Goal: Information Seeking & Learning: Learn about a topic

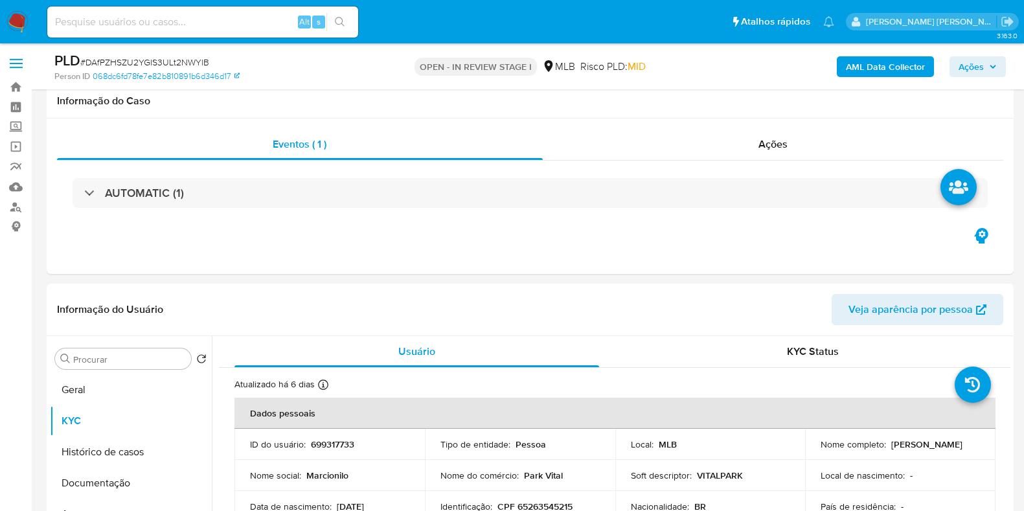
select select "10"
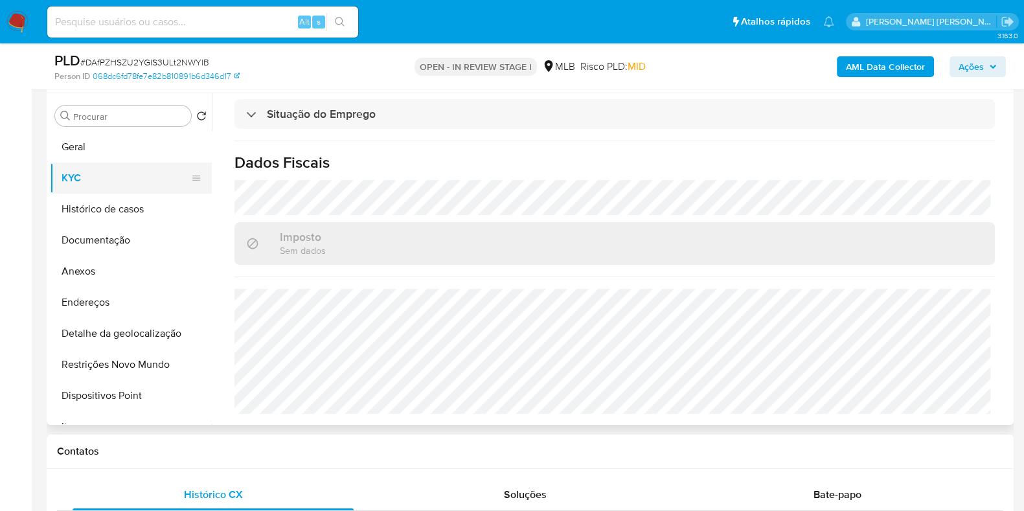
scroll to position [80, 0]
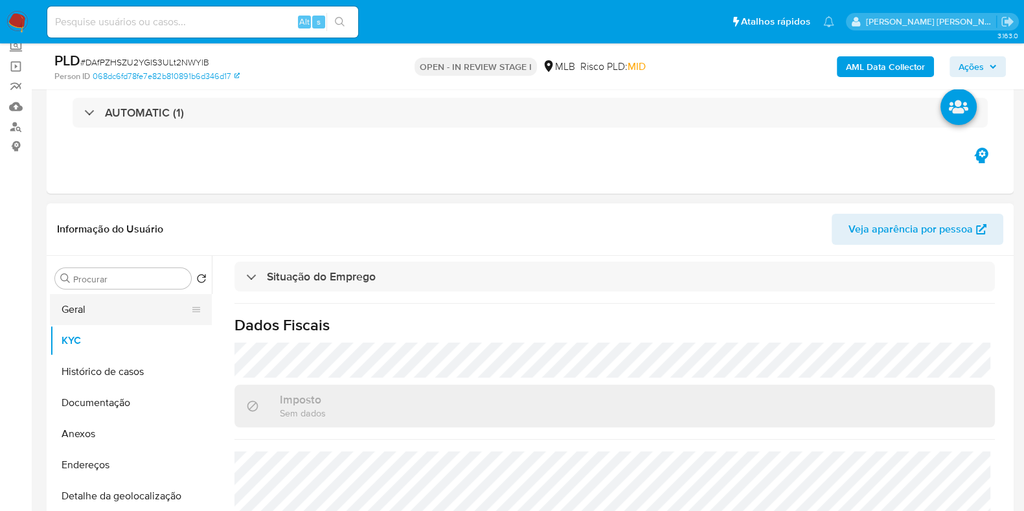
click at [106, 319] on button "Geral" at bounding box center [125, 309] width 151 height 31
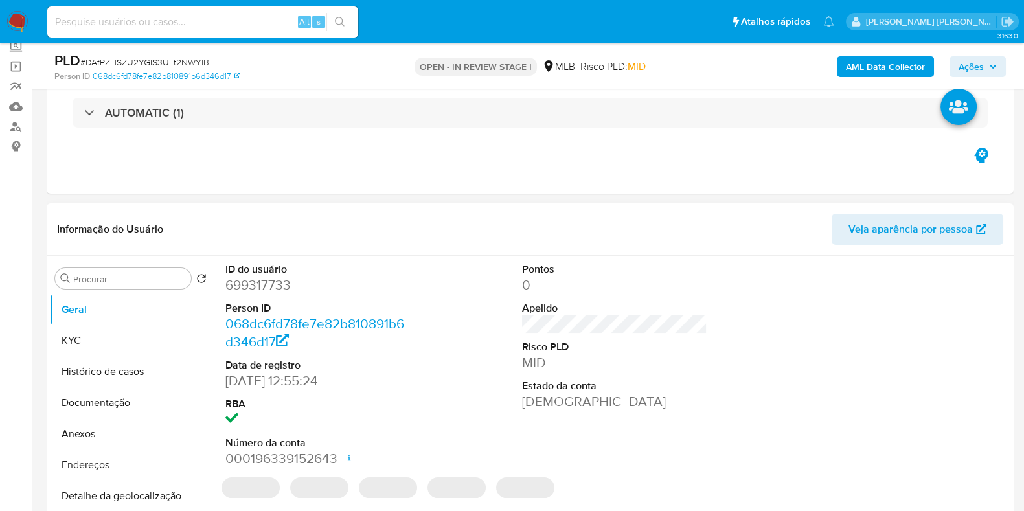
scroll to position [161, 0]
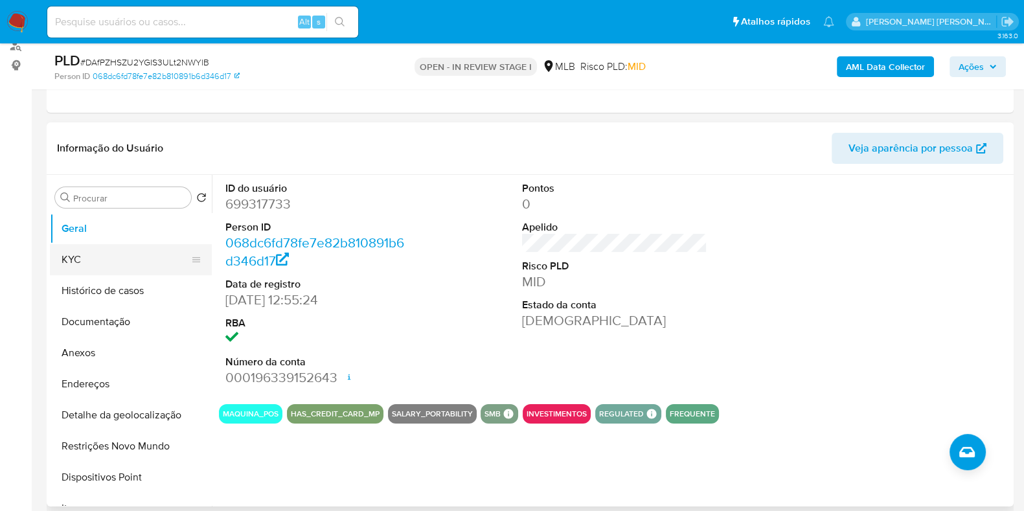
click at [115, 265] on button "KYC" at bounding box center [125, 259] width 151 height 31
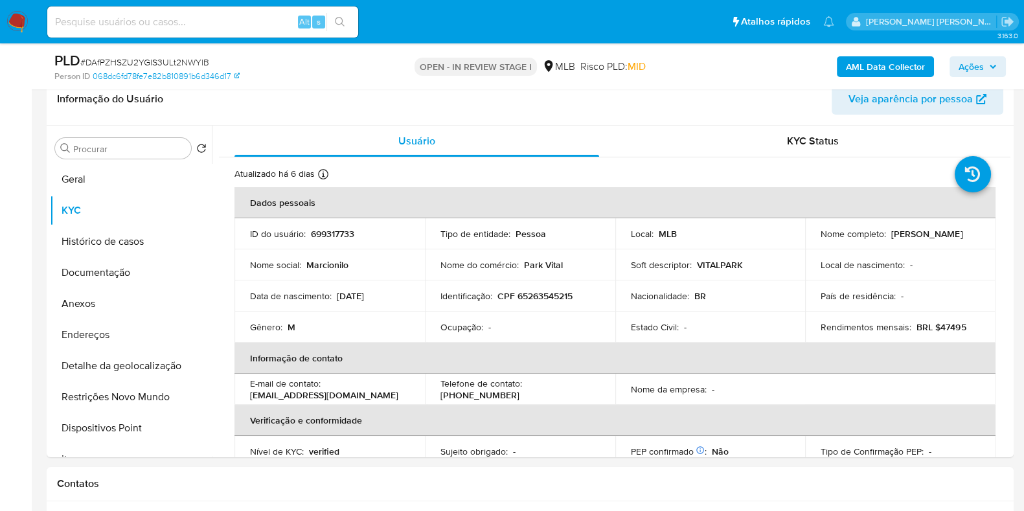
scroll to position [221, 0]
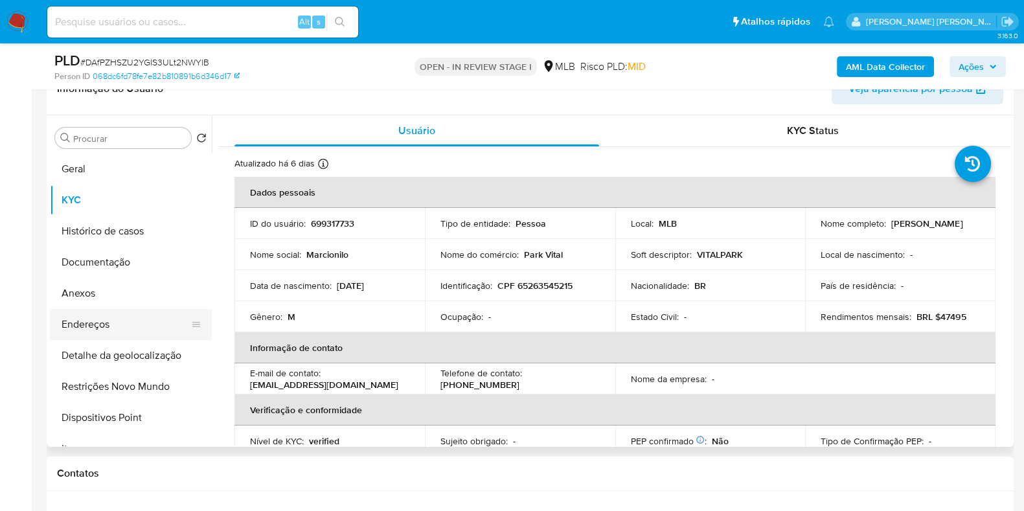
click at [136, 331] on button "Endereços" at bounding box center [125, 324] width 151 height 31
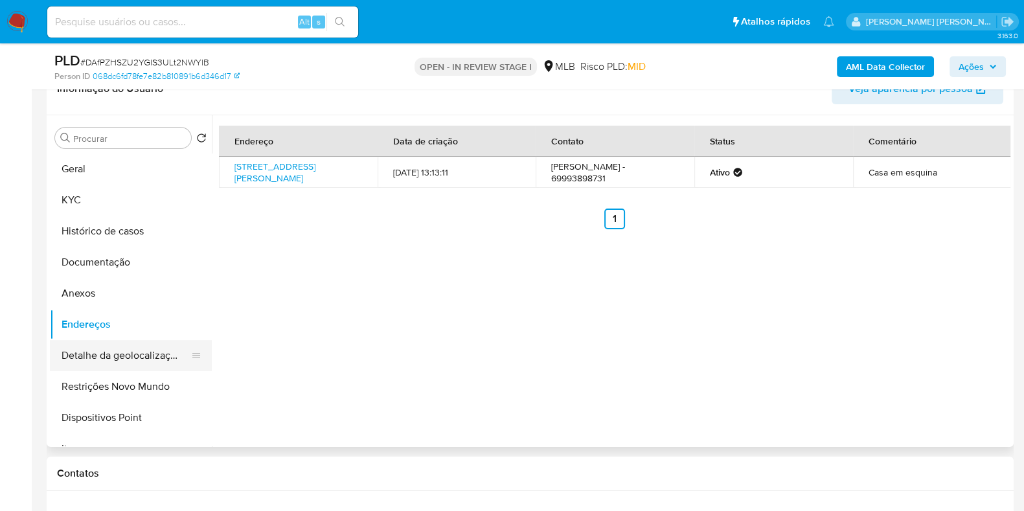
click at [97, 355] on button "Detalhe da geolocalização" at bounding box center [125, 355] width 151 height 31
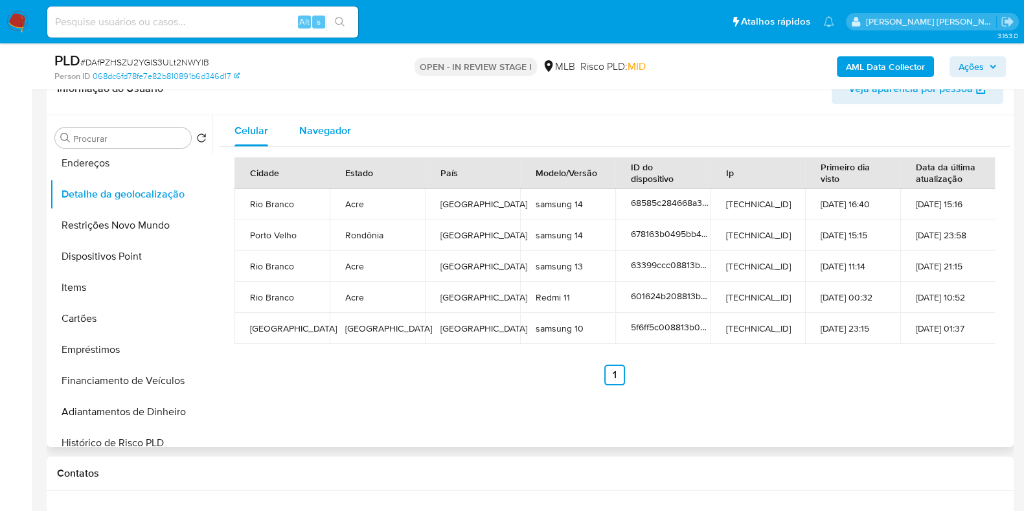
click at [339, 135] on span "Navegador" at bounding box center [325, 130] width 52 height 15
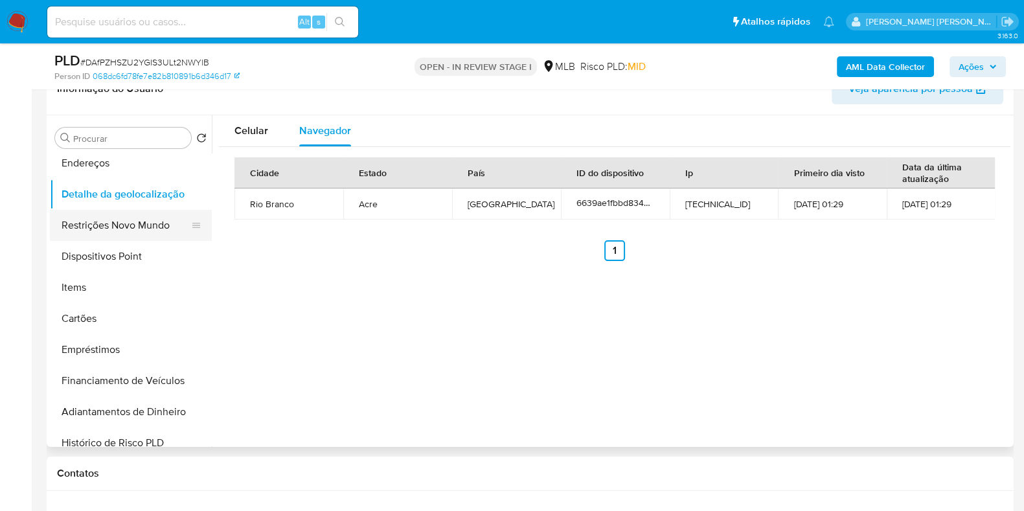
click at [130, 227] on button "Restrições Novo Mundo" at bounding box center [125, 225] width 151 height 31
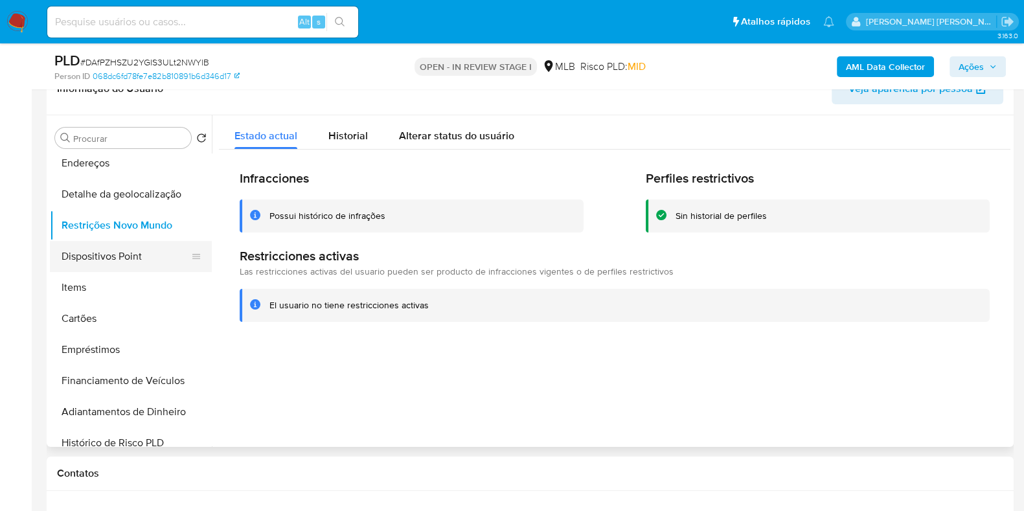
click at [148, 251] on button "Dispositivos Point" at bounding box center [125, 256] width 151 height 31
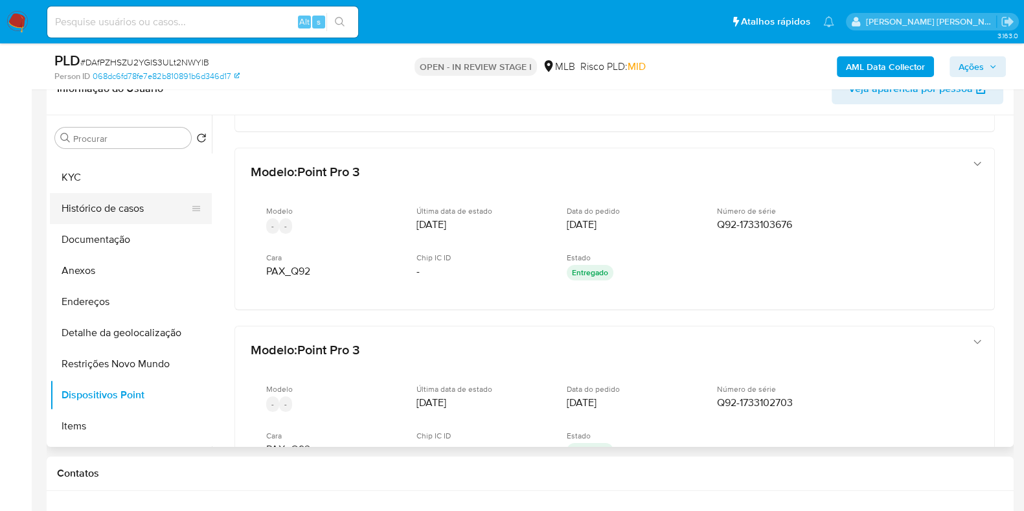
scroll to position [0, 0]
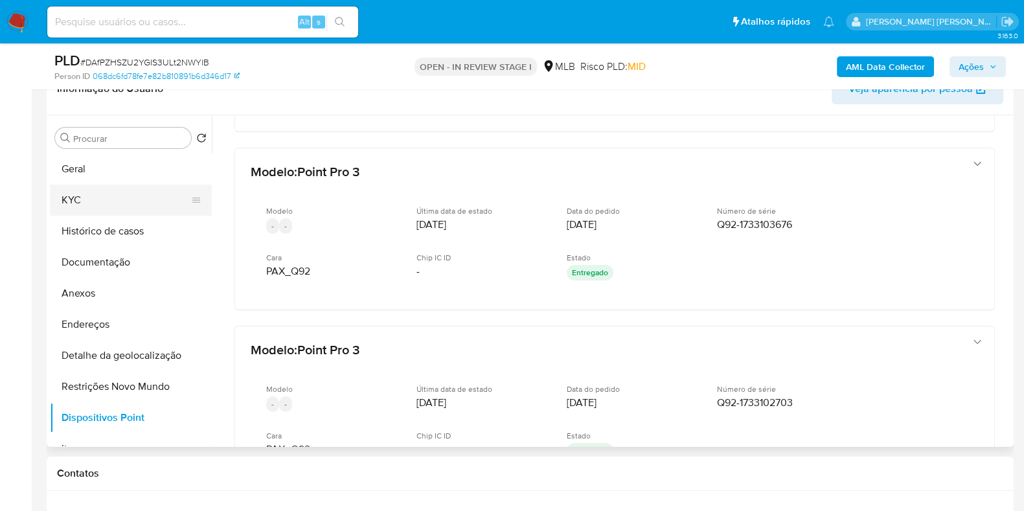
click at [107, 208] on button "KYC" at bounding box center [125, 200] width 151 height 31
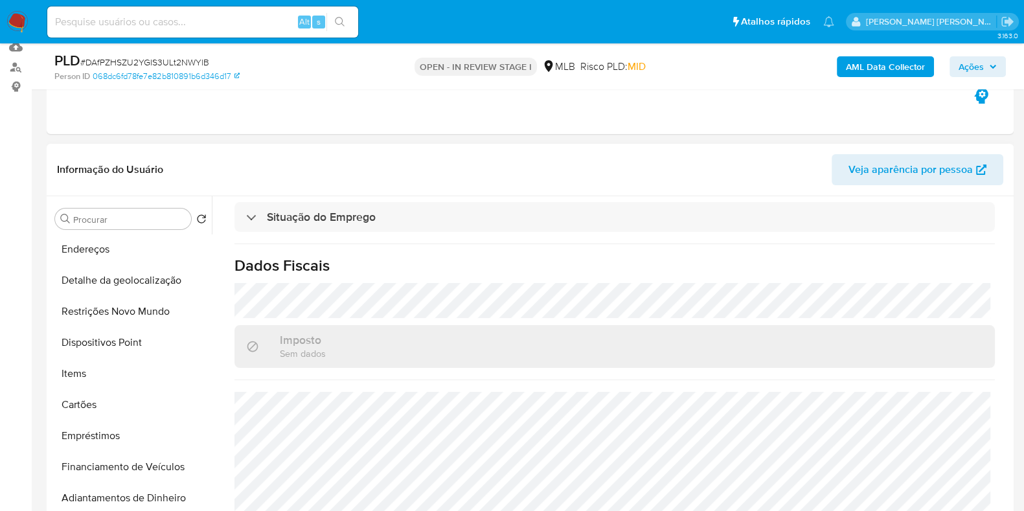
scroll to position [161, 0]
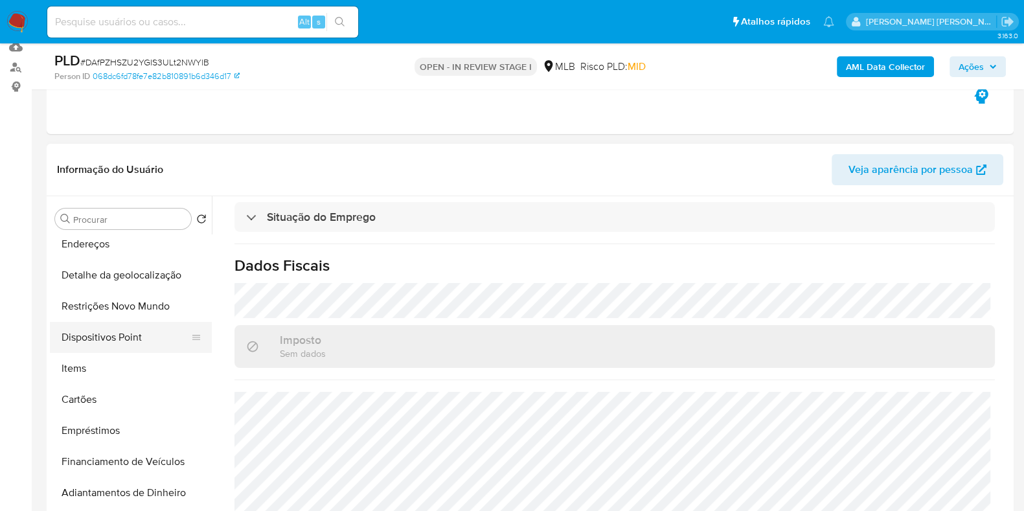
click at [107, 342] on button "Dispositivos Point" at bounding box center [125, 337] width 151 height 31
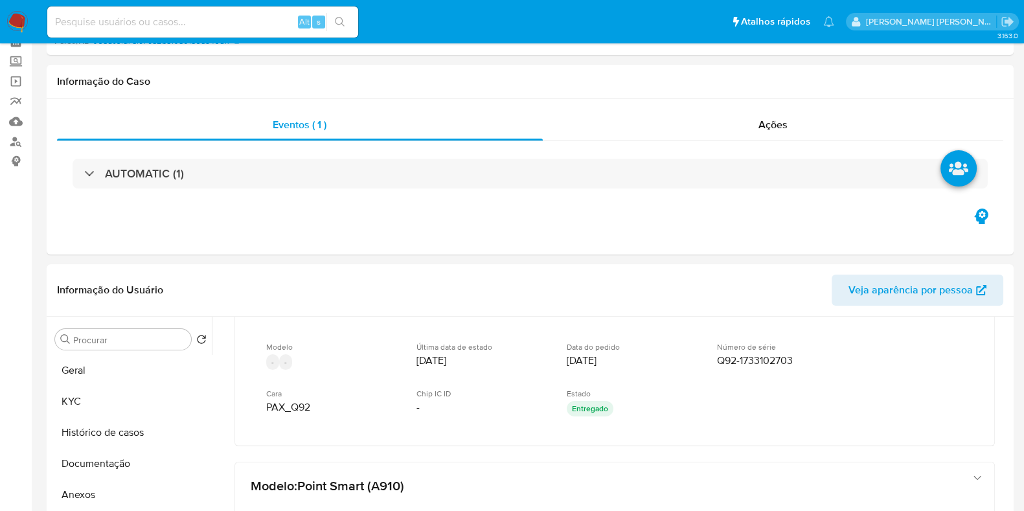
scroll to position [80, 0]
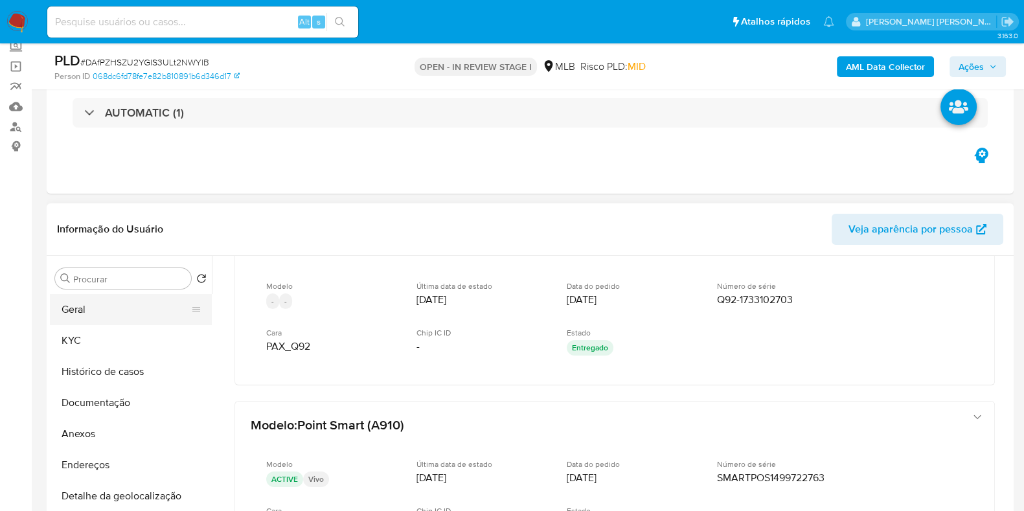
click at [115, 321] on button "Geral" at bounding box center [125, 309] width 151 height 31
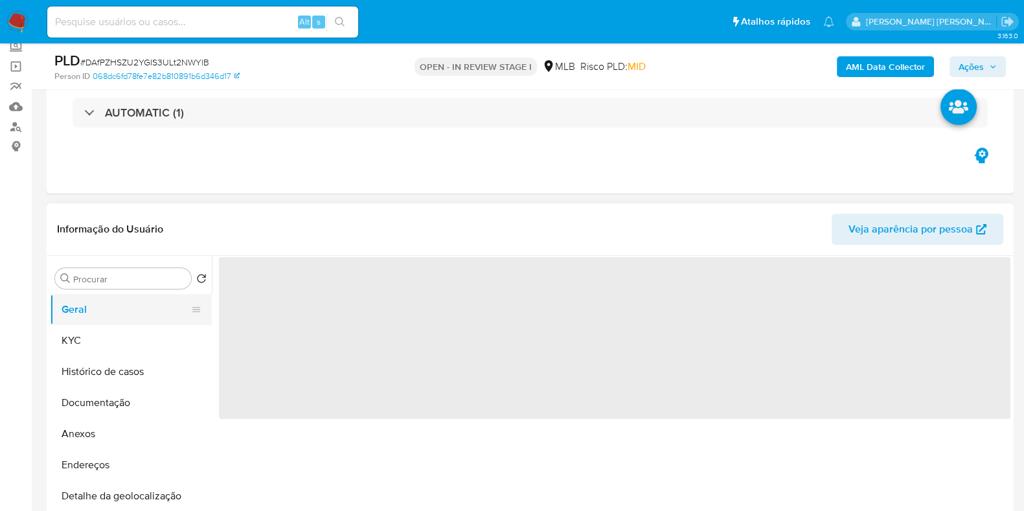
scroll to position [0, 0]
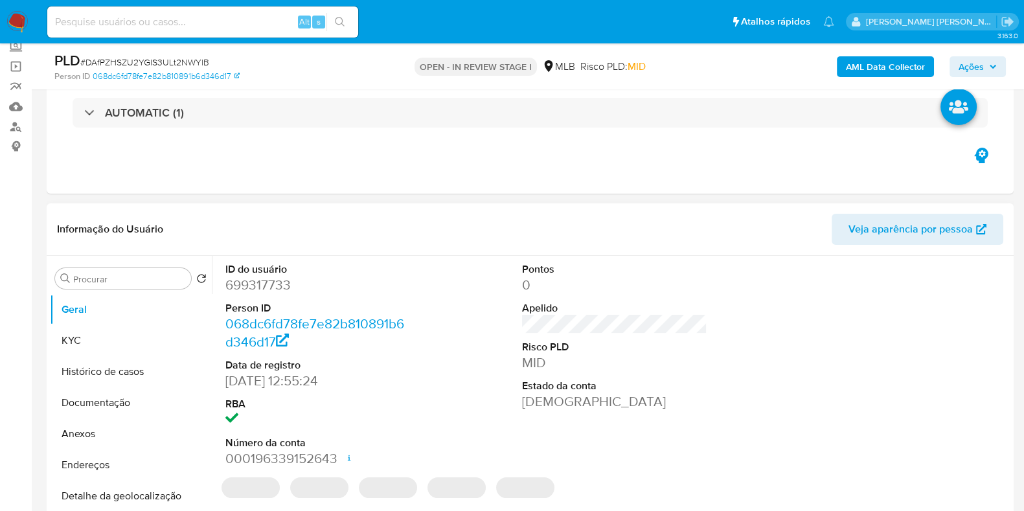
click at [288, 284] on dd "699317733" at bounding box center [317, 285] width 185 height 18
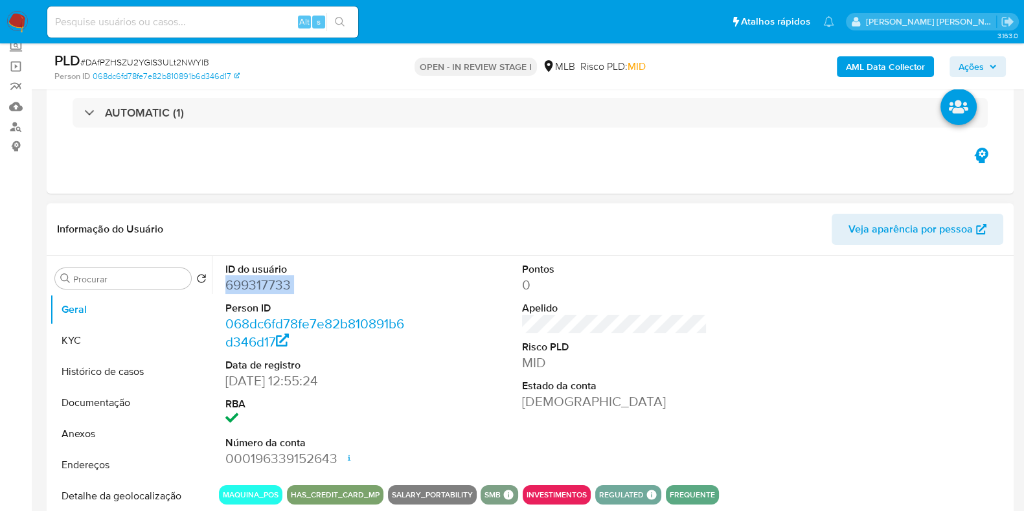
click at [288, 284] on dd "699317733" at bounding box center [317, 285] width 185 height 18
copy dd "699317733"
click at [104, 335] on button "KYC" at bounding box center [125, 340] width 151 height 31
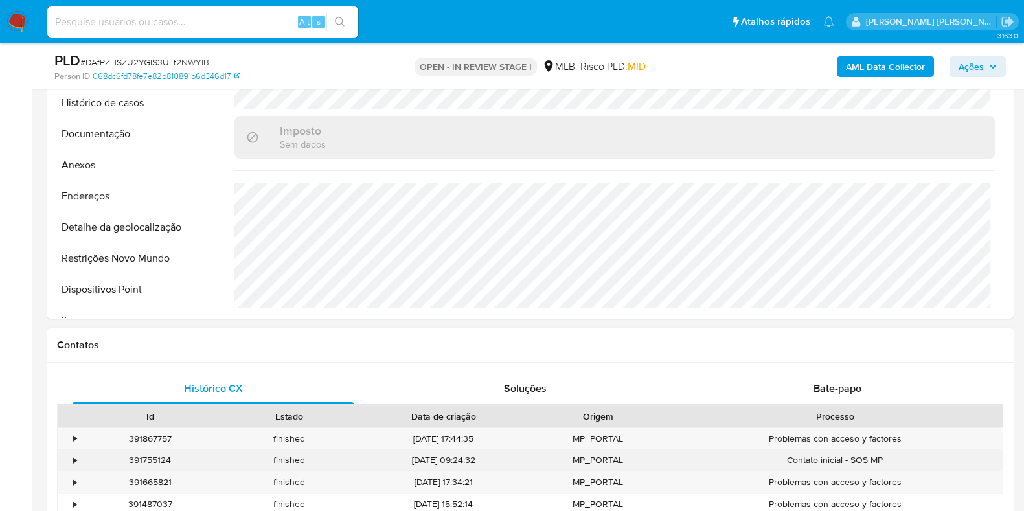
scroll to position [323, 0]
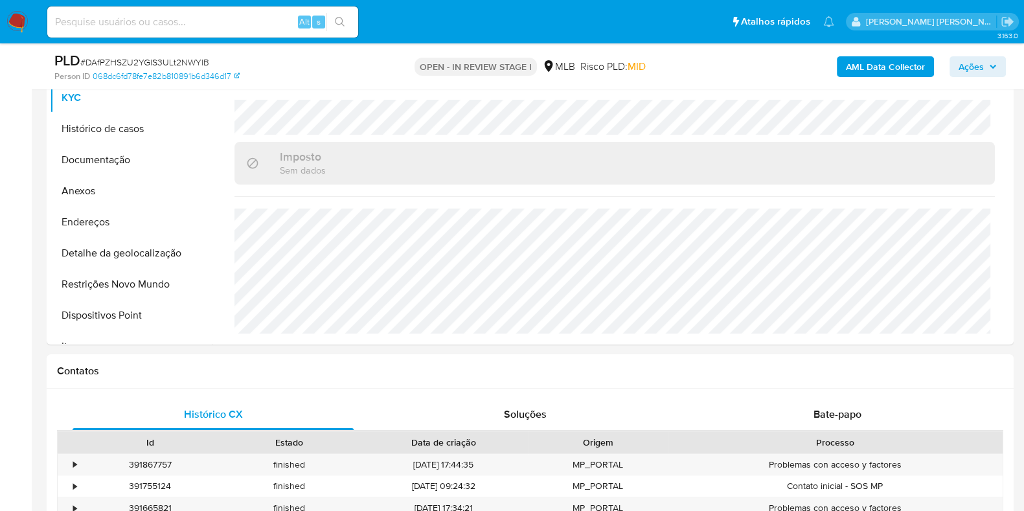
click at [890, 66] on b "AML Data Collector" at bounding box center [885, 66] width 79 height 21
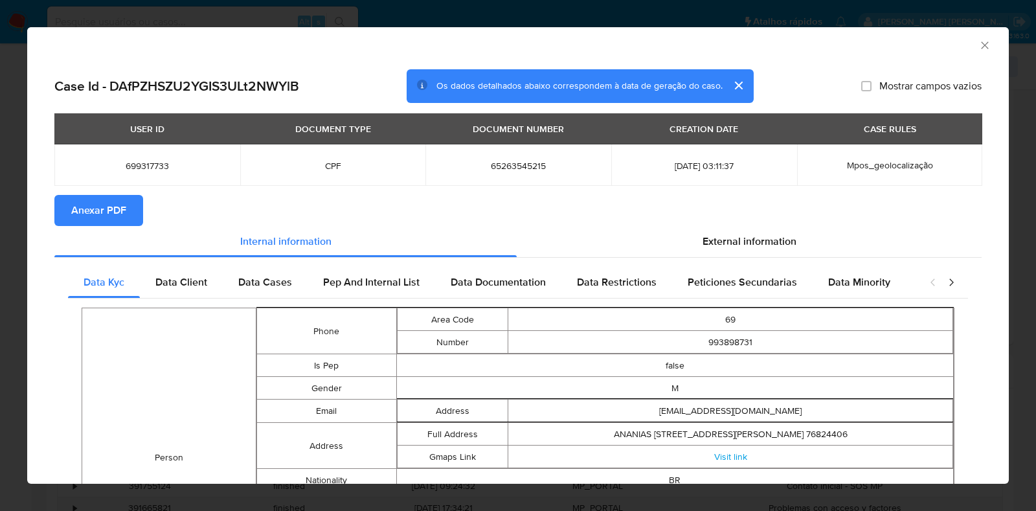
click at [109, 216] on span "Anexar PDF" at bounding box center [98, 210] width 55 height 28
click at [978, 47] on icon "Fechar a janela" at bounding box center [984, 45] width 13 height 13
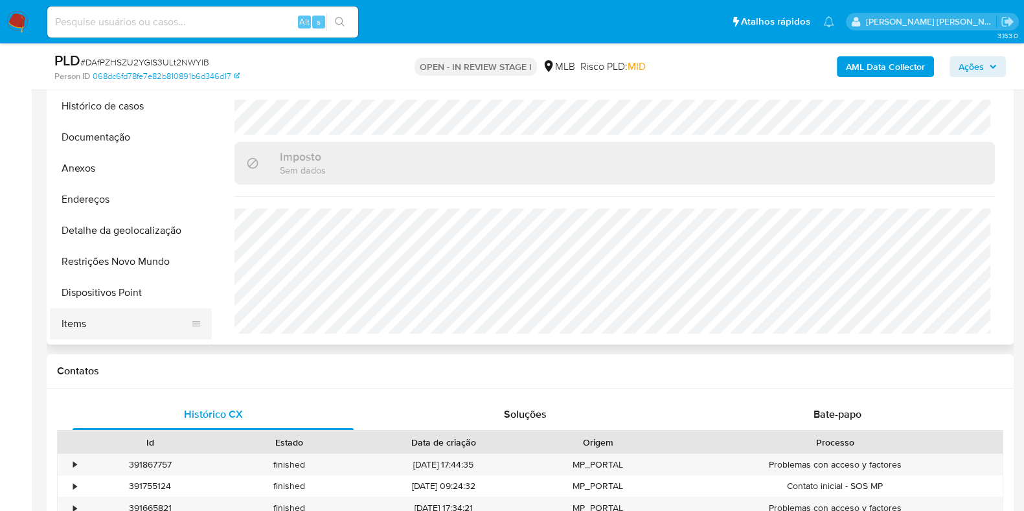
scroll to position [0, 0]
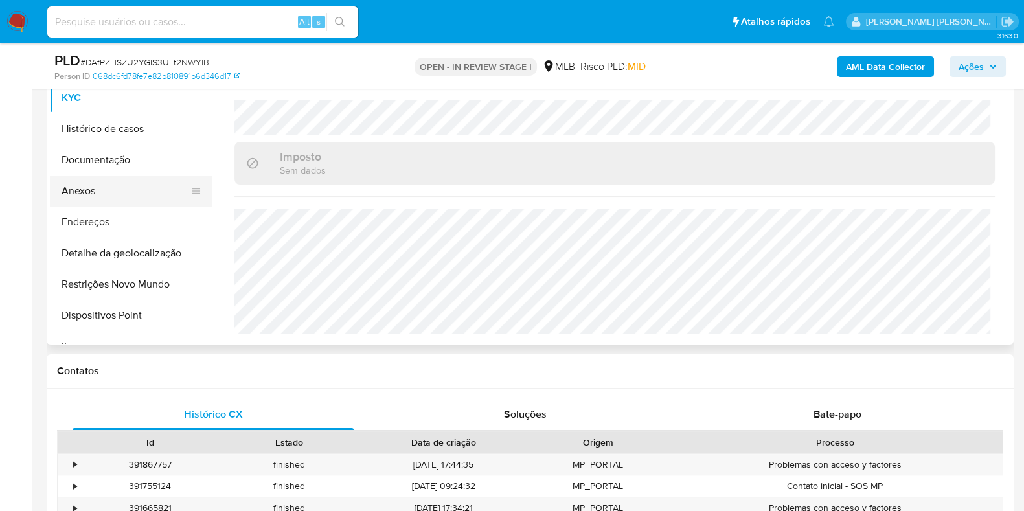
click at [120, 196] on button "Anexos" at bounding box center [125, 190] width 151 height 31
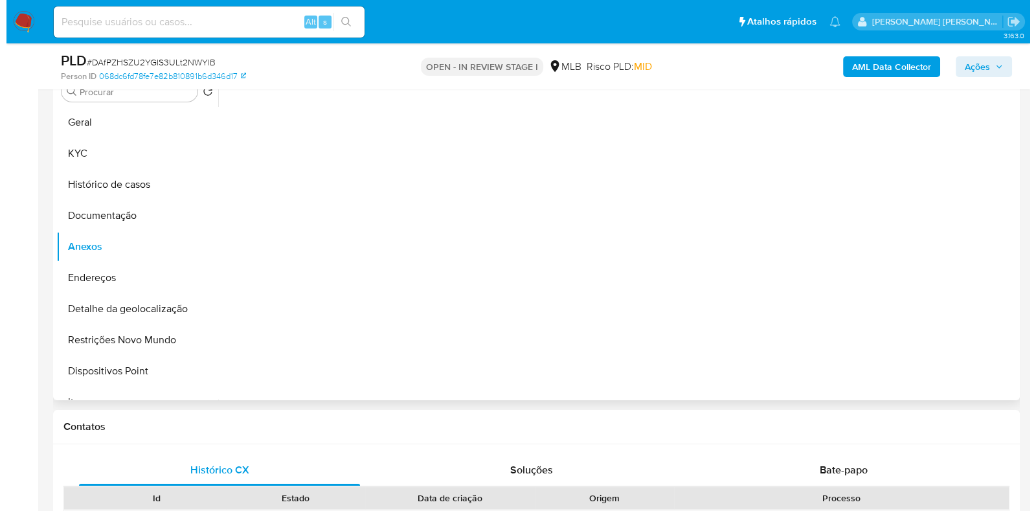
scroll to position [243, 0]
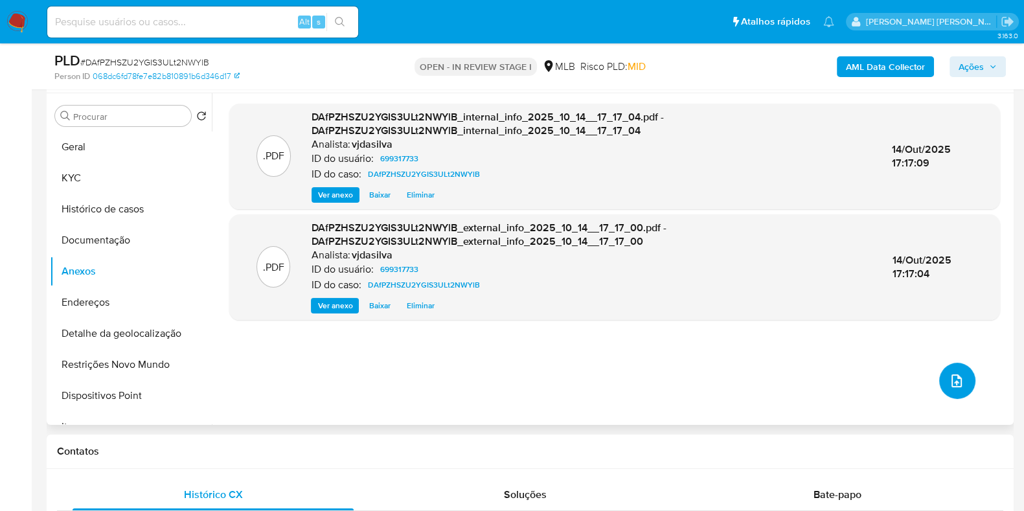
click at [948, 377] on icon "upload-file" at bounding box center [956, 381] width 16 height 16
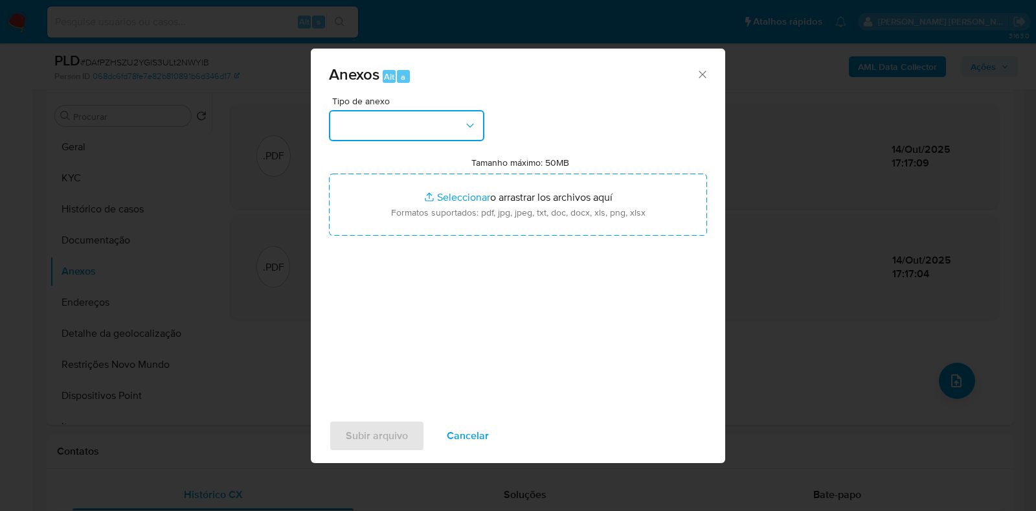
click at [468, 118] on button "button" at bounding box center [406, 125] width 155 height 31
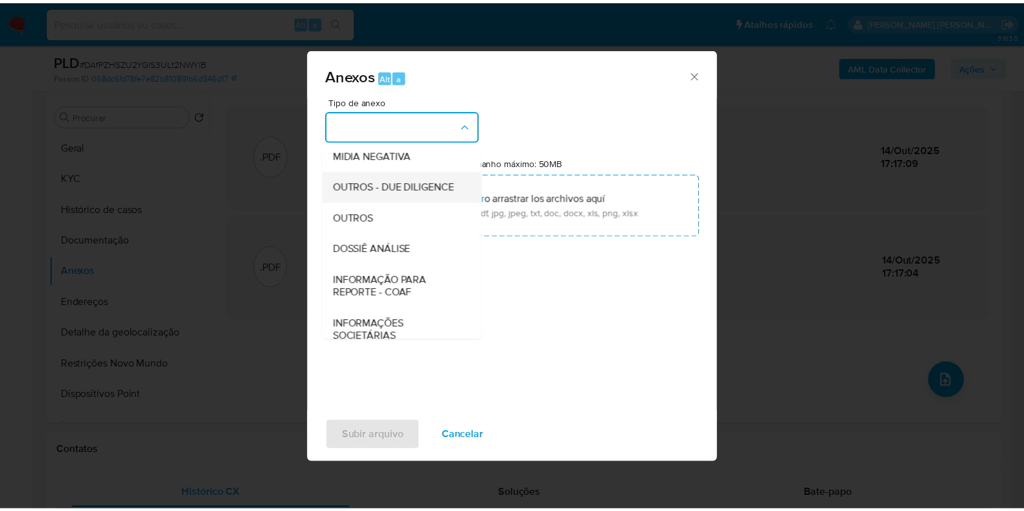
scroll to position [199, 0]
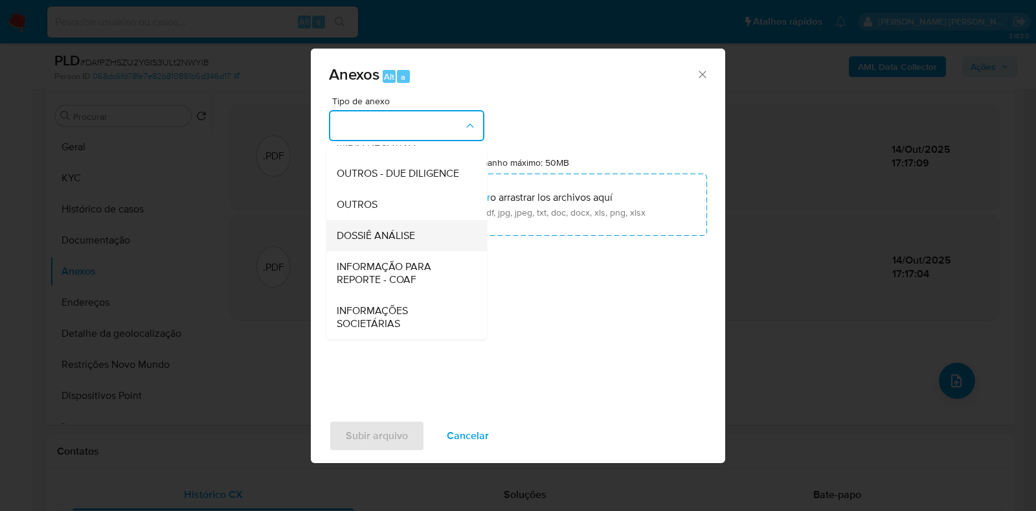
click at [420, 223] on div "DOSSIÊ ANÁLISE" at bounding box center [403, 235] width 132 height 31
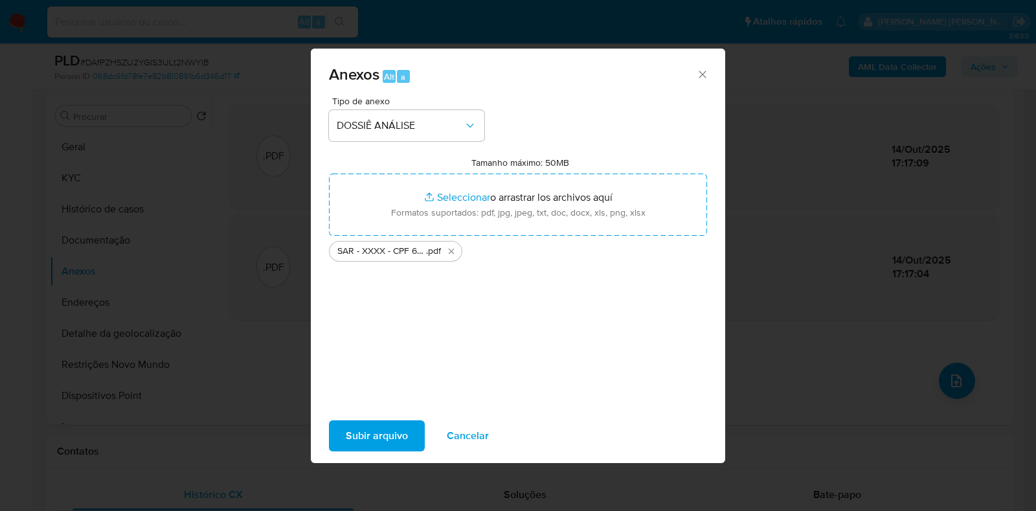
click at [397, 429] on span "Subir arquivo" at bounding box center [377, 435] width 62 height 28
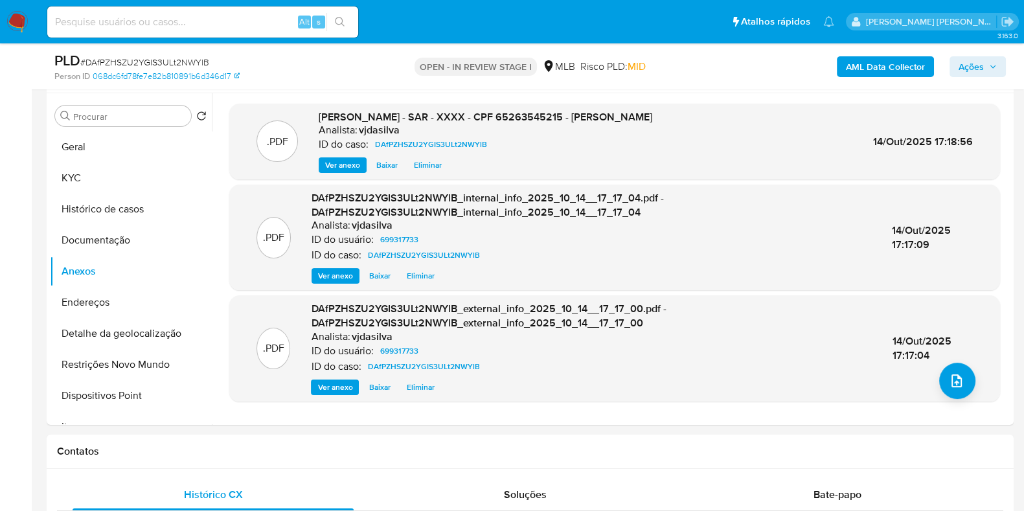
click at [961, 67] on span "Ações" at bounding box center [970, 66] width 25 height 21
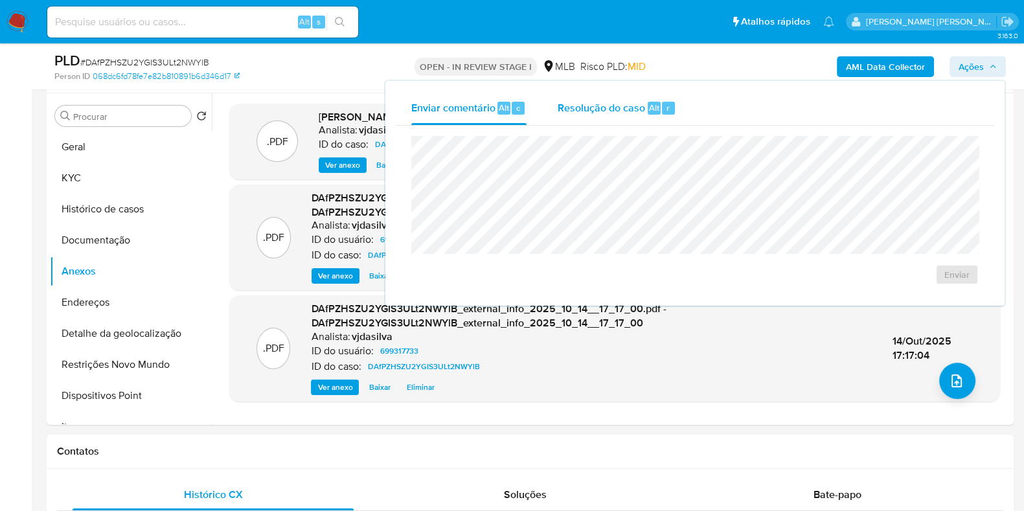
click at [579, 114] on span "Resolução do caso" at bounding box center [600, 107] width 87 height 15
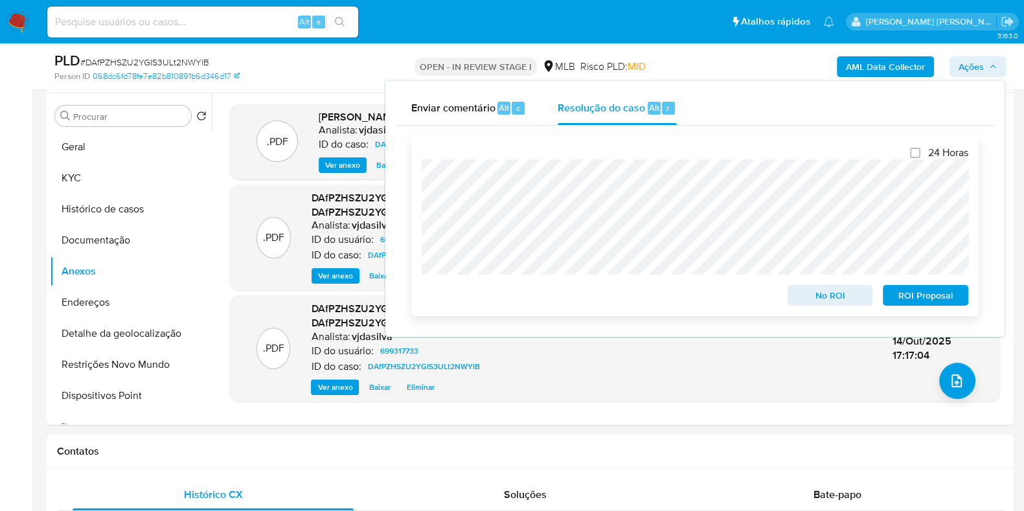
click at [941, 299] on span "ROI Proposal" at bounding box center [924, 295] width 67 height 18
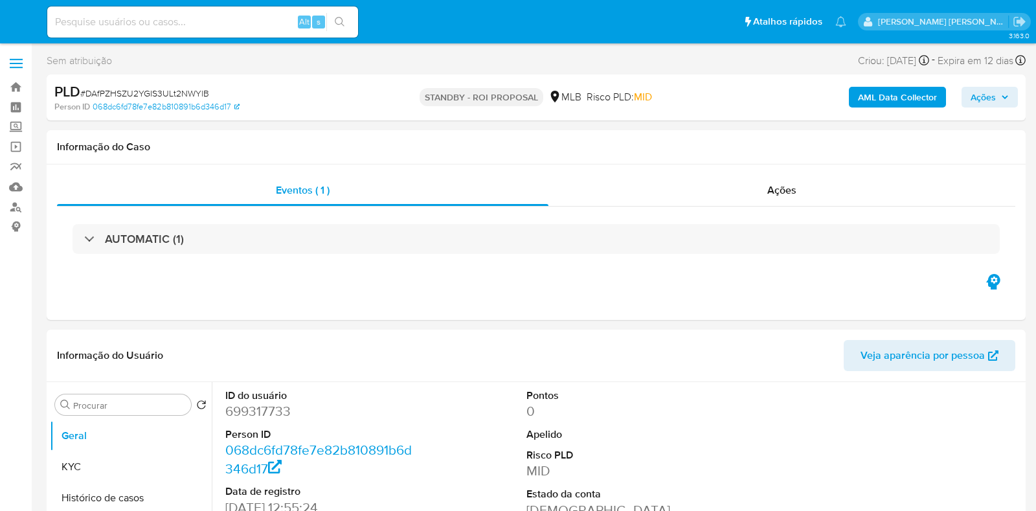
select select "10"
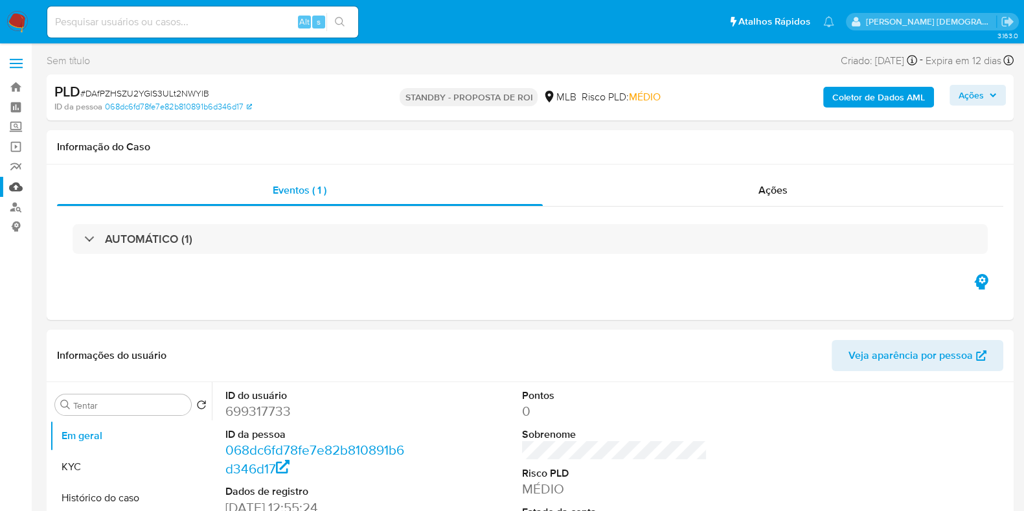
click at [19, 181] on link "Mulan" at bounding box center [77, 187] width 154 height 20
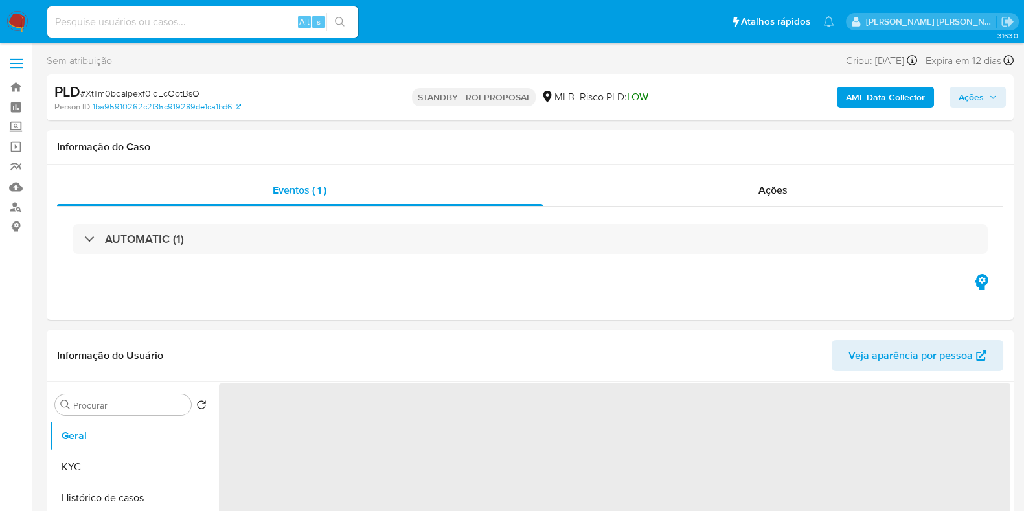
scroll to position [80, 0]
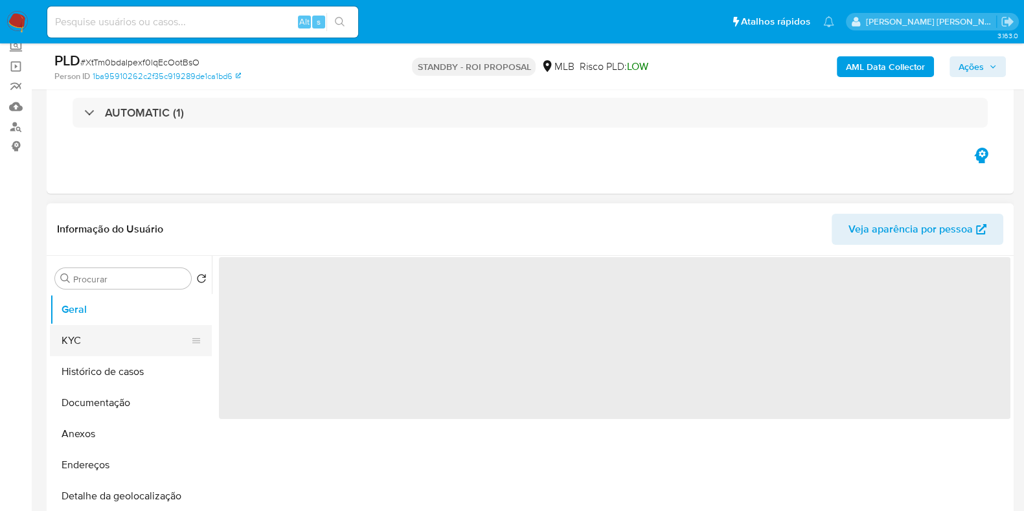
select select "10"
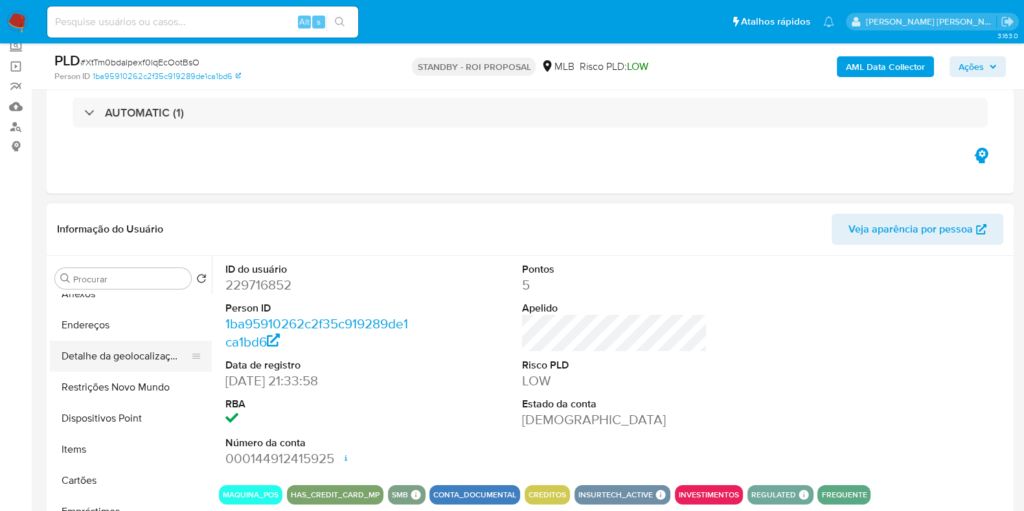
scroll to position [161, 0]
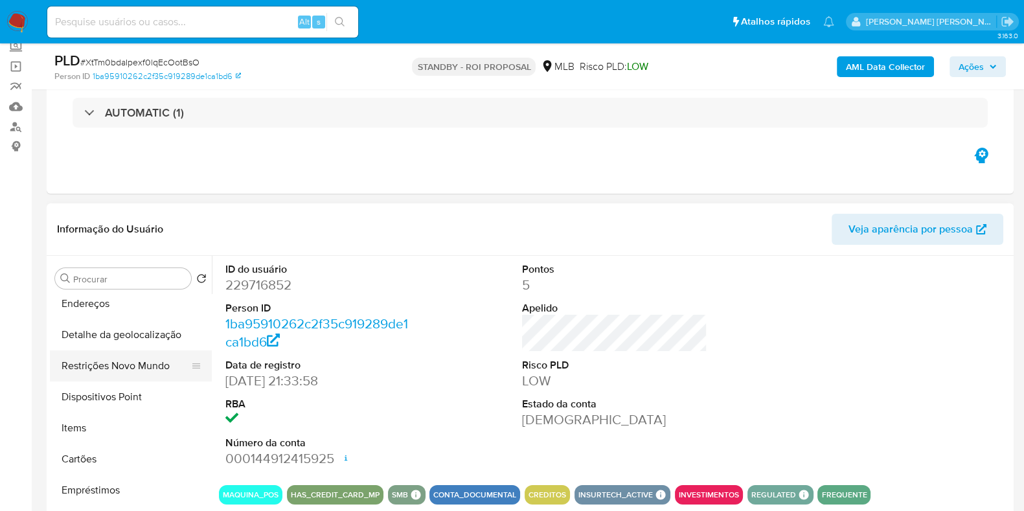
click at [133, 370] on button "Restrições Novo Mundo" at bounding box center [125, 365] width 151 height 31
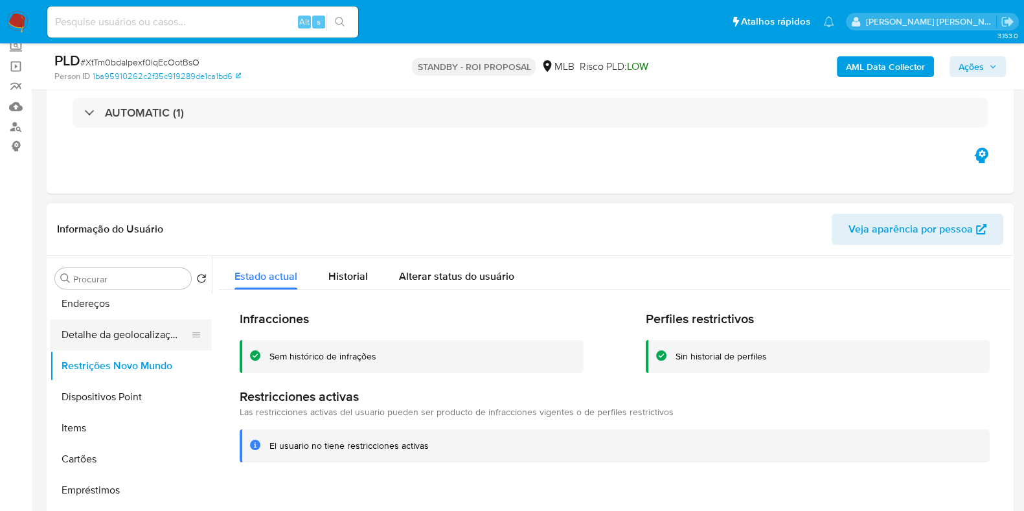
click at [120, 347] on button "Detalhe da geolocalização" at bounding box center [125, 334] width 151 height 31
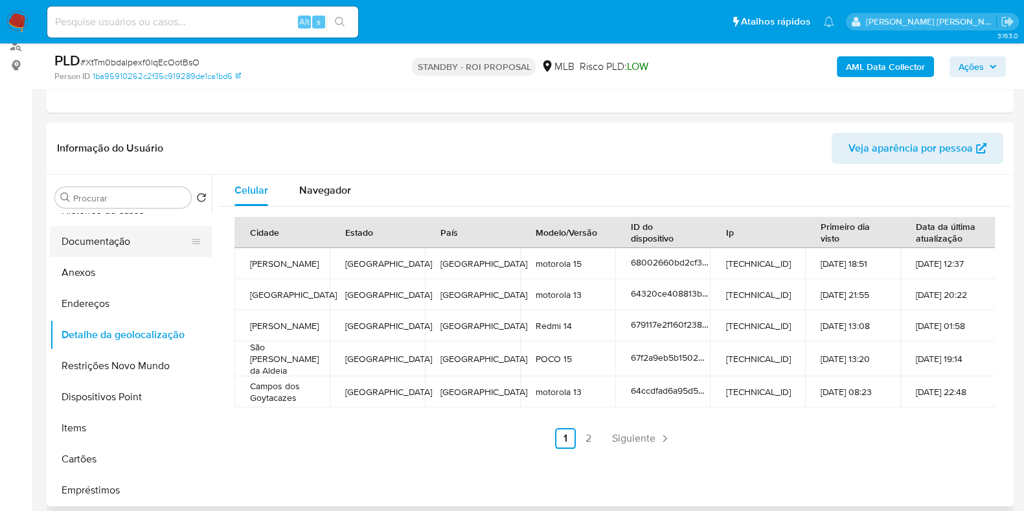
scroll to position [0, 0]
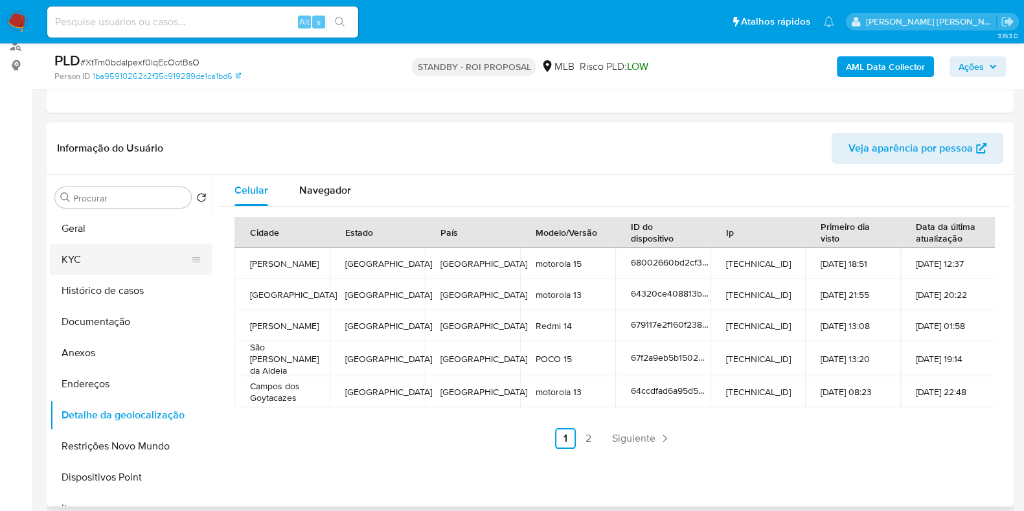
click at [104, 260] on button "KYC" at bounding box center [125, 259] width 151 height 31
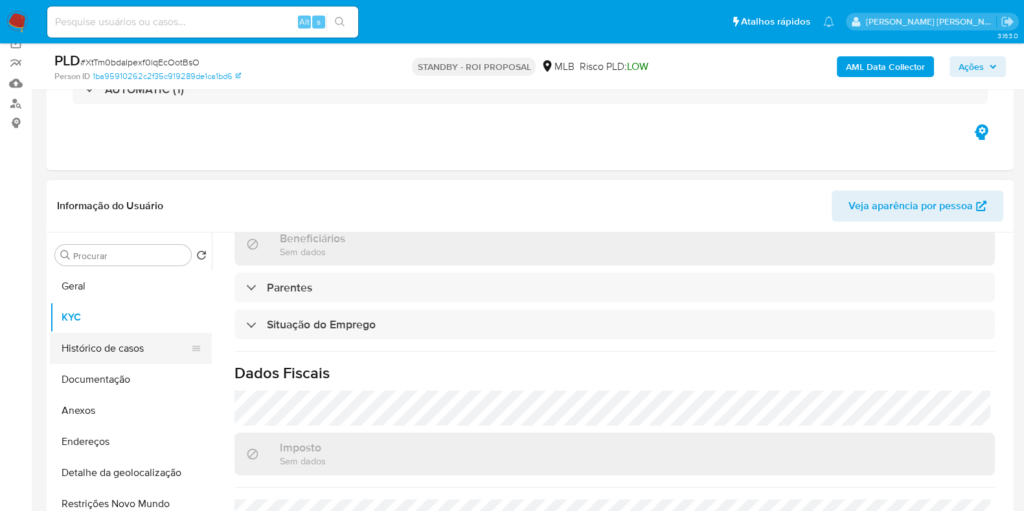
scroll to position [80, 0]
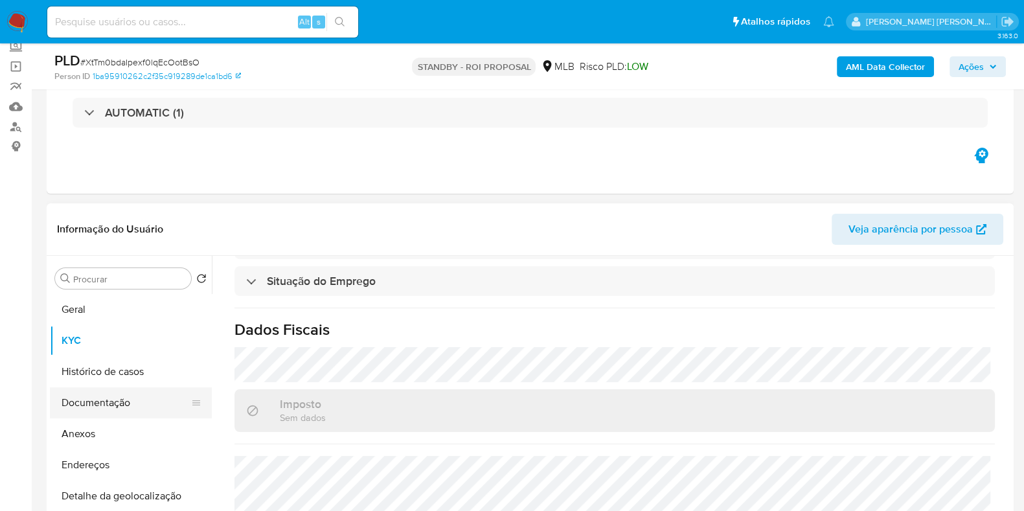
click at [125, 399] on button "Documentação" at bounding box center [125, 402] width 151 height 31
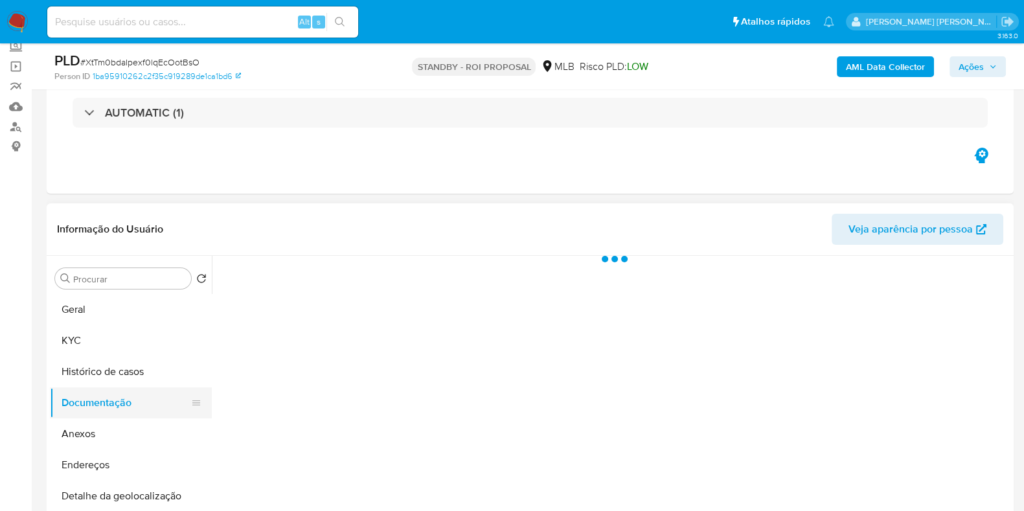
scroll to position [0, 0]
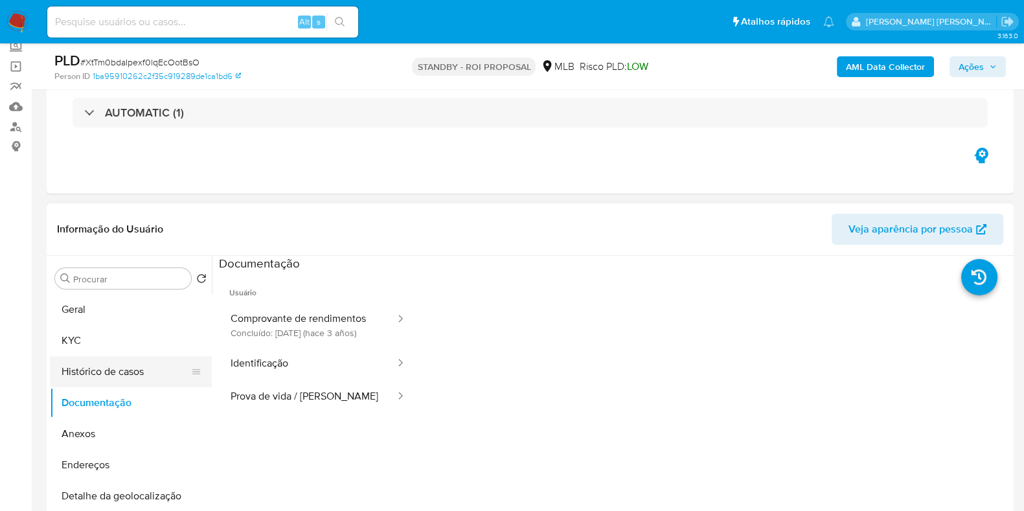
click at [124, 372] on button "Histórico de casos" at bounding box center [125, 371] width 151 height 31
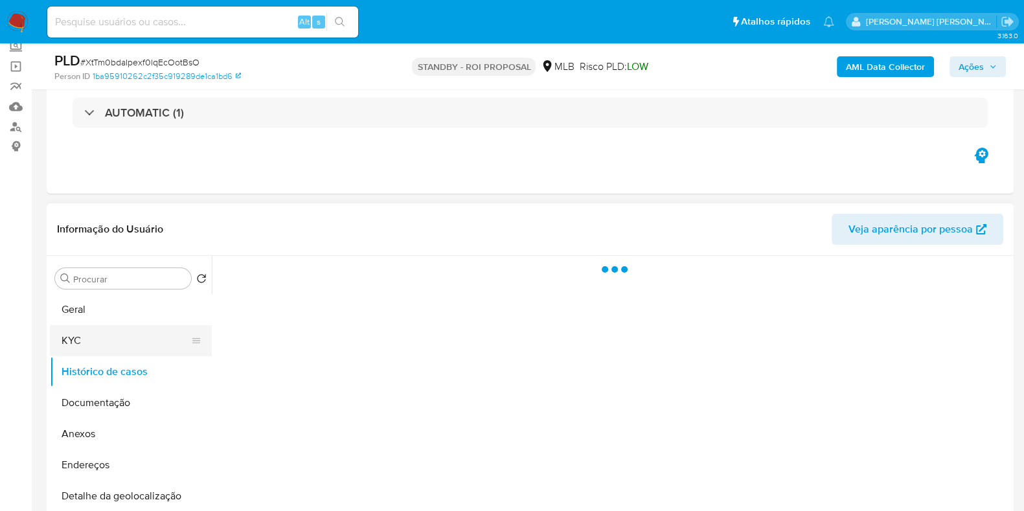
scroll to position [80, 0]
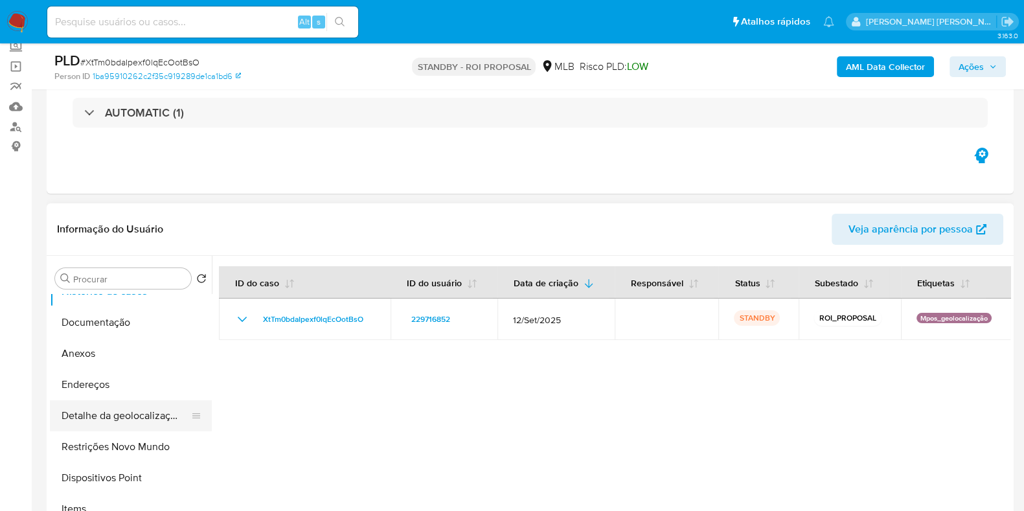
click at [124, 410] on button "Detalhe da geolocalização" at bounding box center [125, 415] width 151 height 31
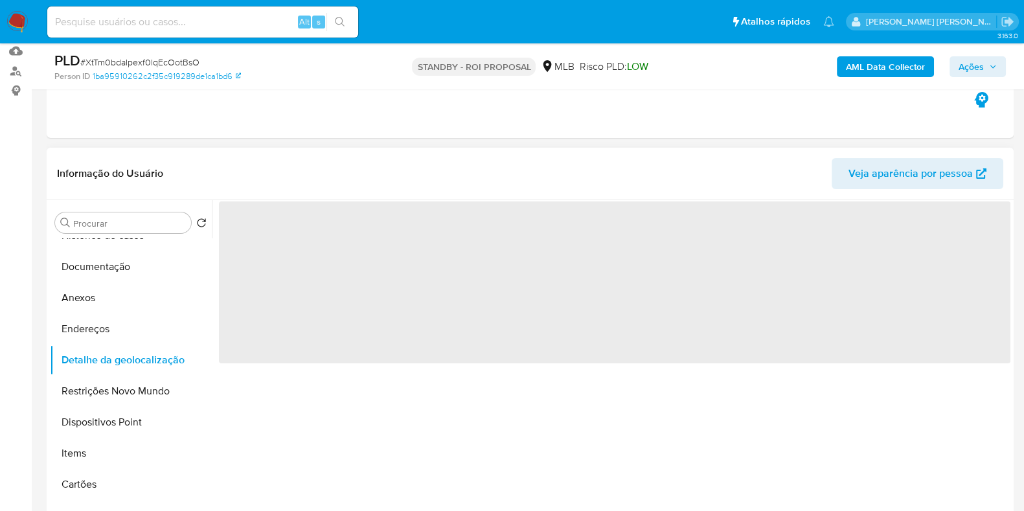
scroll to position [161, 0]
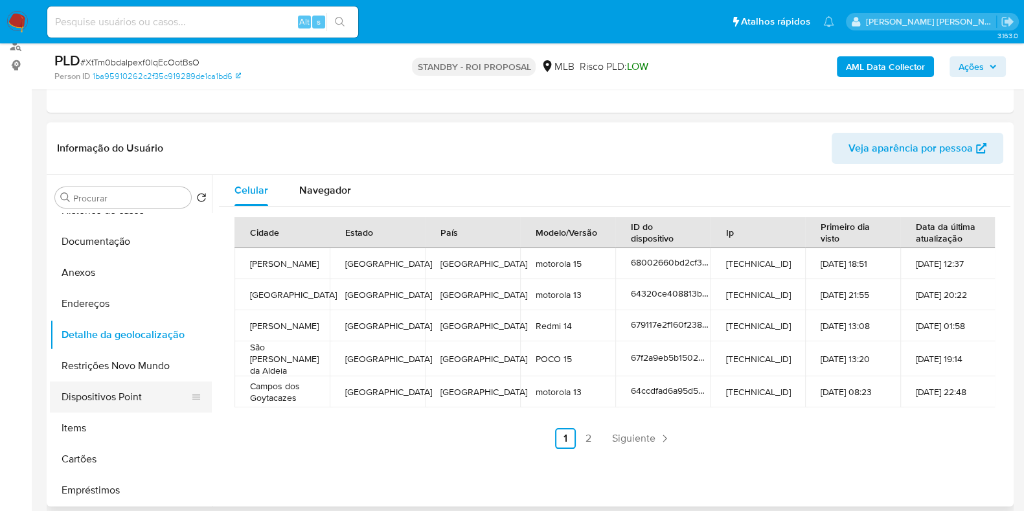
click at [120, 403] on button "Dispositivos Point" at bounding box center [125, 396] width 151 height 31
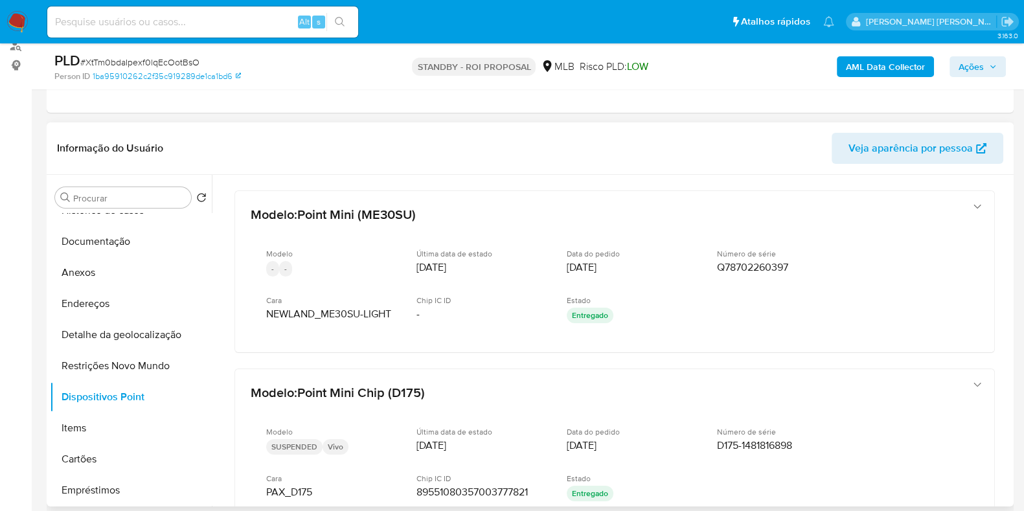
scroll to position [0, 0]
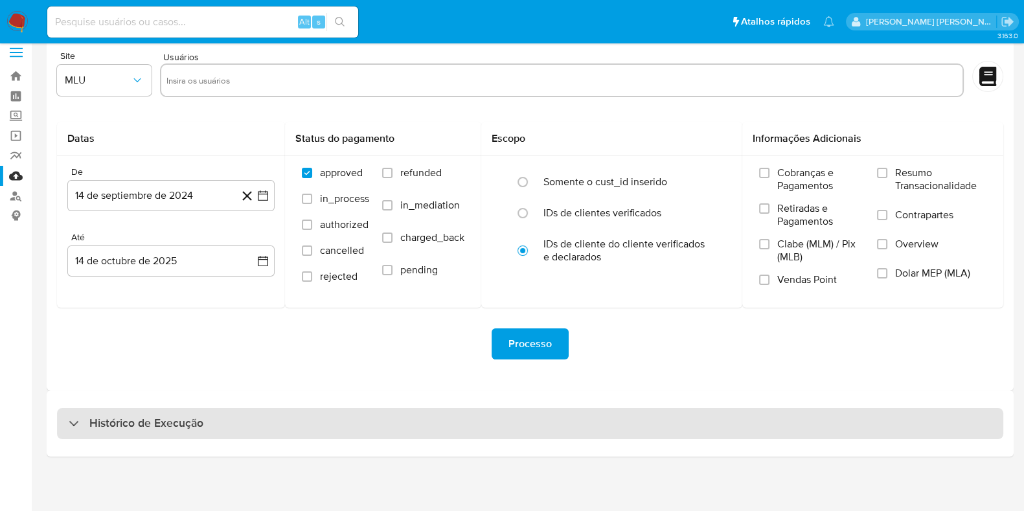
click at [127, 419] on h3 "Histórico de Execução" at bounding box center [146, 424] width 114 height 16
select select "10"
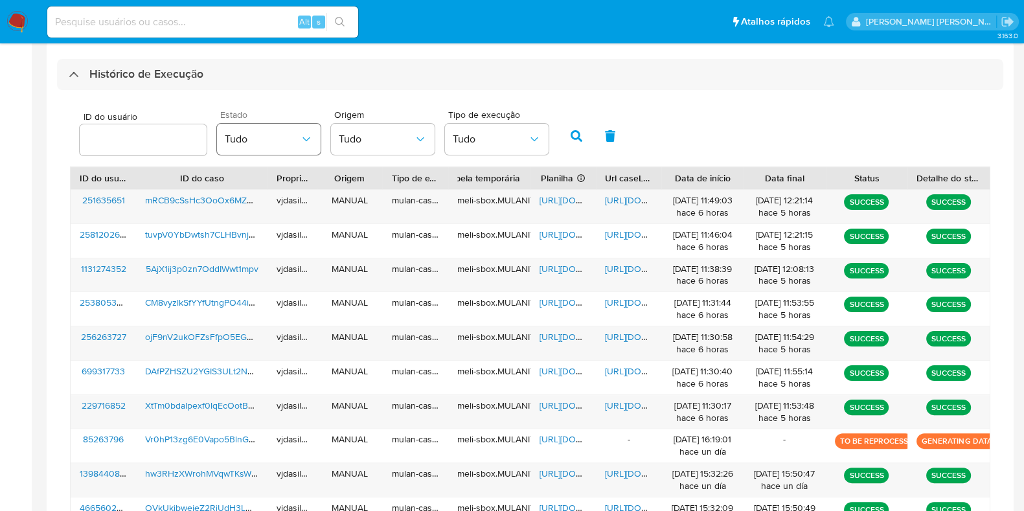
scroll to position [416, 0]
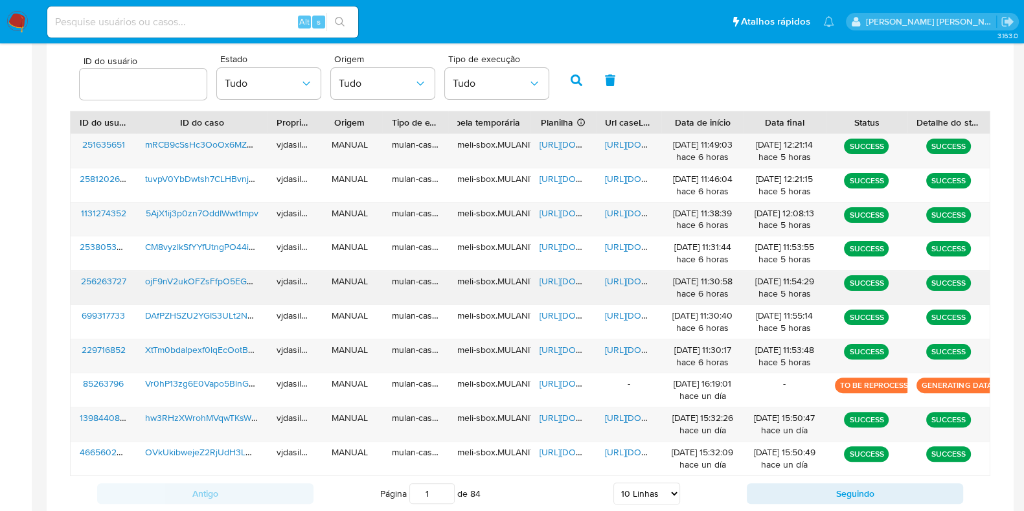
click at [621, 282] on span "https://docs.google.com/document/d/1v0S6TT1uYzUk02NFuLXAUYPOvlYRd0qbQlUWbUhk57I…" at bounding box center [649, 281] width 89 height 13
click at [558, 280] on span "https://docs.google.com/spreadsheets/d/1Iu8ZAUDUHxgxtPz_8bfj48O8a4Z77ZkhZuMSwJJ…" at bounding box center [583, 281] width 89 height 13
click at [218, 281] on span "ojF9nV2ukOFZsFfpO5EGhiCq" at bounding box center [205, 281] width 120 height 13
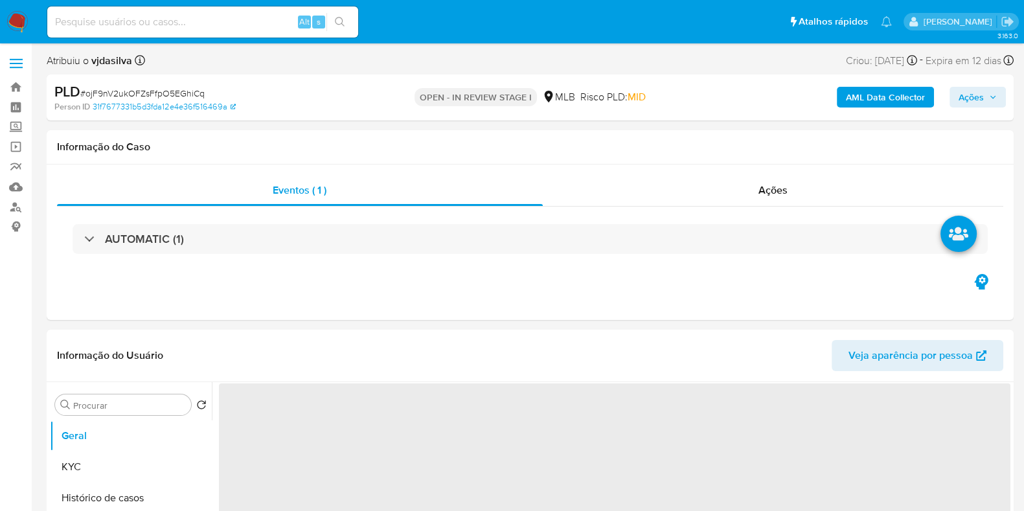
select select "10"
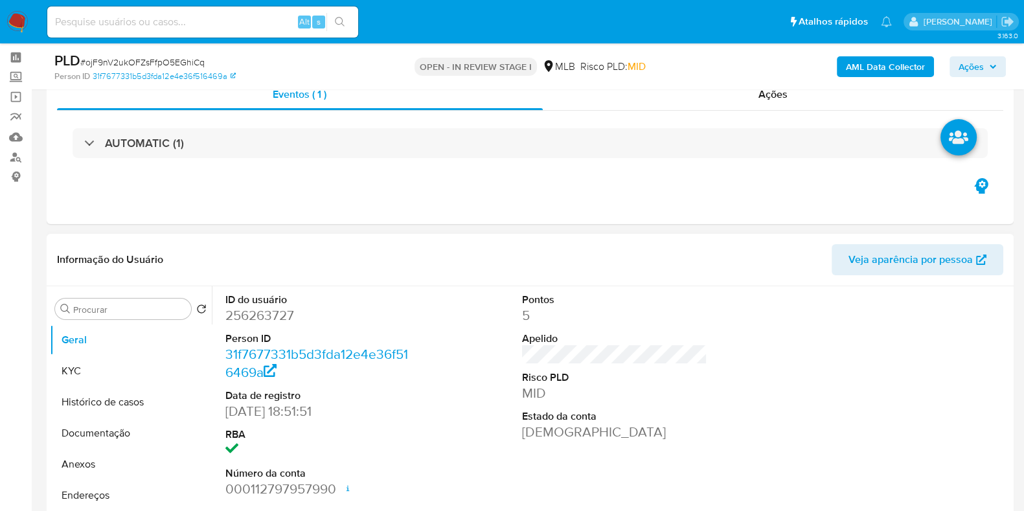
scroll to position [161, 0]
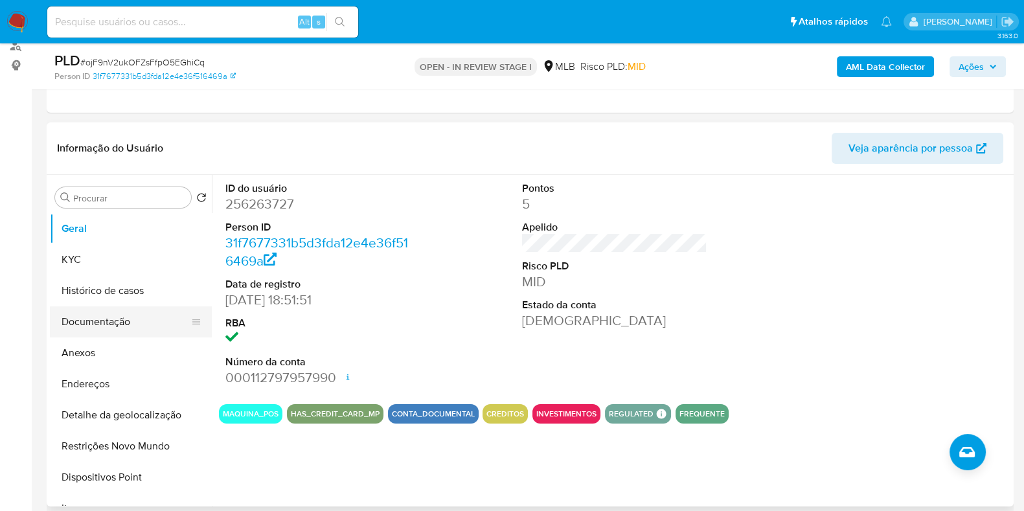
click at [104, 322] on button "Documentação" at bounding box center [125, 321] width 151 height 31
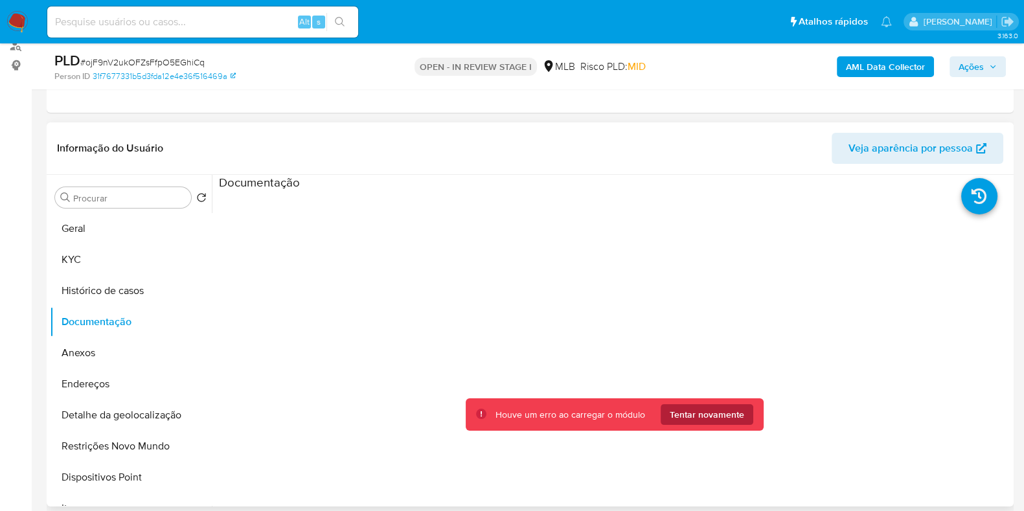
click at [710, 409] on span "Tentar novamente" at bounding box center [706, 414] width 74 height 21
click at [687, 420] on span "Tentar novamente" at bounding box center [706, 414] width 74 height 21
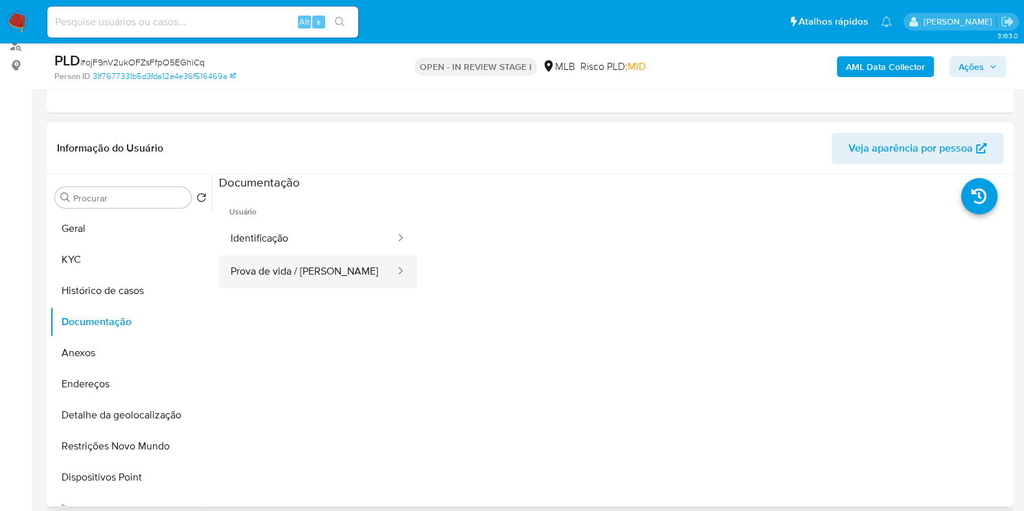
click at [261, 271] on button "Prova de vida / [PERSON_NAME]" at bounding box center [307, 271] width 177 height 33
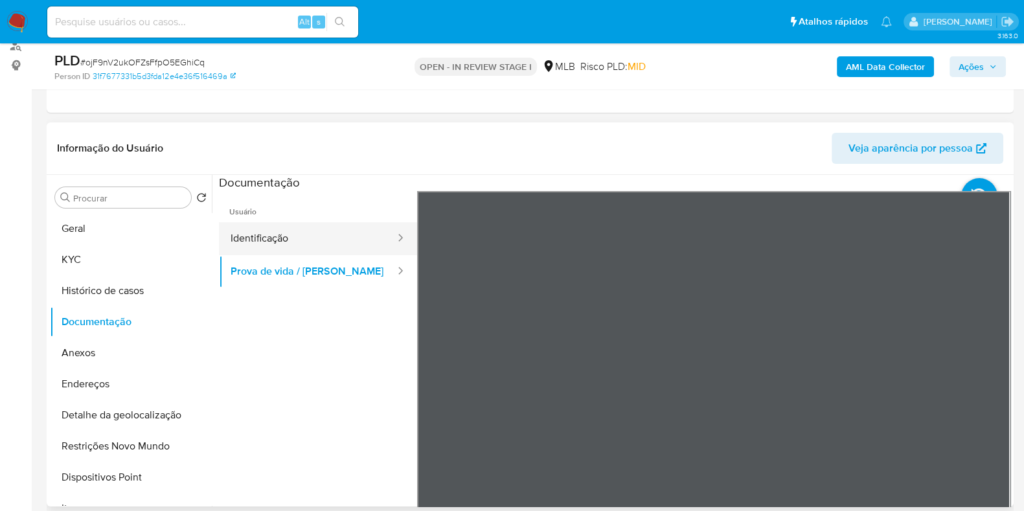
click at [245, 231] on button "Identificação" at bounding box center [307, 238] width 177 height 33
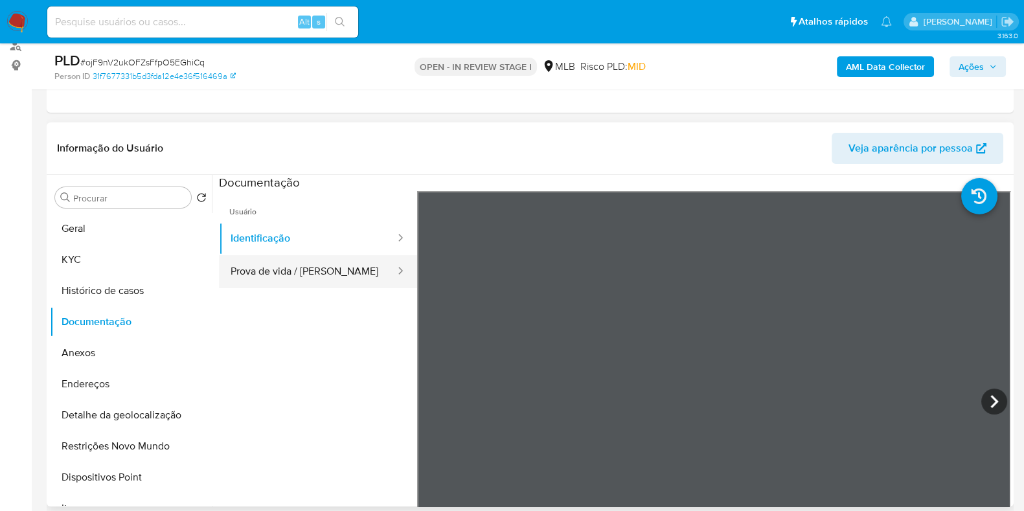
click at [324, 275] on button "Prova de vida / [PERSON_NAME]" at bounding box center [307, 271] width 177 height 33
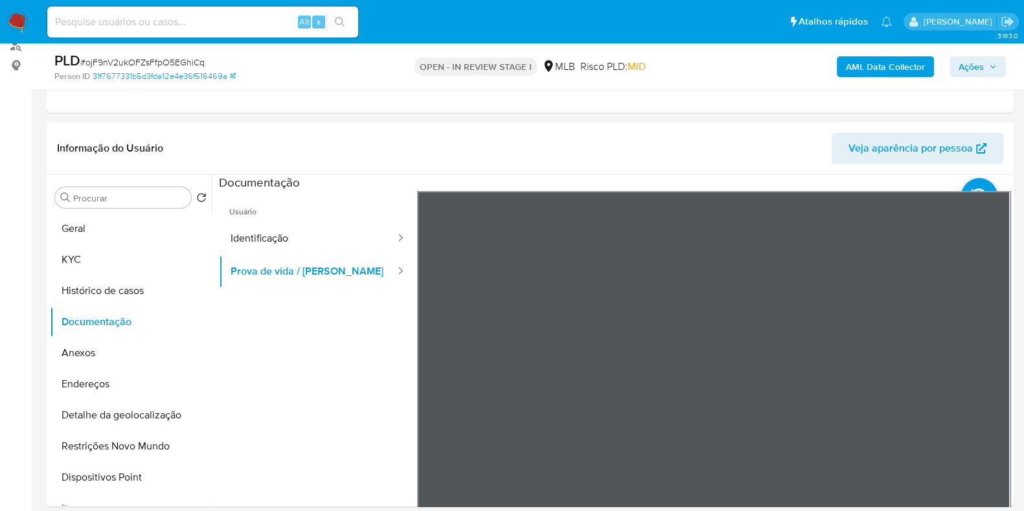
click at [292, 229] on button "Identificação" at bounding box center [307, 238] width 177 height 33
click at [983, 399] on icon at bounding box center [994, 401] width 26 height 26
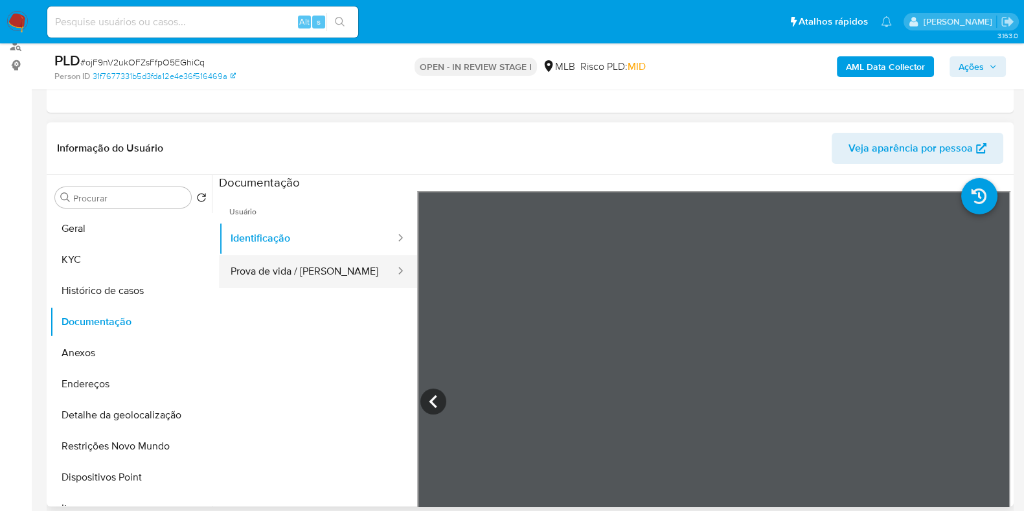
click at [275, 273] on button "Prova de vida / Selfie" at bounding box center [307, 271] width 177 height 33
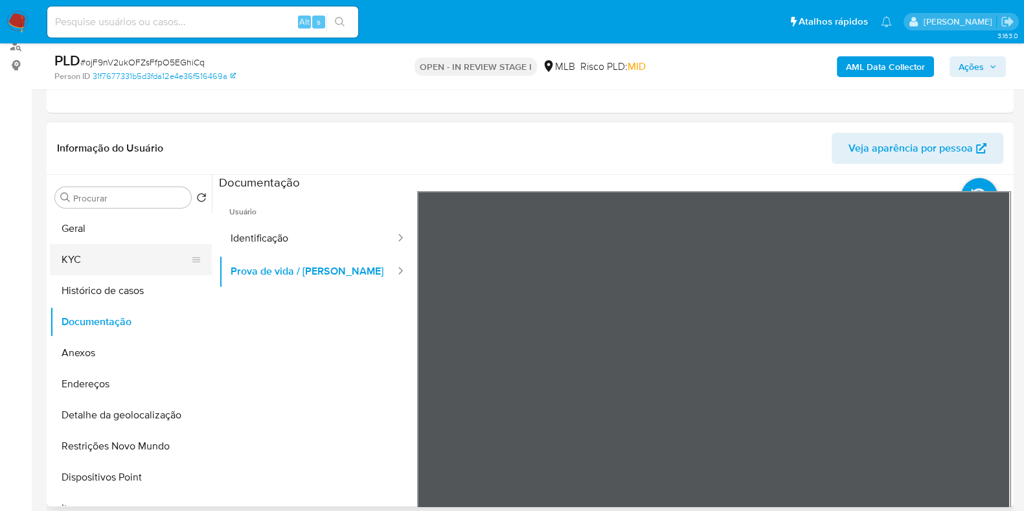
click at [74, 263] on button "KYC" at bounding box center [125, 259] width 151 height 31
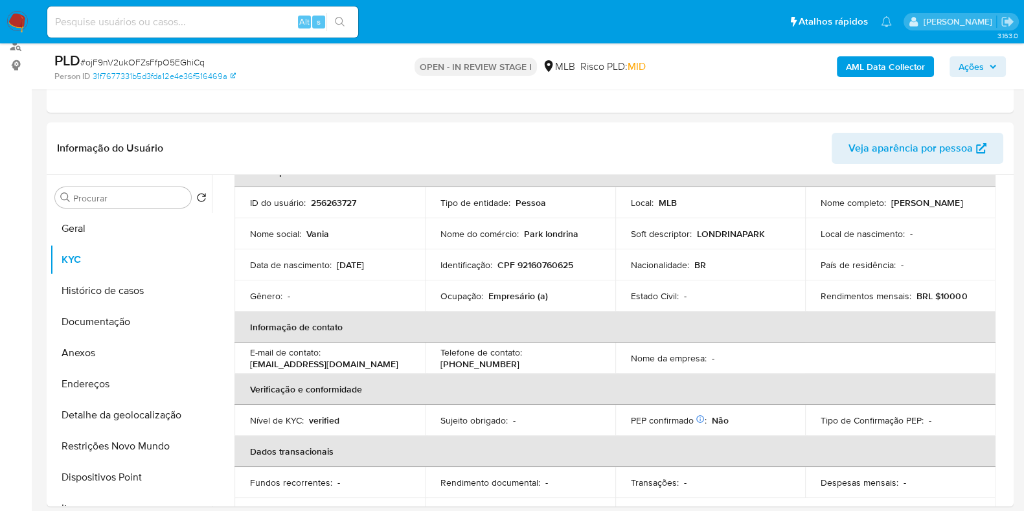
scroll to position [0, 0]
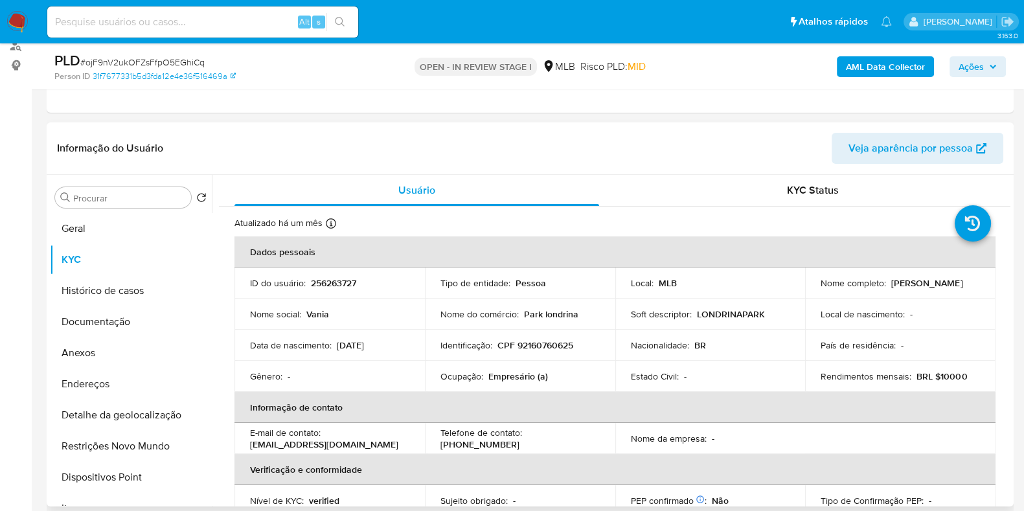
click at [502, 380] on p "Empresário (a)" at bounding box center [518, 376] width 60 height 12
copy div "Ocupação : Empresário (a)"
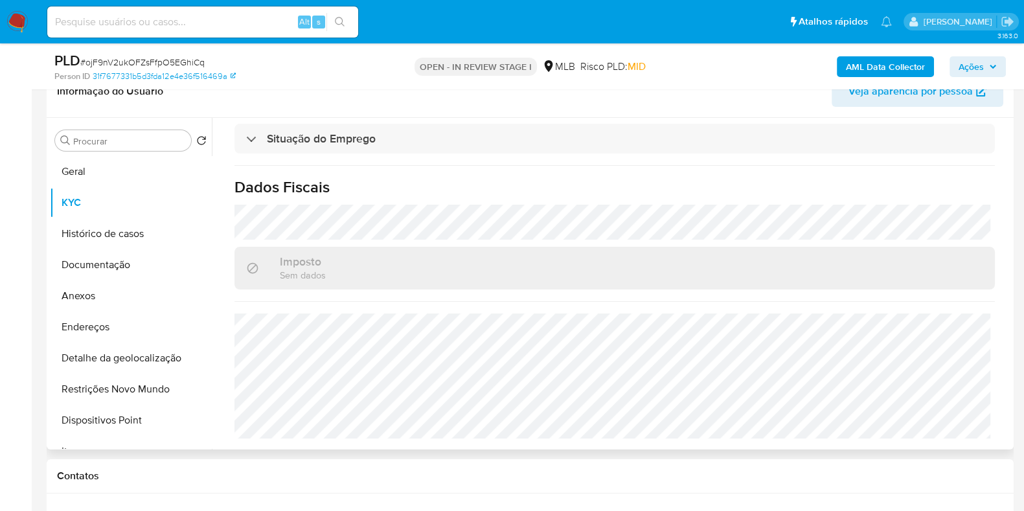
scroll to position [243, 0]
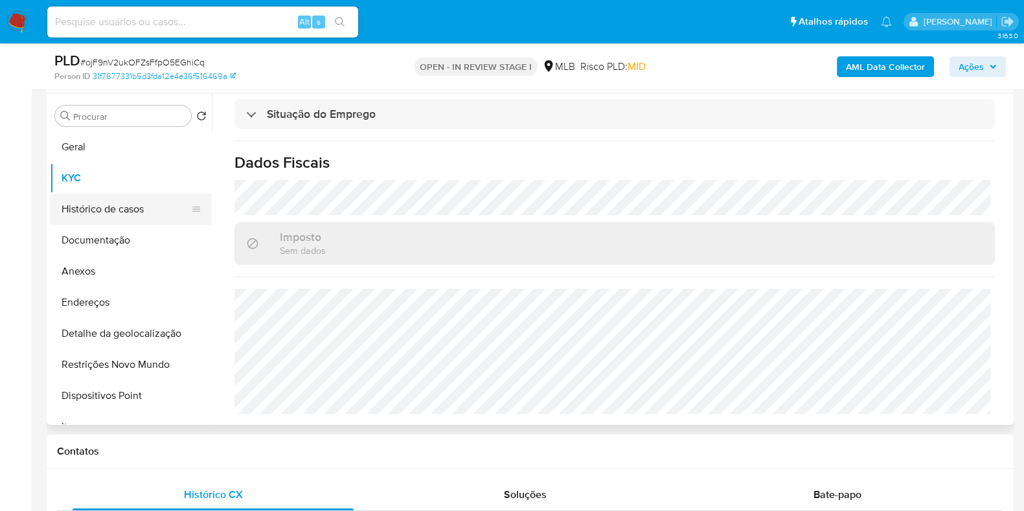
click at [83, 214] on button "Histórico de casos" at bounding box center [125, 209] width 151 height 31
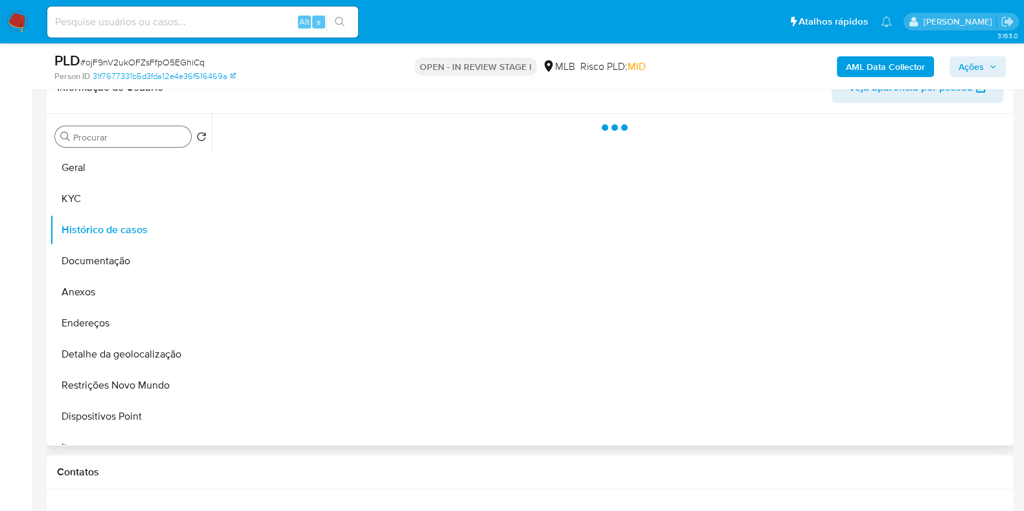
scroll to position [161, 0]
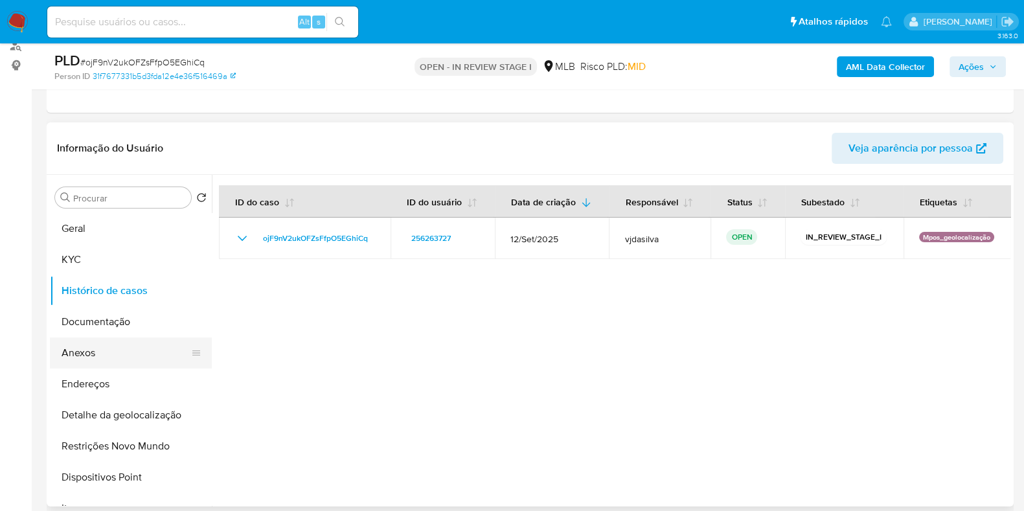
click at [123, 348] on button "Anexos" at bounding box center [125, 352] width 151 height 31
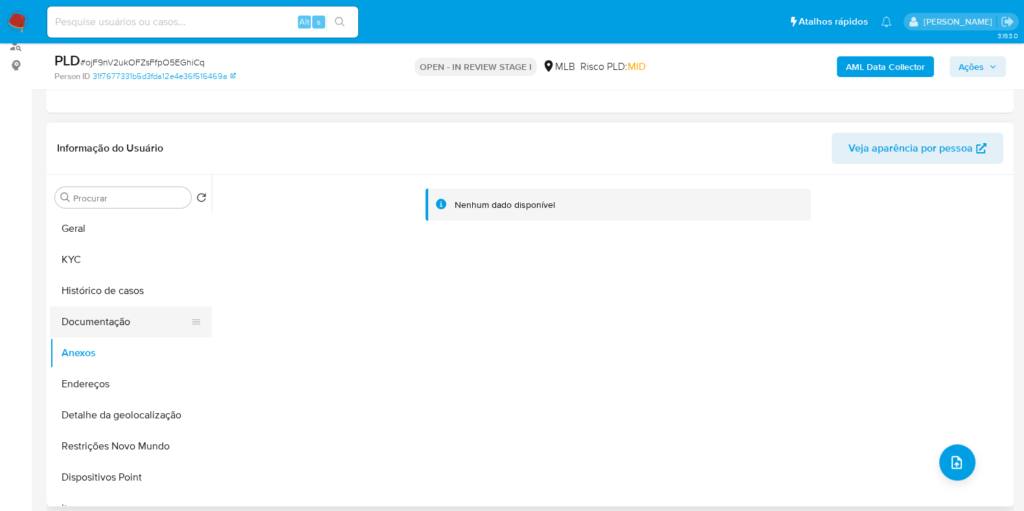
click at [120, 335] on button "Documentação" at bounding box center [125, 321] width 151 height 31
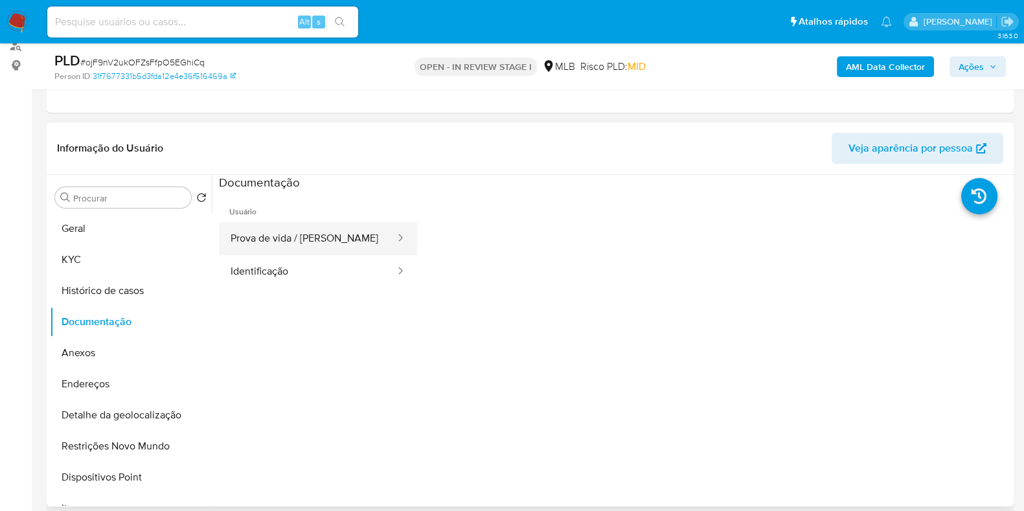
click at [315, 234] on button "Prova de vida / Selfie" at bounding box center [307, 238] width 177 height 33
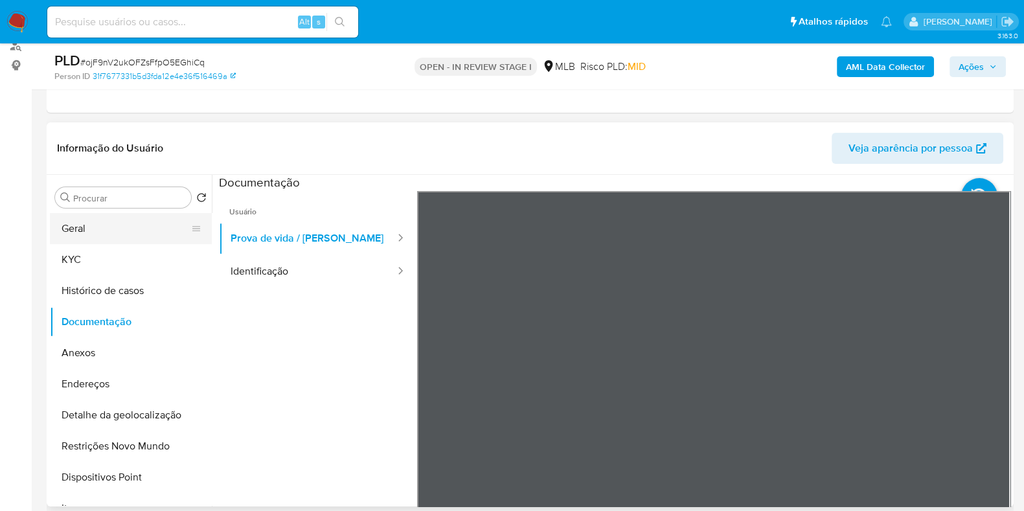
click at [85, 223] on button "Geral" at bounding box center [125, 228] width 151 height 31
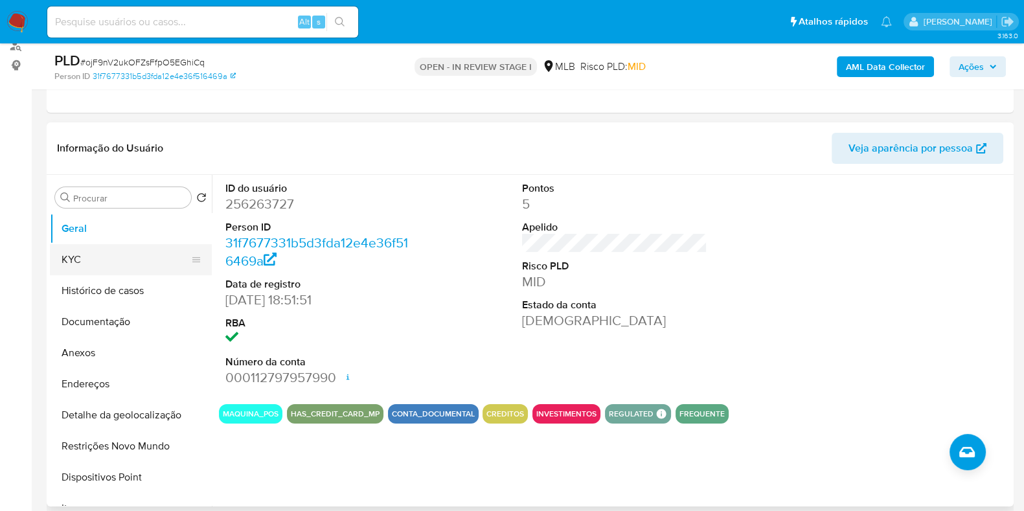
click at [110, 256] on button "KYC" at bounding box center [125, 259] width 151 height 31
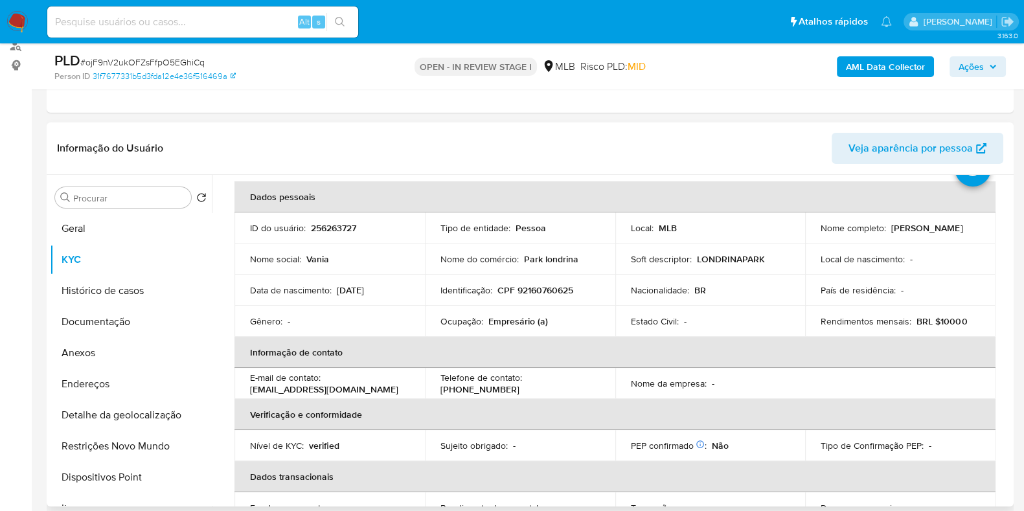
scroll to position [80, 0]
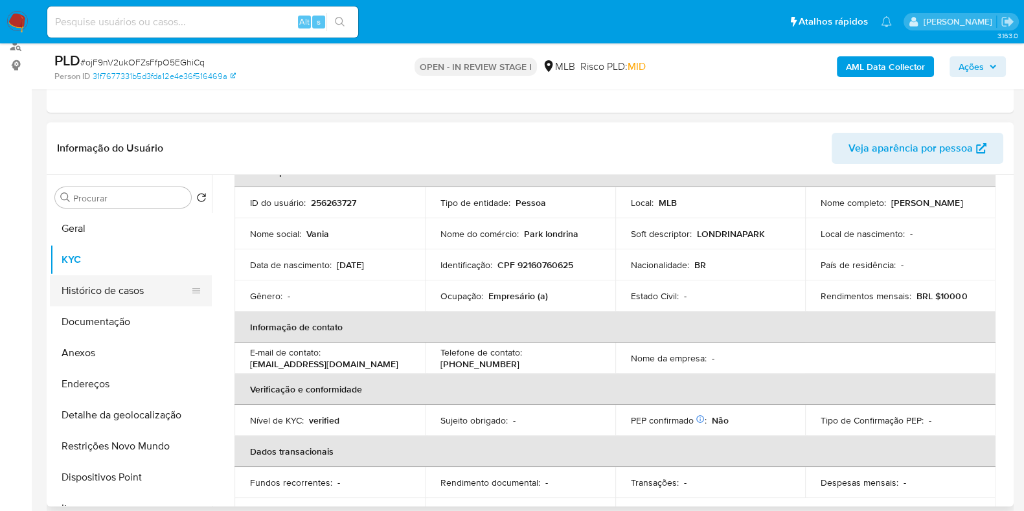
click at [104, 292] on button "Histórico de casos" at bounding box center [125, 290] width 151 height 31
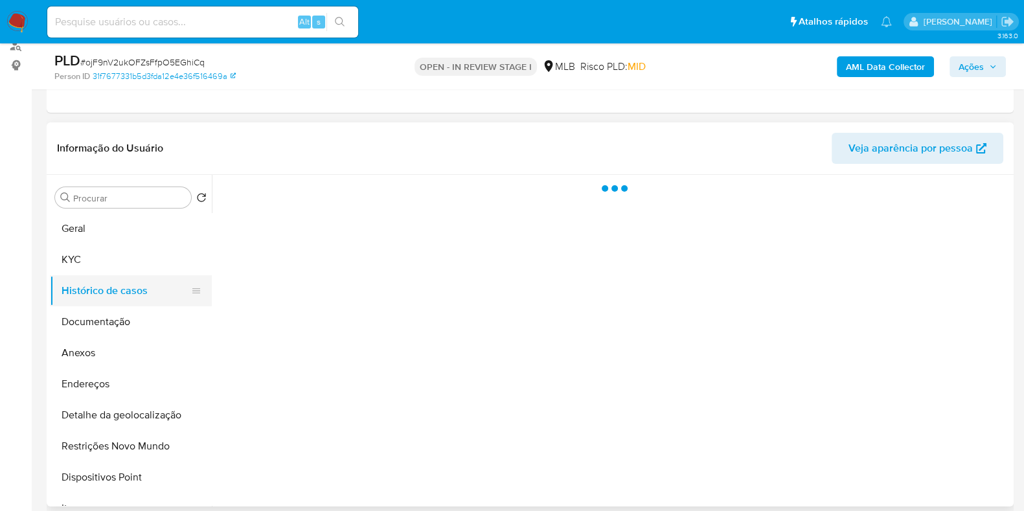
scroll to position [0, 0]
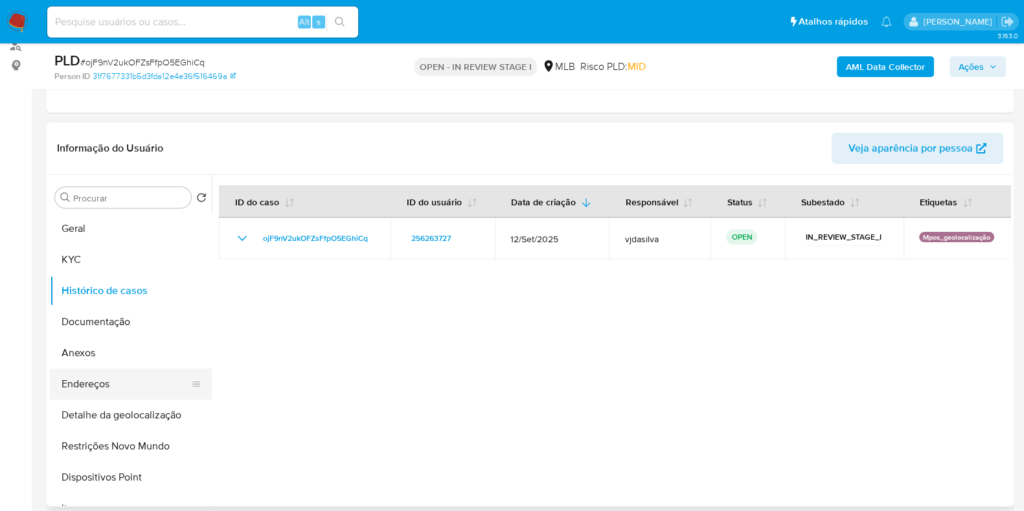
click at [123, 390] on button "Endereços" at bounding box center [125, 383] width 151 height 31
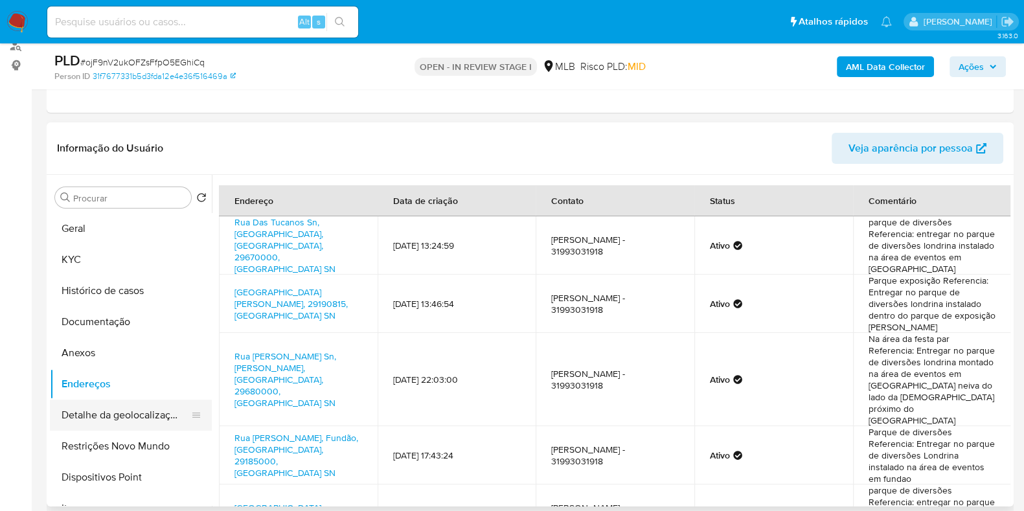
click at [84, 413] on button "Detalhe da geolocalização" at bounding box center [125, 414] width 151 height 31
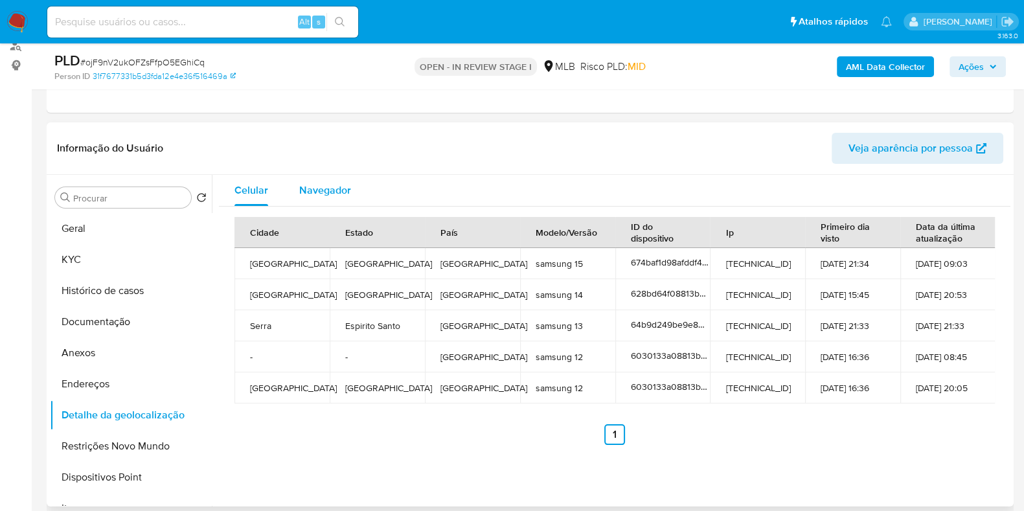
click at [313, 192] on span "Navegador" at bounding box center [325, 190] width 52 height 15
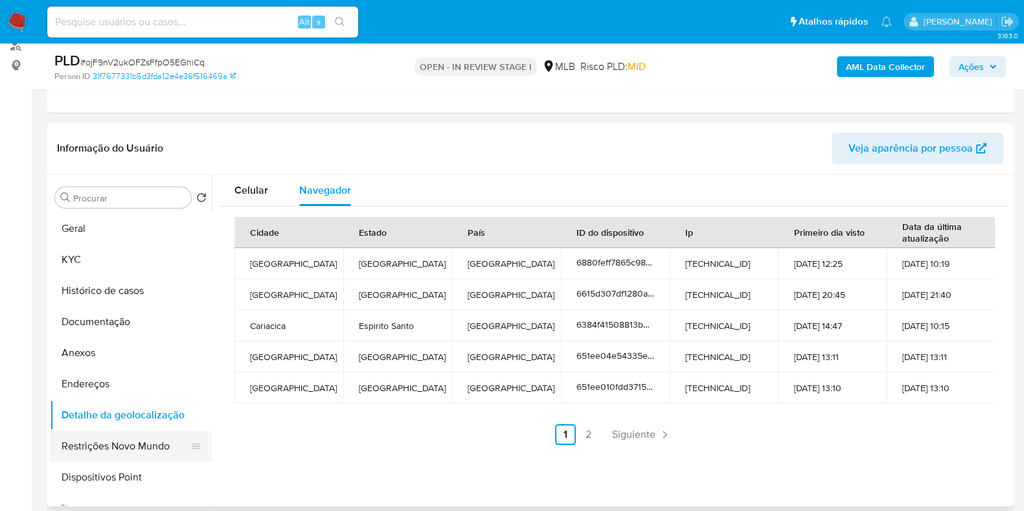
click at [96, 439] on button "Restrições Novo Mundo" at bounding box center [125, 446] width 151 height 31
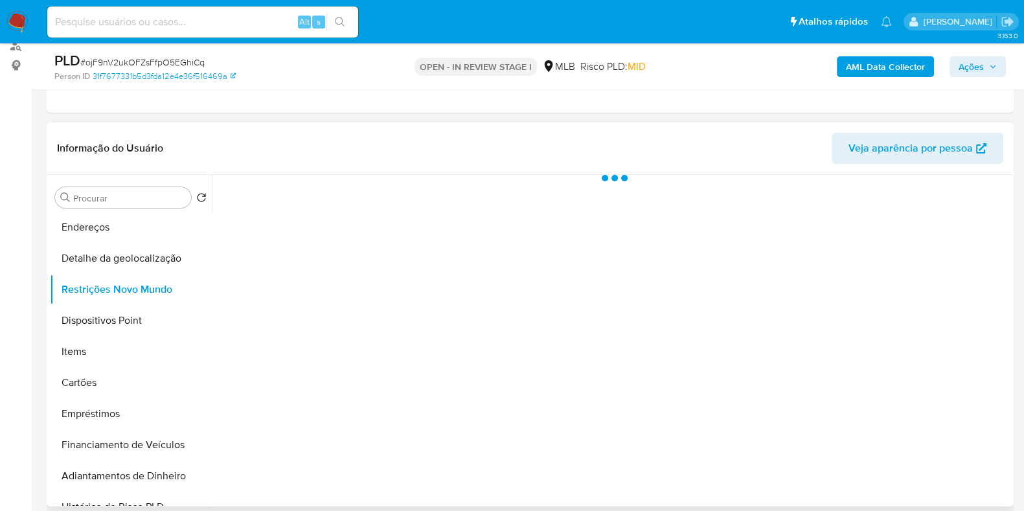
scroll to position [161, 0]
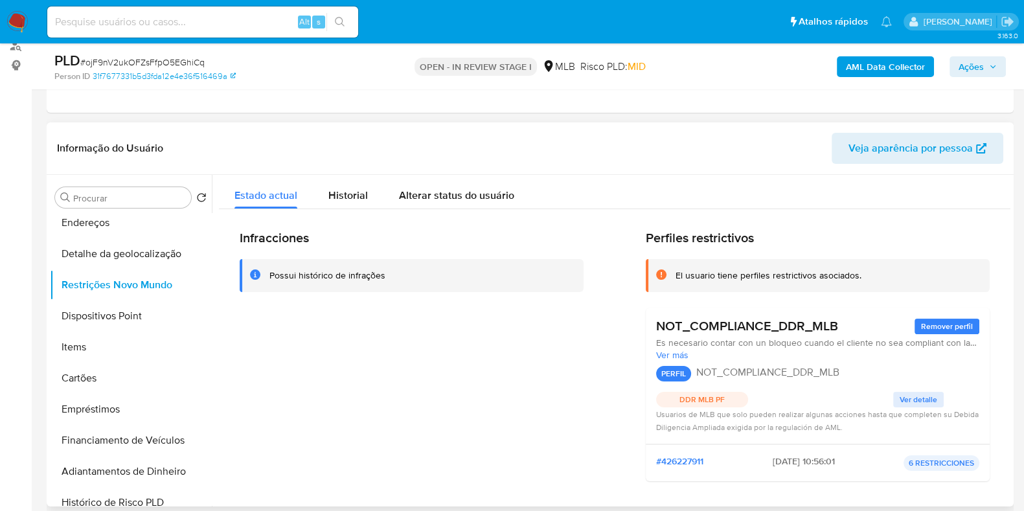
click at [586, 346] on div "Infracciones Possui histórico de infrações Perfiles restrictivos El usuario tie…" at bounding box center [615, 361] width 750 height 262
drag, startPoint x: 648, startPoint y: 322, endPoint x: 704, endPoint y: 348, distance: 61.7
click at [704, 348] on div "NOT_COMPLIANCE_DDR_MLB Remover perfil Es necesario contar con un bloqueo cuando…" at bounding box center [817, 376] width 344 height 137
click at [673, 349] on span "Ver más" at bounding box center [817, 355] width 323 height 12
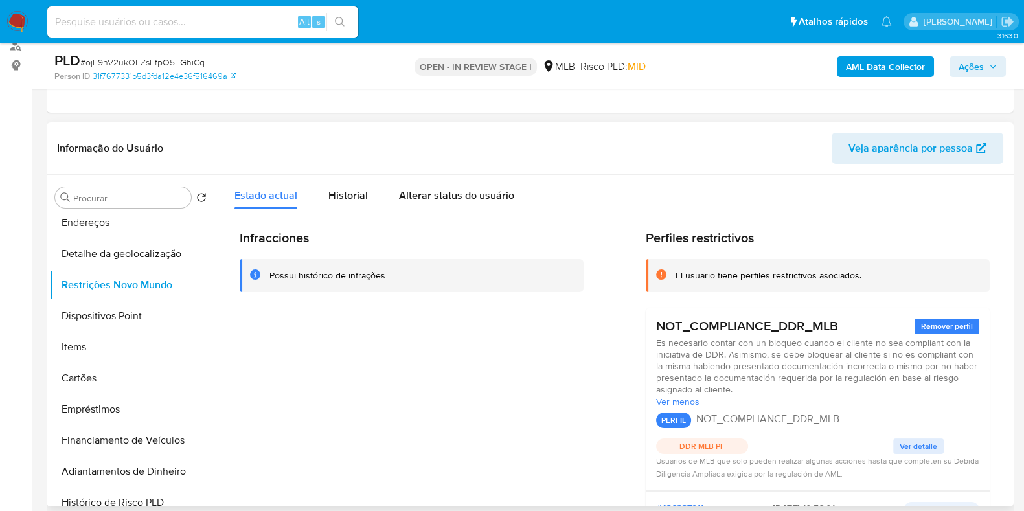
drag, startPoint x: 655, startPoint y: 325, endPoint x: 743, endPoint y: 393, distance: 111.2
click at [743, 393] on div "NOT_COMPLIANCE_DDR_MLB Remover perfil Es necesario contar con un bloqueo cuando…" at bounding box center [817, 399] width 323 height 162
click at [91, 307] on button "Dispositivos Point" at bounding box center [125, 315] width 151 height 31
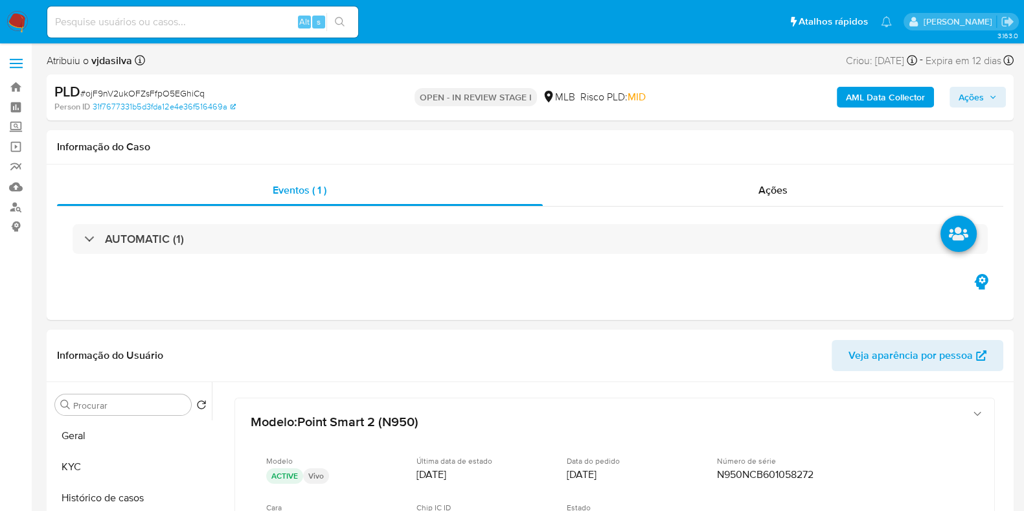
scroll to position [80, 0]
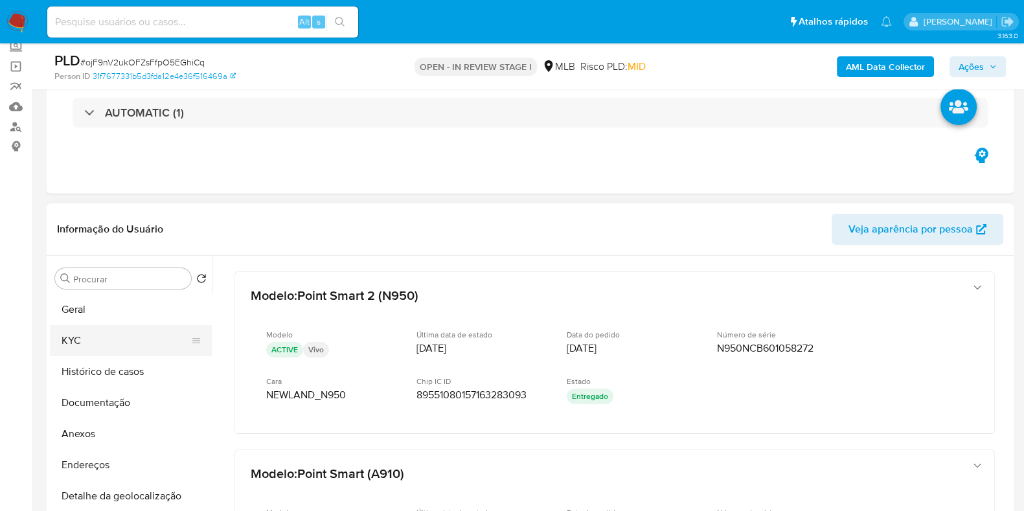
click at [100, 335] on button "KYC" at bounding box center [125, 340] width 151 height 31
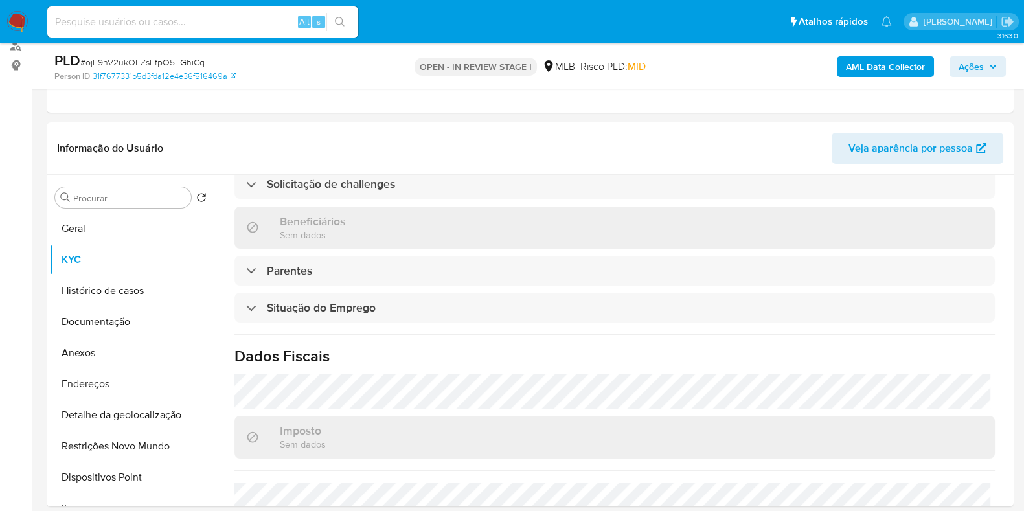
scroll to position [566, 0]
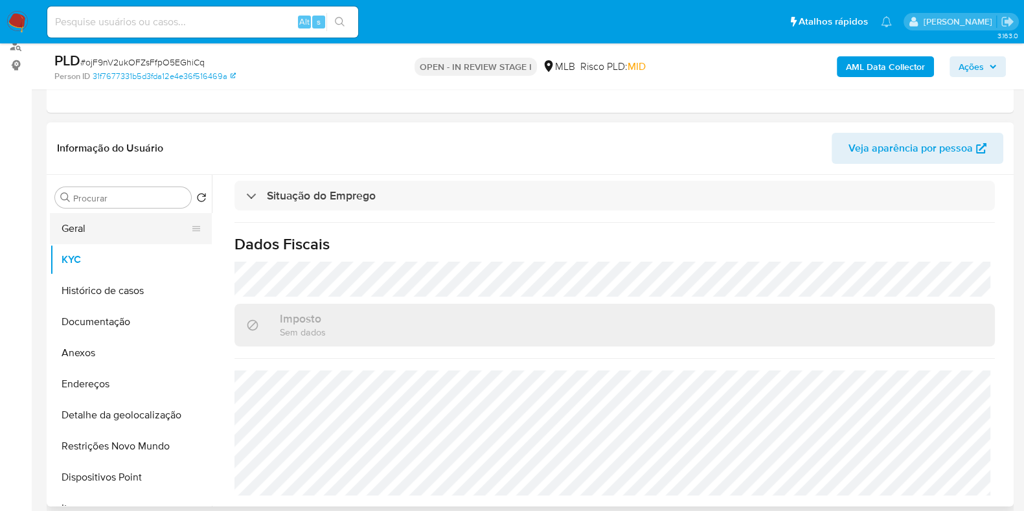
click at [94, 231] on button "Geral" at bounding box center [125, 228] width 151 height 31
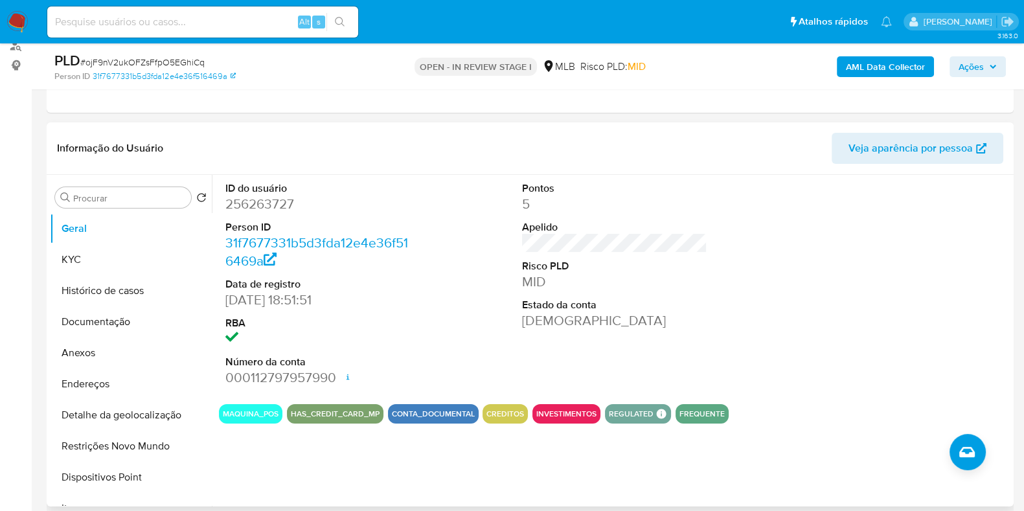
click at [269, 200] on dd "256263727" at bounding box center [317, 204] width 185 height 18
copy dd "256263727"
click at [269, 200] on dd "256263727" at bounding box center [317, 204] width 185 height 18
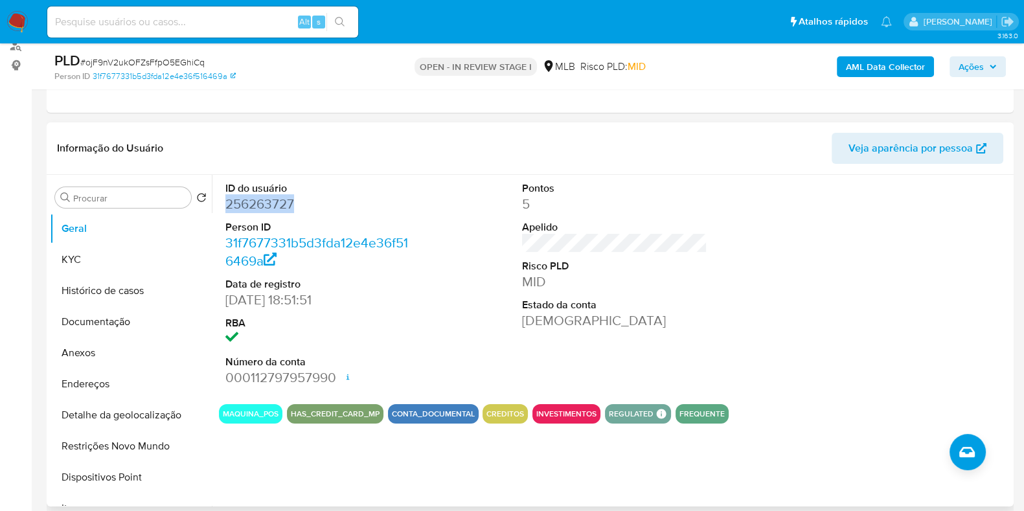
click at [269, 200] on dd "256263727" at bounding box center [317, 204] width 185 height 18
click at [243, 205] on dd "256263727" at bounding box center [317, 204] width 185 height 18
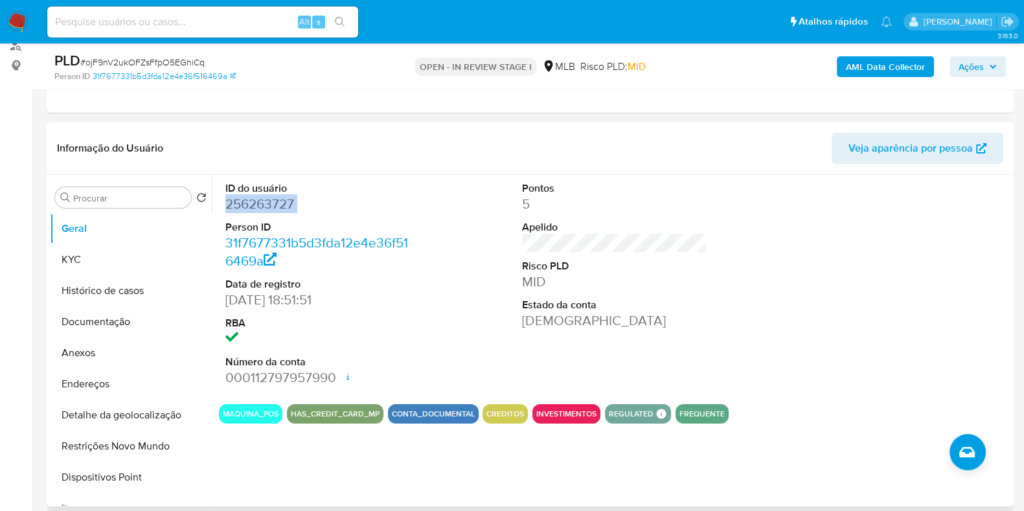
click at [243, 205] on dd "256263727" at bounding box center [317, 204] width 185 height 18
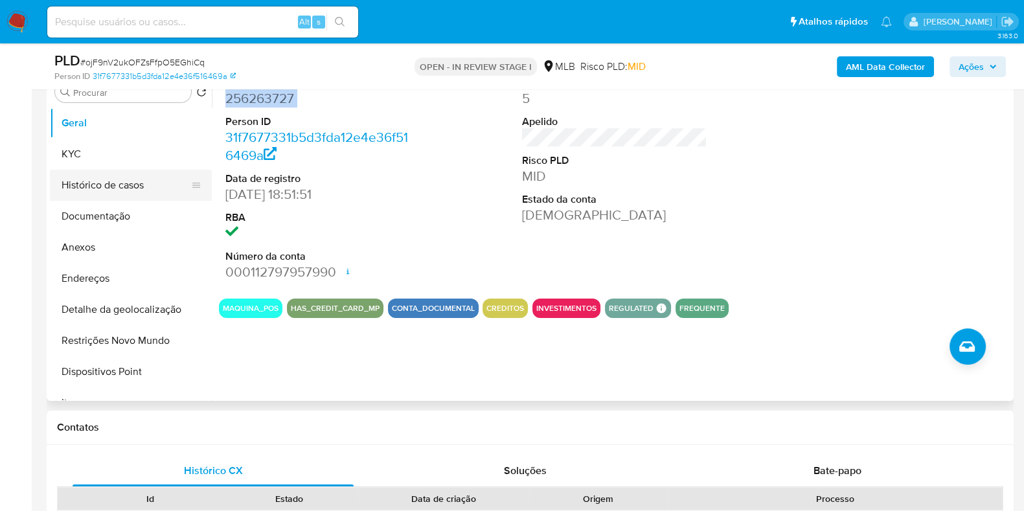
scroll to position [243, 0]
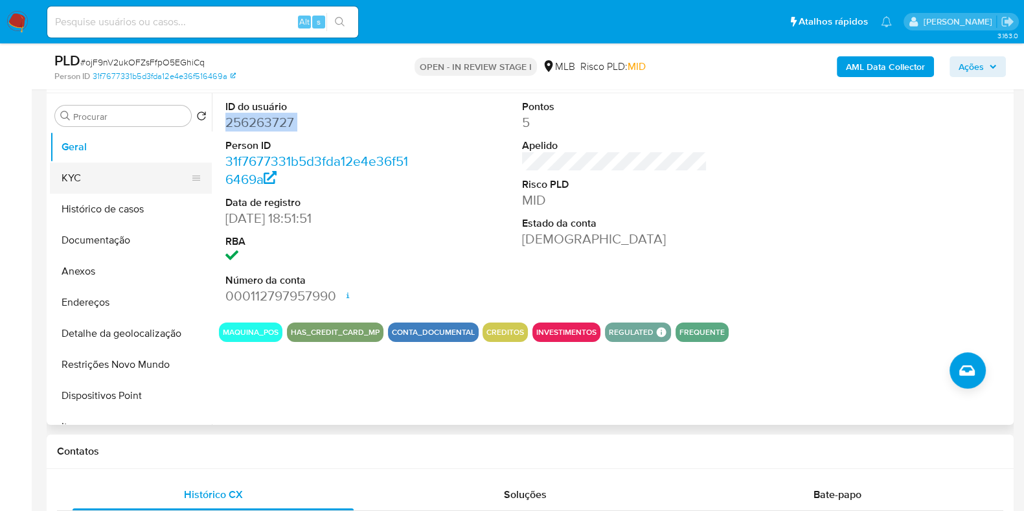
click at [104, 173] on button "KYC" at bounding box center [125, 178] width 151 height 31
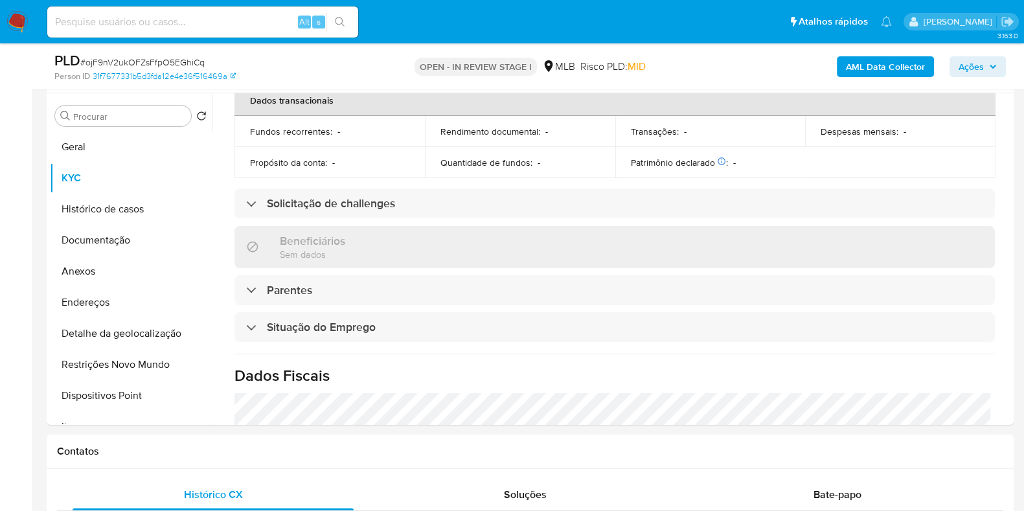
scroll to position [566, 0]
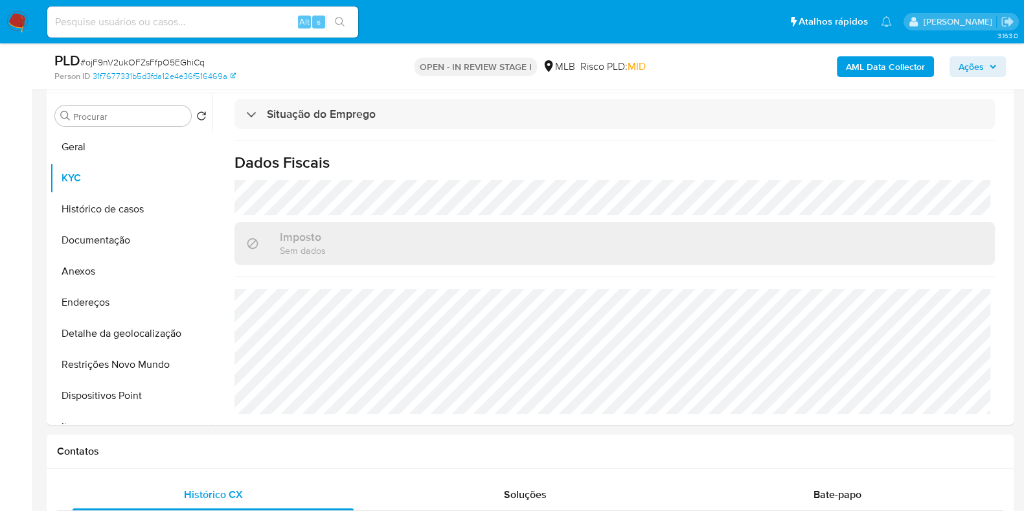
click at [859, 61] on b "AML Data Collector" at bounding box center [885, 66] width 79 height 21
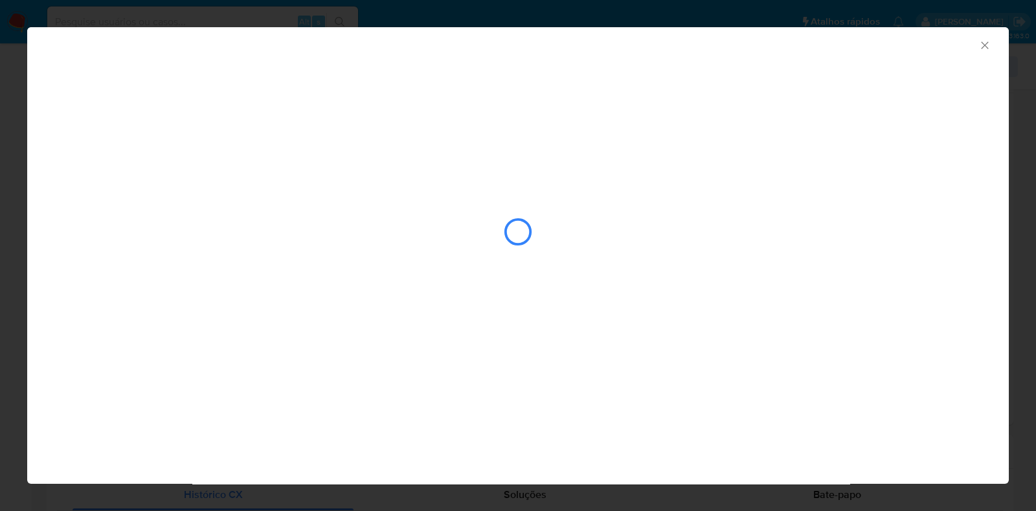
click at [983, 39] on icon "Fechar a janela" at bounding box center [984, 45] width 13 height 13
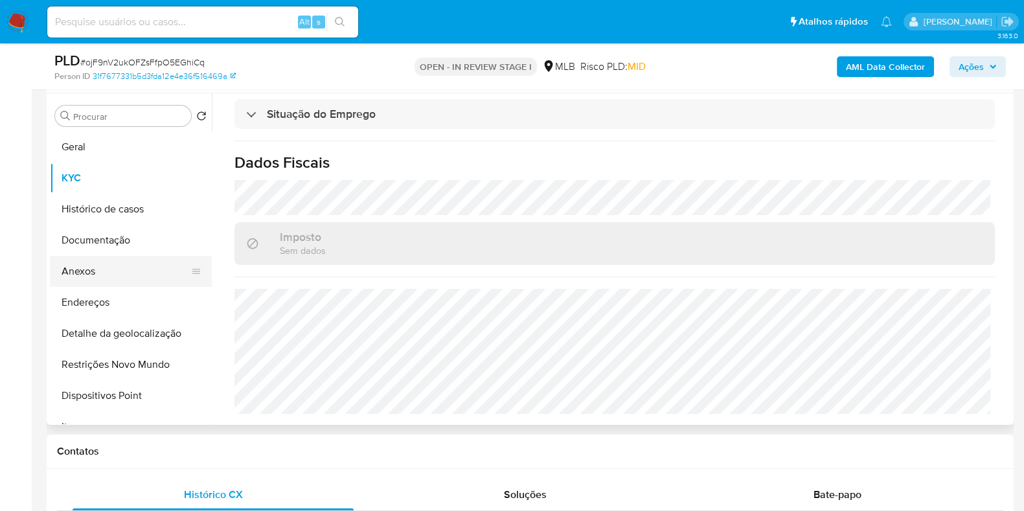
click at [98, 258] on button "Anexos" at bounding box center [125, 271] width 151 height 31
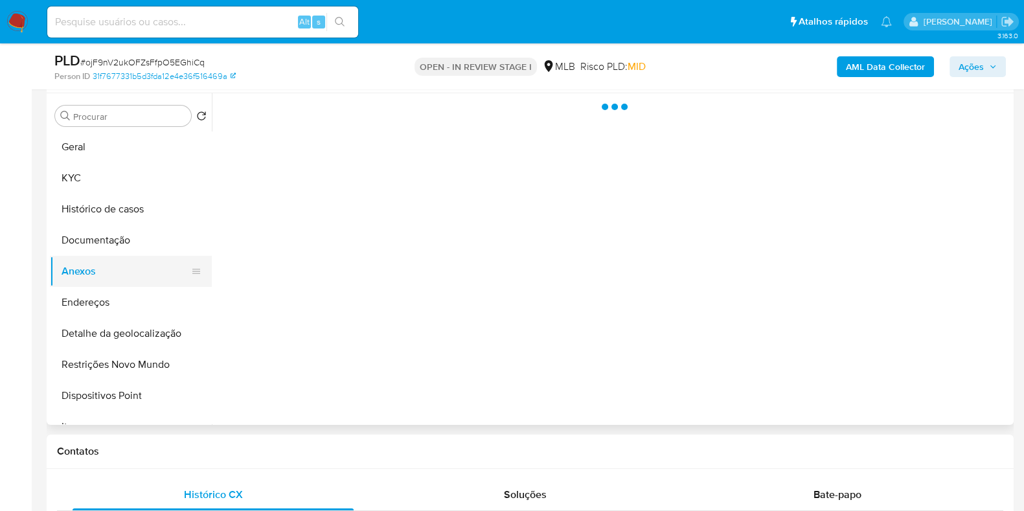
scroll to position [0, 0]
click at [144, 272] on button "Anexos" at bounding box center [125, 271] width 151 height 31
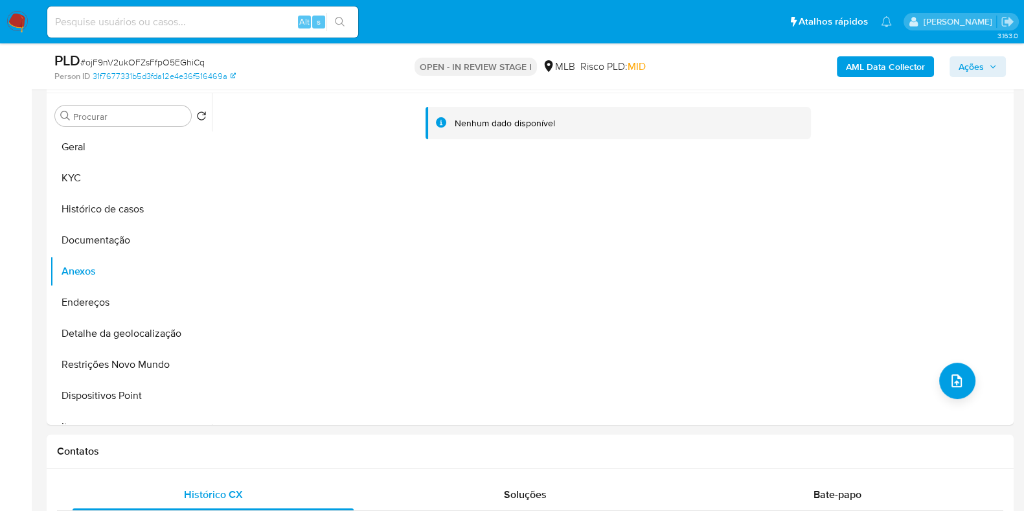
click at [853, 72] on b "AML Data Collector" at bounding box center [885, 66] width 79 height 21
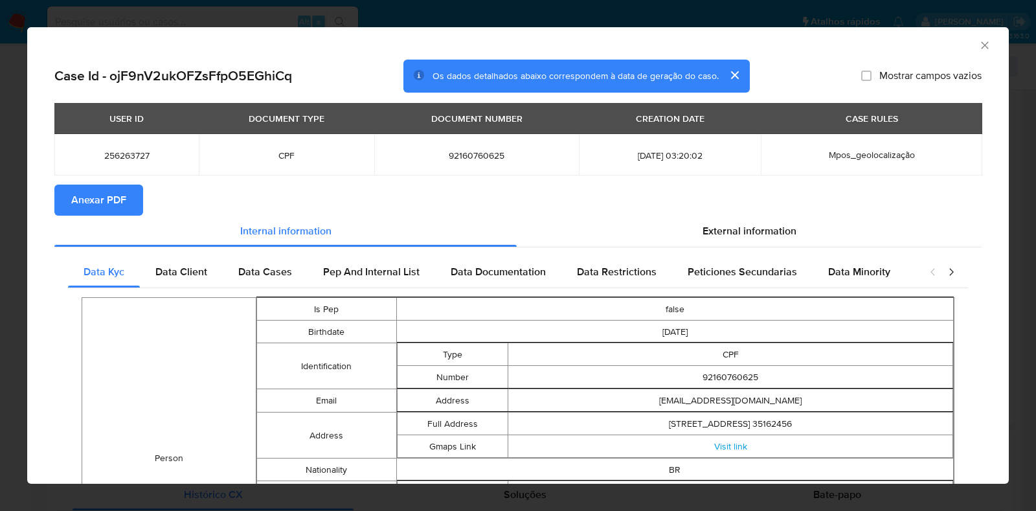
click at [123, 196] on span "Anexar PDF" at bounding box center [98, 200] width 55 height 28
click at [974, 51] on div "AML Data Collector" at bounding box center [517, 43] width 981 height 32
click at [978, 50] on icon "Fechar a janela" at bounding box center [984, 45] width 13 height 13
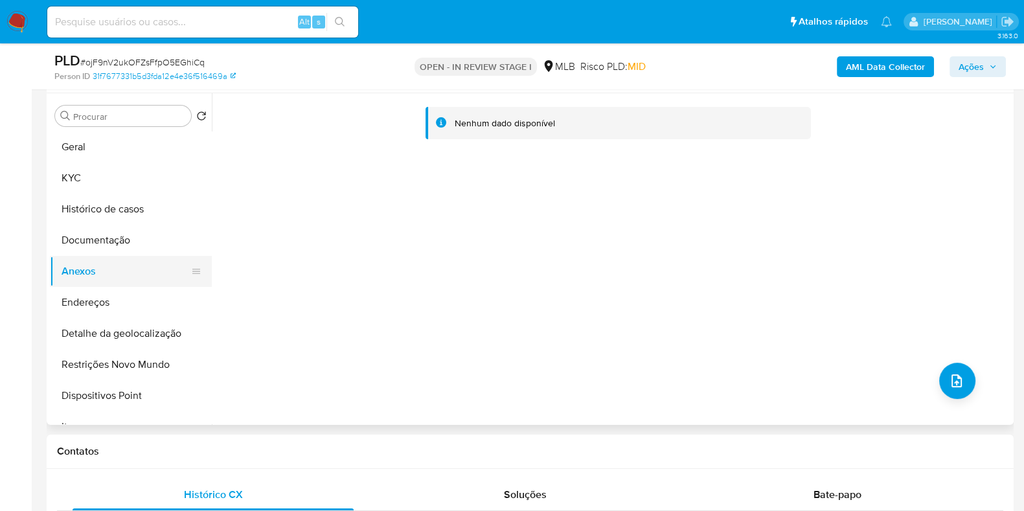
click at [110, 273] on button "Anexos" at bounding box center [125, 271] width 151 height 31
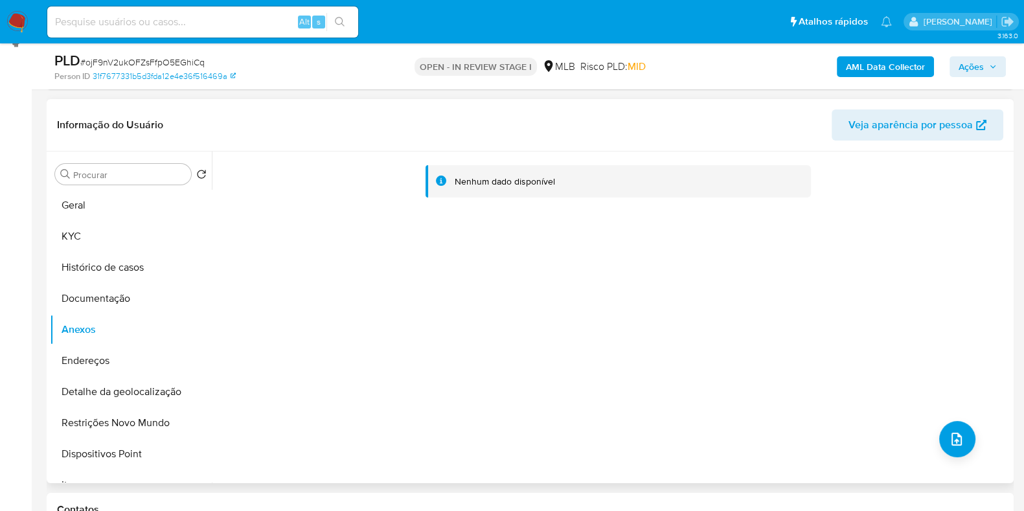
scroll to position [323, 0]
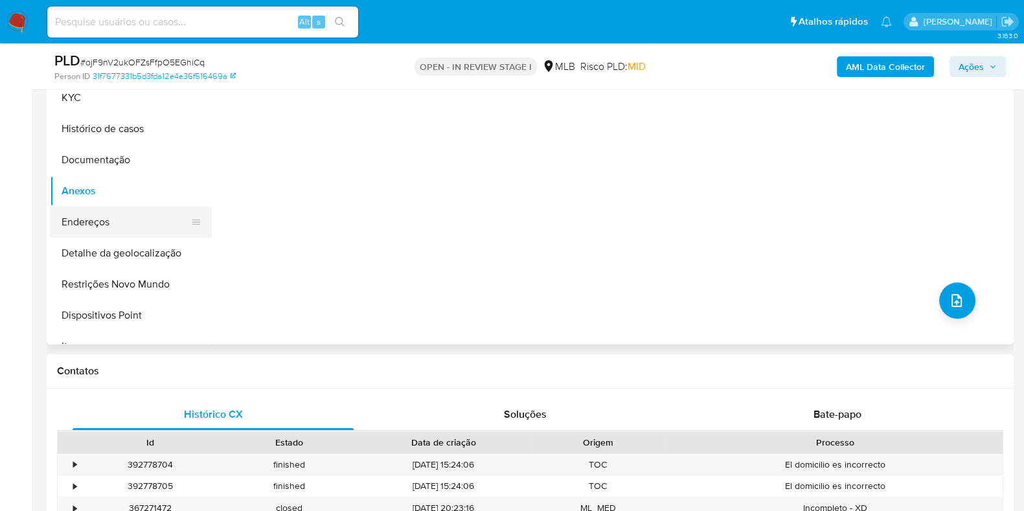
click at [123, 215] on button "Endereços" at bounding box center [125, 222] width 151 height 31
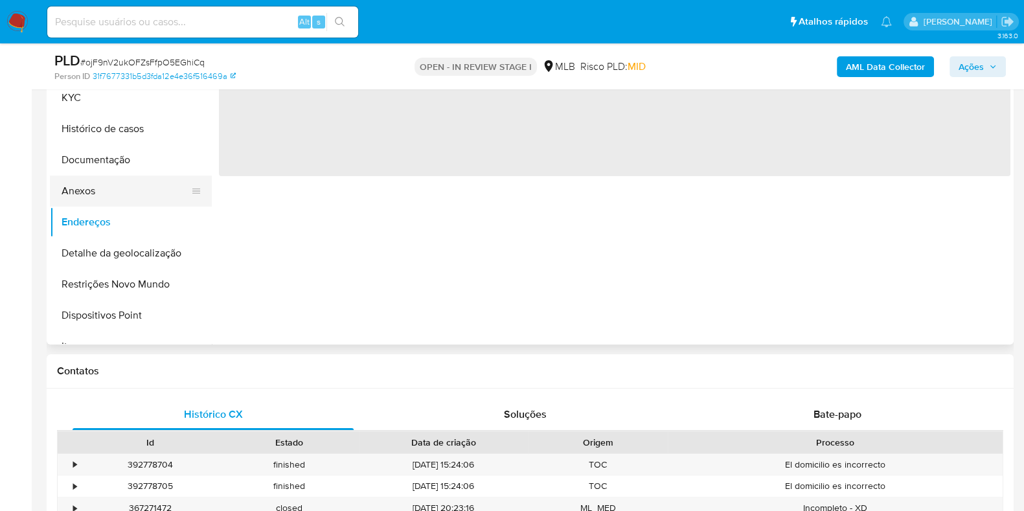
click at [124, 189] on button "Anexos" at bounding box center [125, 190] width 151 height 31
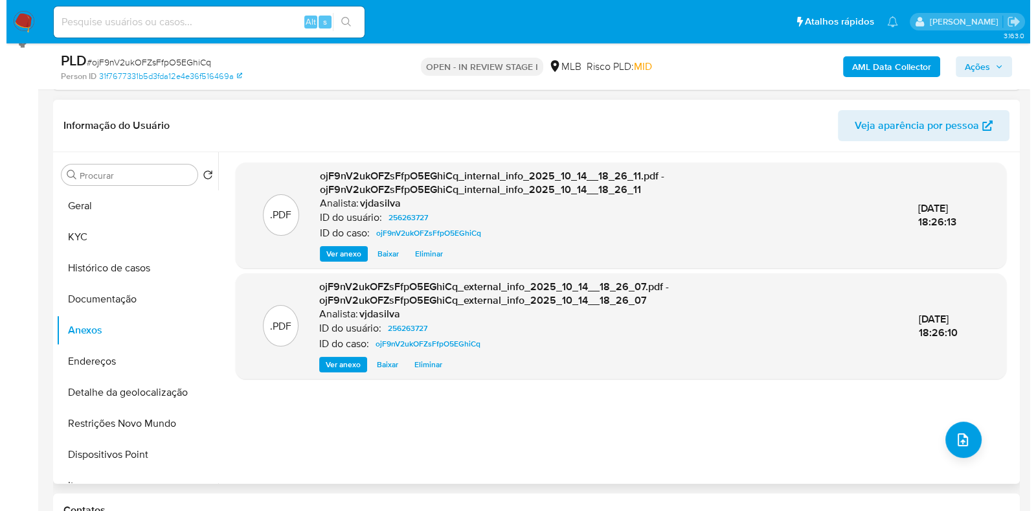
scroll to position [243, 0]
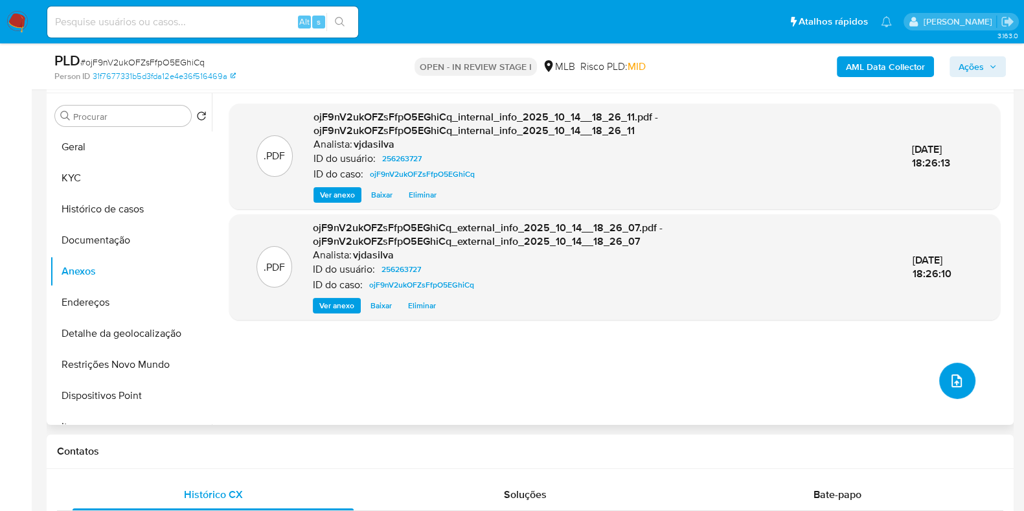
click at [965, 383] on button "upload-file" at bounding box center [957, 381] width 36 height 36
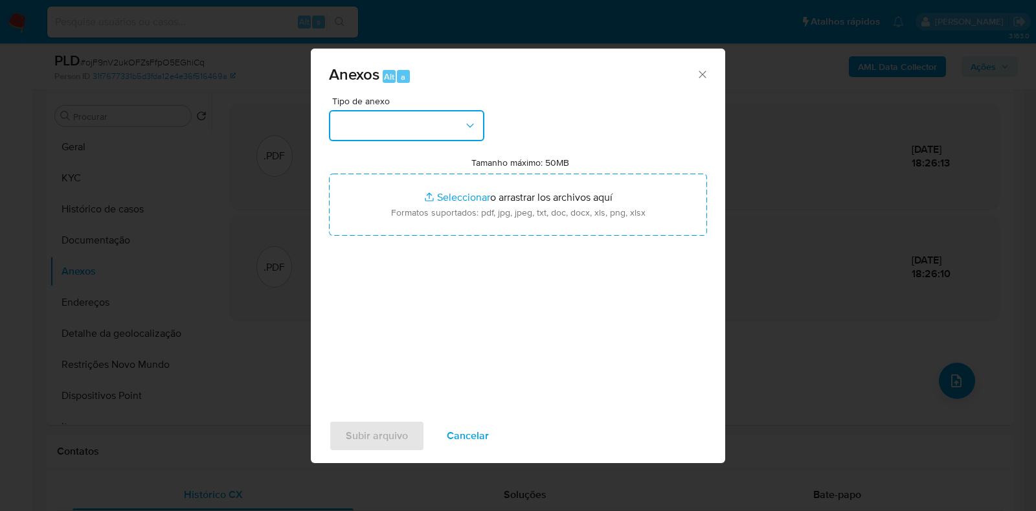
click at [469, 128] on icon "button" at bounding box center [470, 125] width 13 height 13
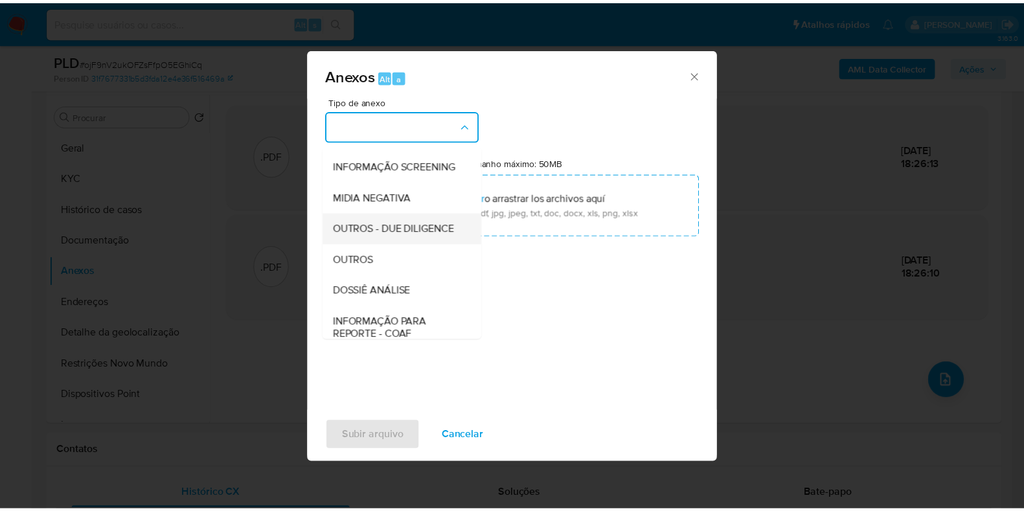
scroll to position [199, 0]
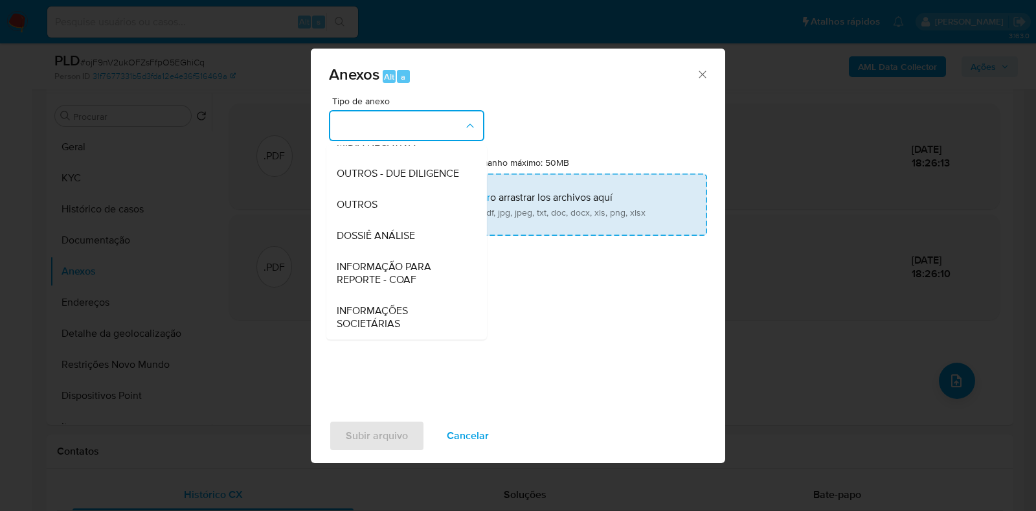
click at [447, 234] on div "DOSSIÊ ANÁLISE" at bounding box center [403, 235] width 132 height 31
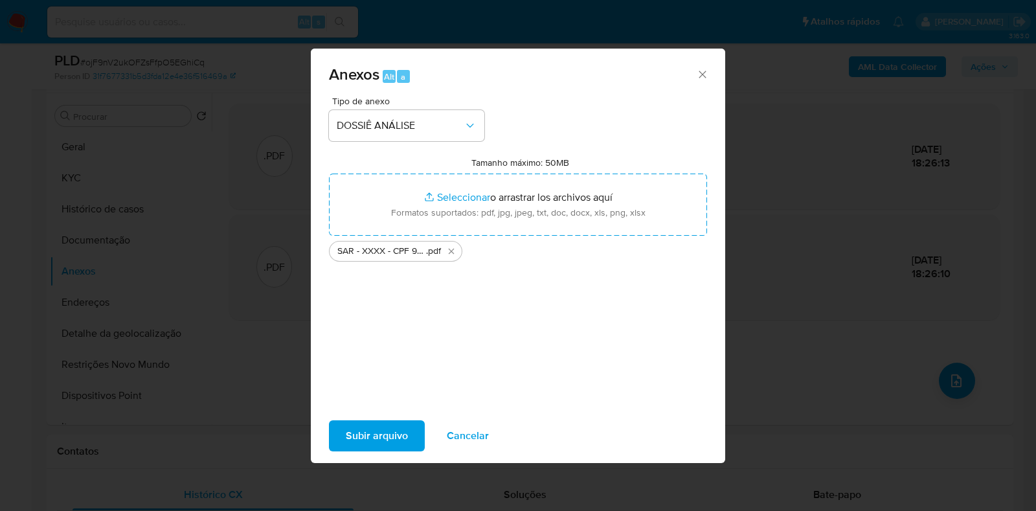
click at [382, 434] on span "Subir arquivo" at bounding box center [377, 435] width 62 height 28
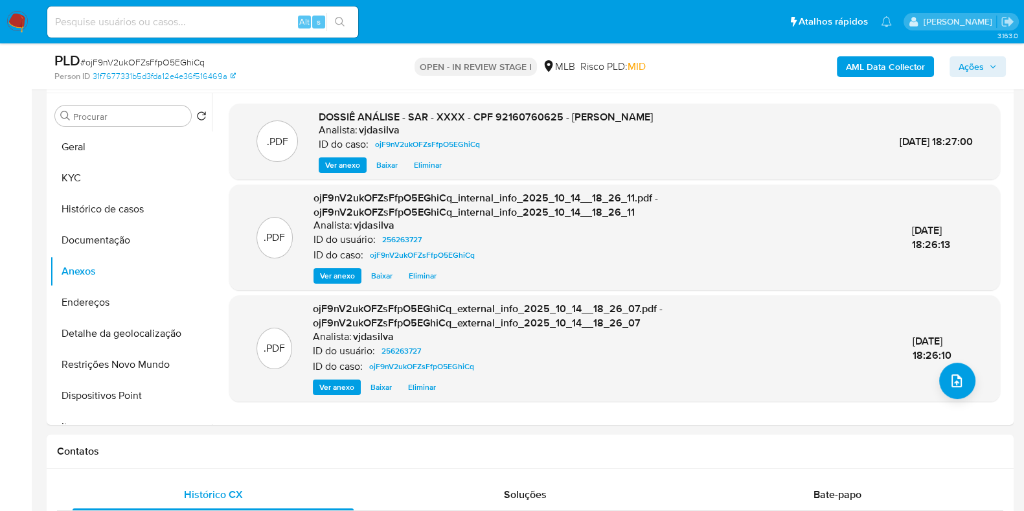
click at [981, 72] on span "Ações" at bounding box center [970, 66] width 25 height 21
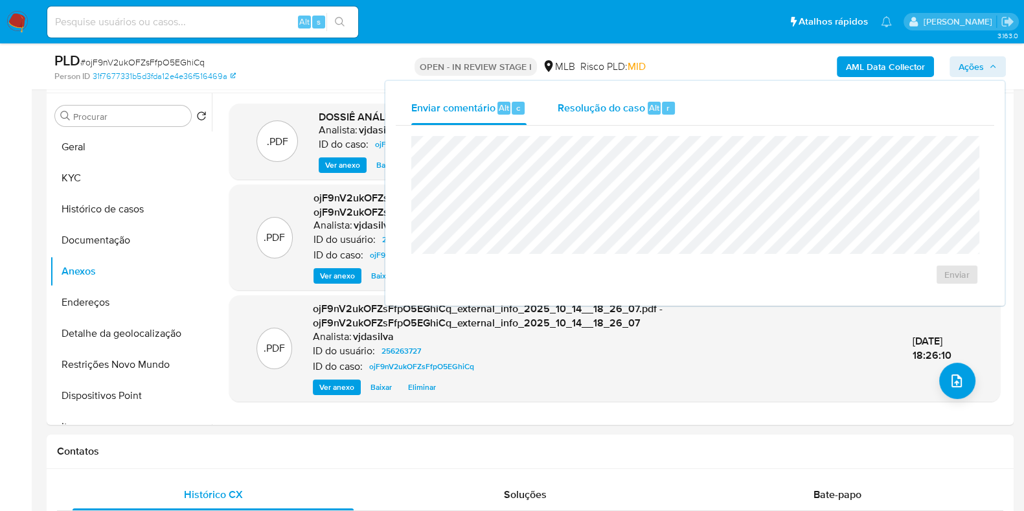
click at [579, 106] on span "Resolução do caso" at bounding box center [600, 107] width 87 height 15
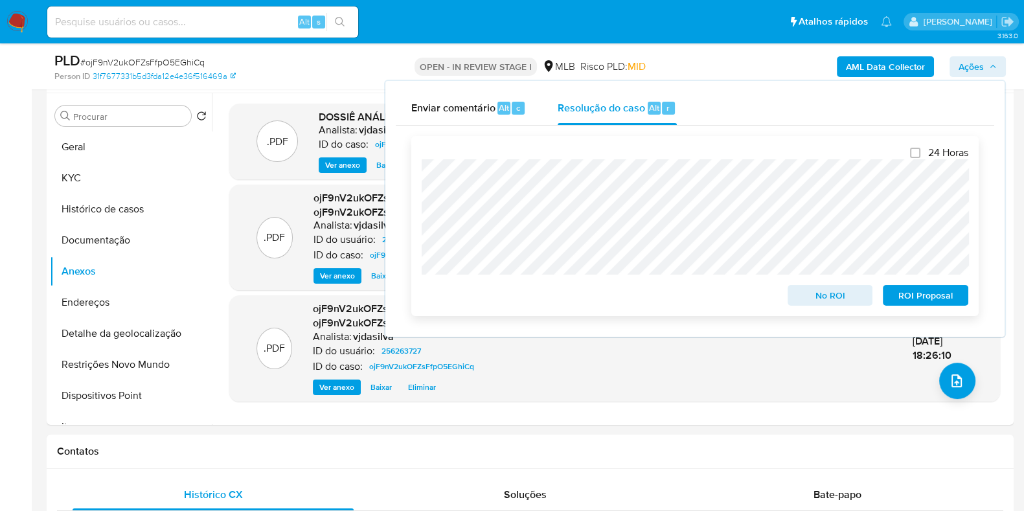
click at [936, 296] on span "ROI Proposal" at bounding box center [924, 295] width 67 height 18
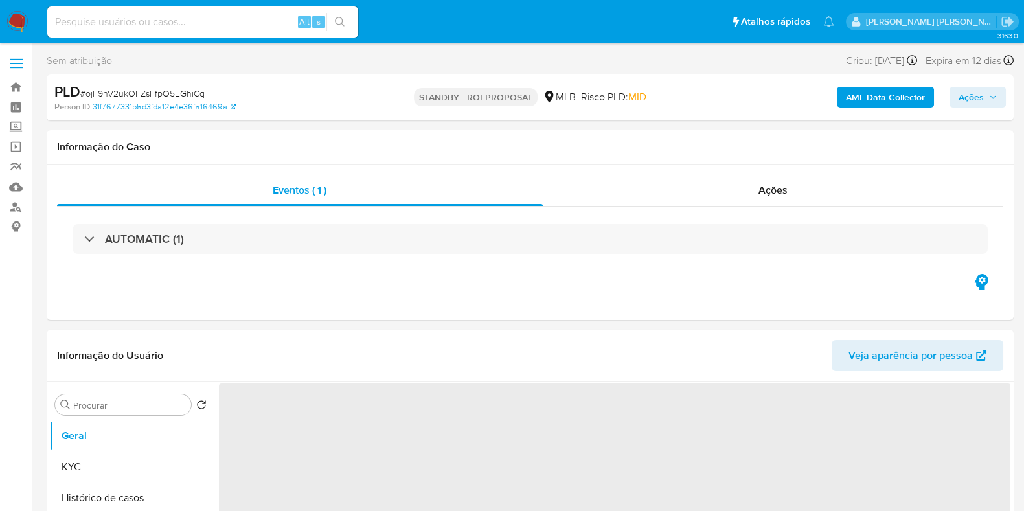
select select "10"
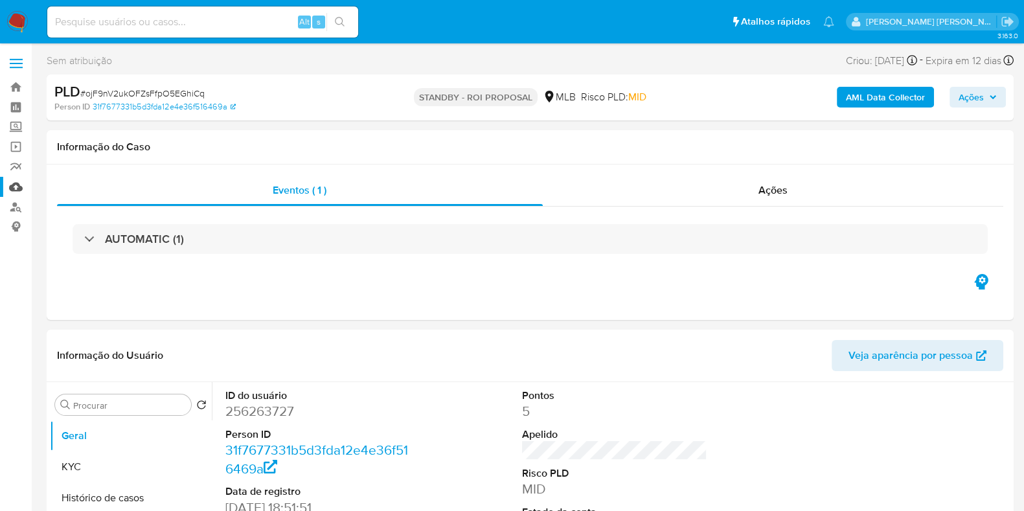
click at [19, 181] on link "Mulan" at bounding box center [77, 187] width 154 height 20
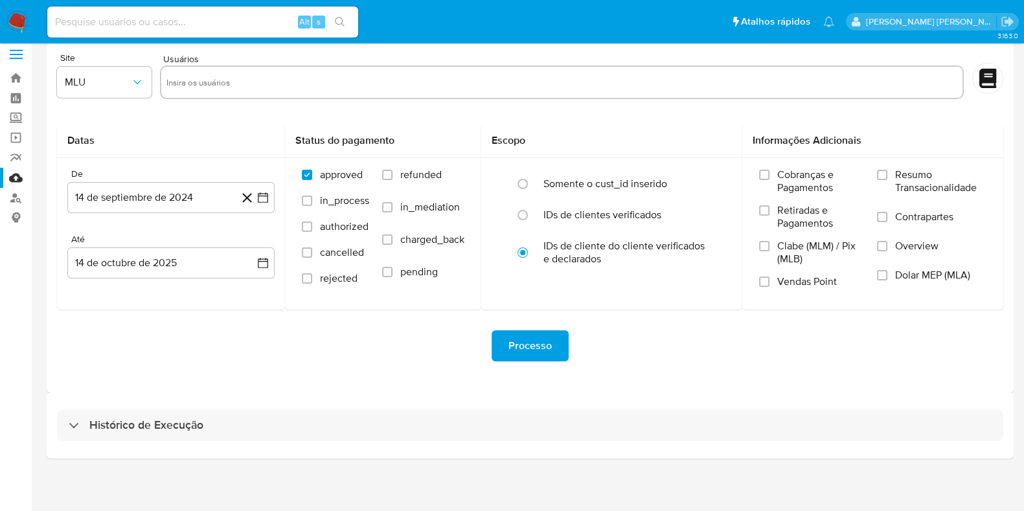
scroll to position [11, 0]
click at [237, 439] on div "Histórico de Execução" at bounding box center [530, 423] width 967 height 66
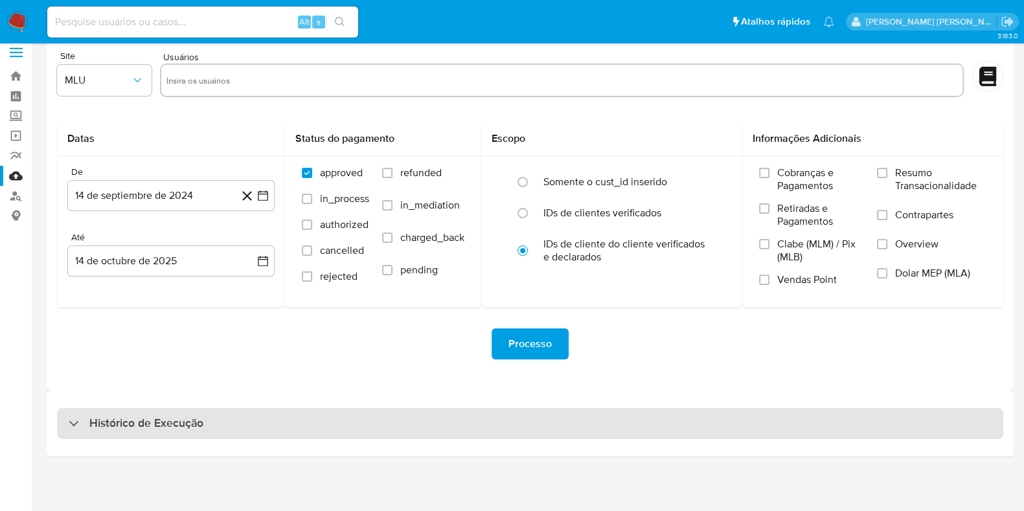
click at [250, 427] on div "Histórico de Execução" at bounding box center [530, 423] width 946 height 31
select select "10"
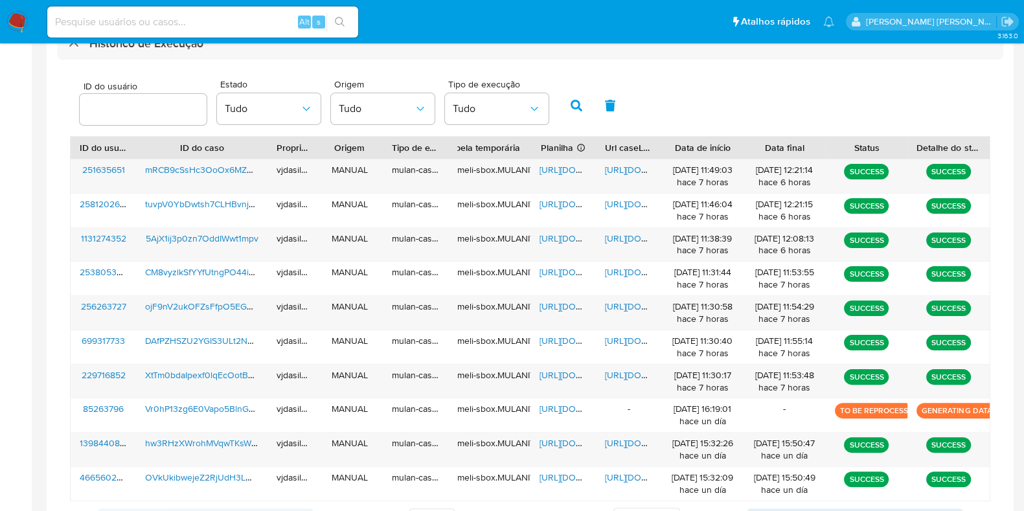
scroll to position [416, 0]
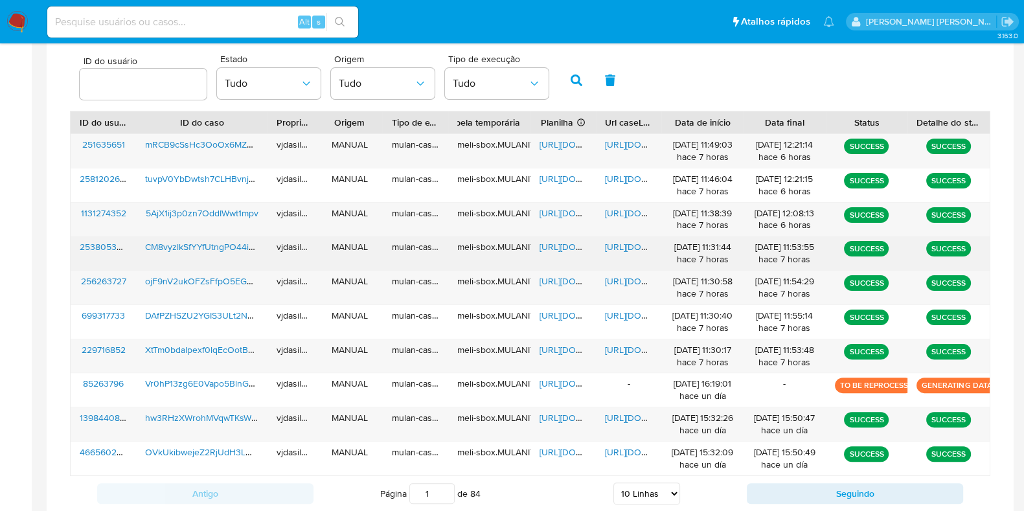
click at [622, 249] on span "[URL][DOMAIN_NAME]" at bounding box center [649, 246] width 89 height 13
click at [548, 245] on span "[URL][DOMAIN_NAME]" at bounding box center [583, 246] width 89 height 13
click at [225, 240] on span "CM8vyzlkSfYYfUtngPO44iMJ" at bounding box center [202, 246] width 115 height 13
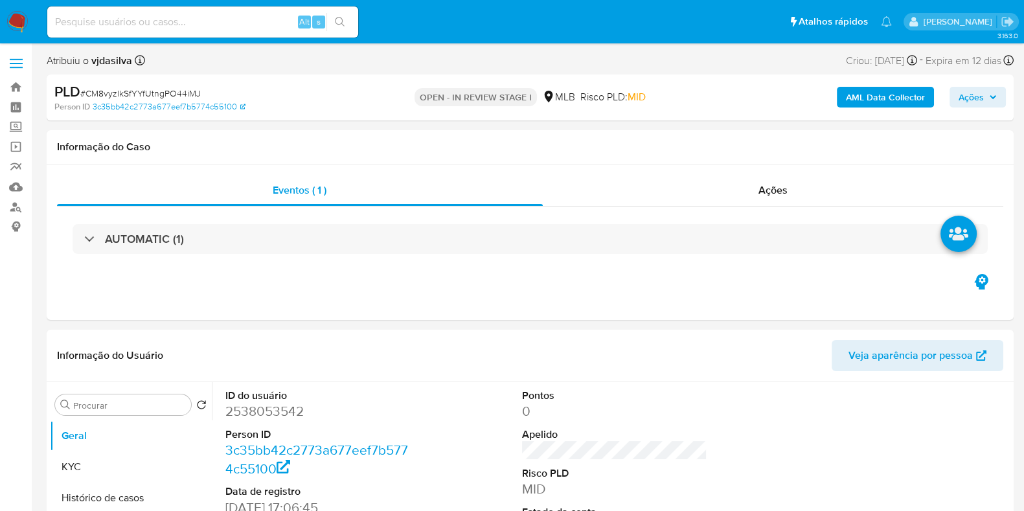
select select "10"
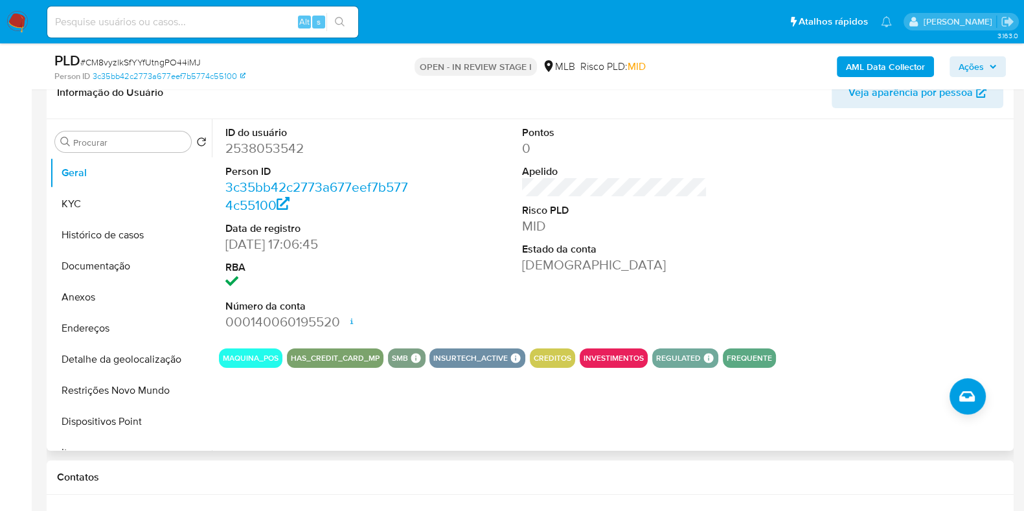
scroll to position [243, 0]
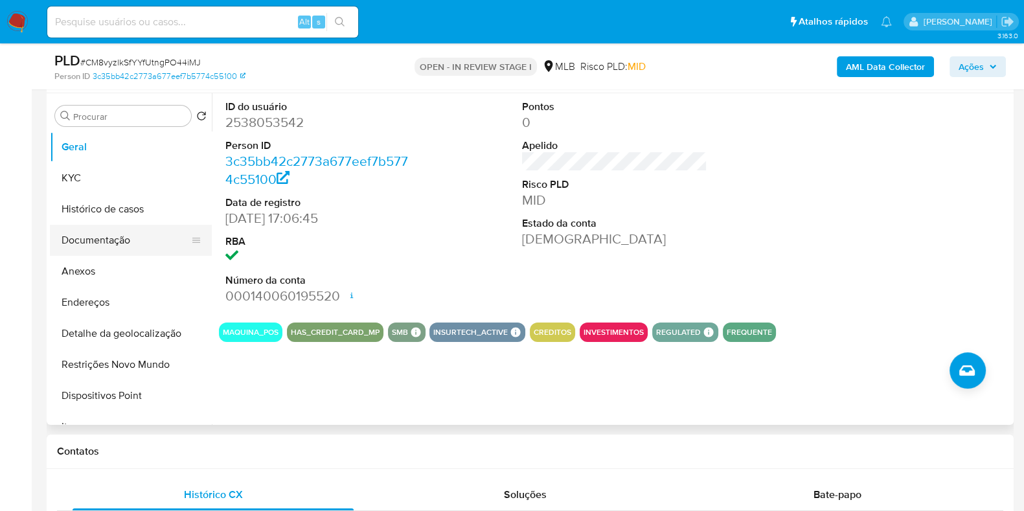
click at [99, 227] on button "Documentação" at bounding box center [125, 240] width 151 height 31
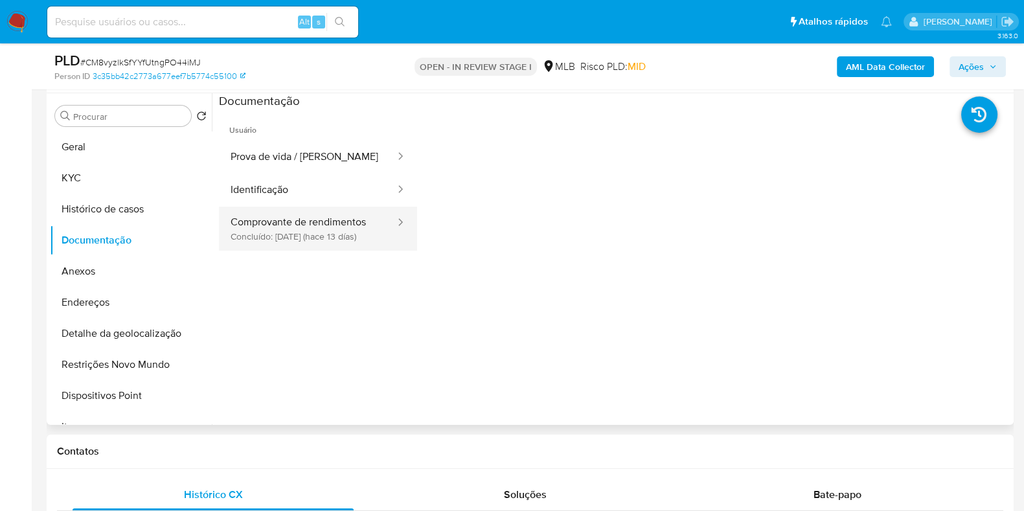
click at [364, 244] on button "Comprovante de rendimentos Concluído: [DATE] (hace 13 días)" at bounding box center [307, 229] width 177 height 44
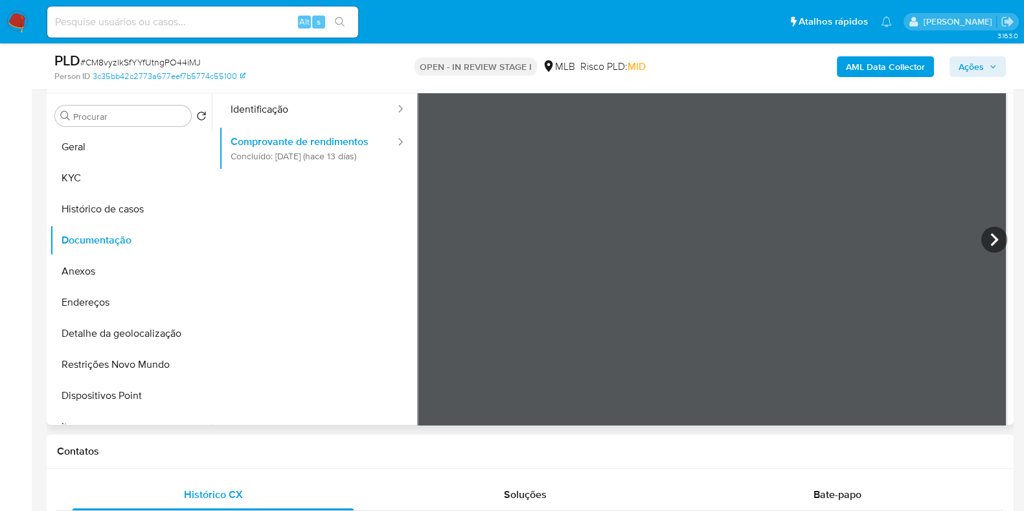
scroll to position [0, 0]
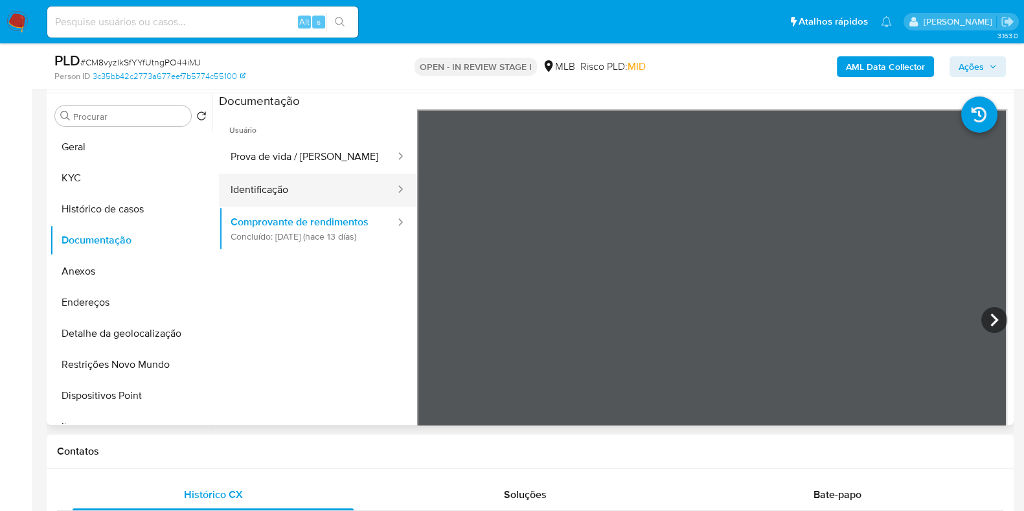
click at [309, 198] on button "Identificação" at bounding box center [307, 190] width 177 height 33
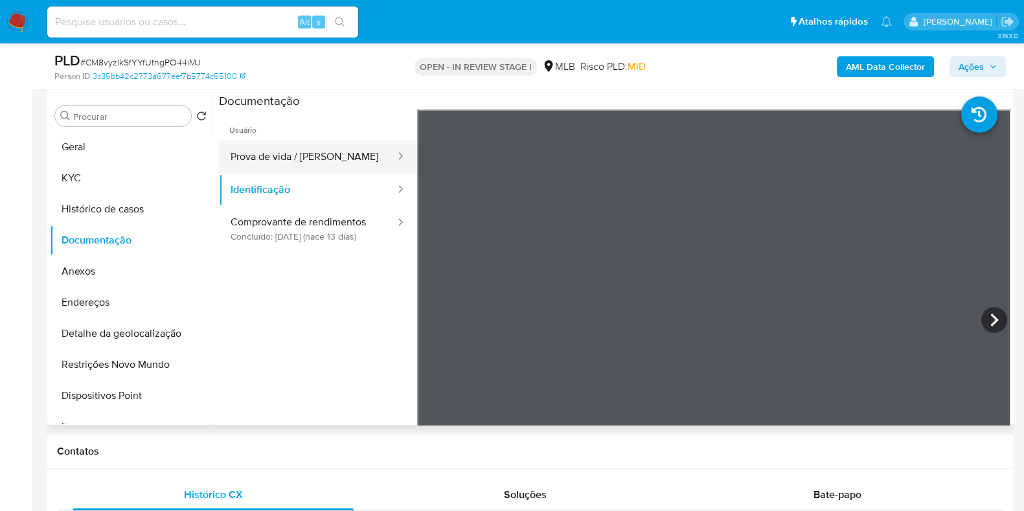
click at [324, 163] on button "Prova de vida / [PERSON_NAME]" at bounding box center [307, 156] width 177 height 33
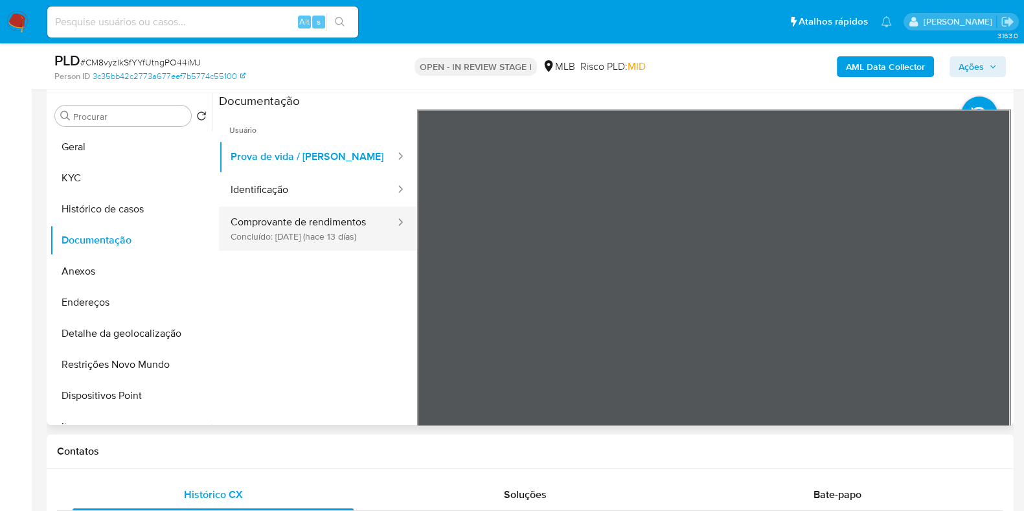
click at [317, 229] on button "Comprovante de rendimentos Concluído: [DATE] (hace 13 días)" at bounding box center [307, 229] width 177 height 44
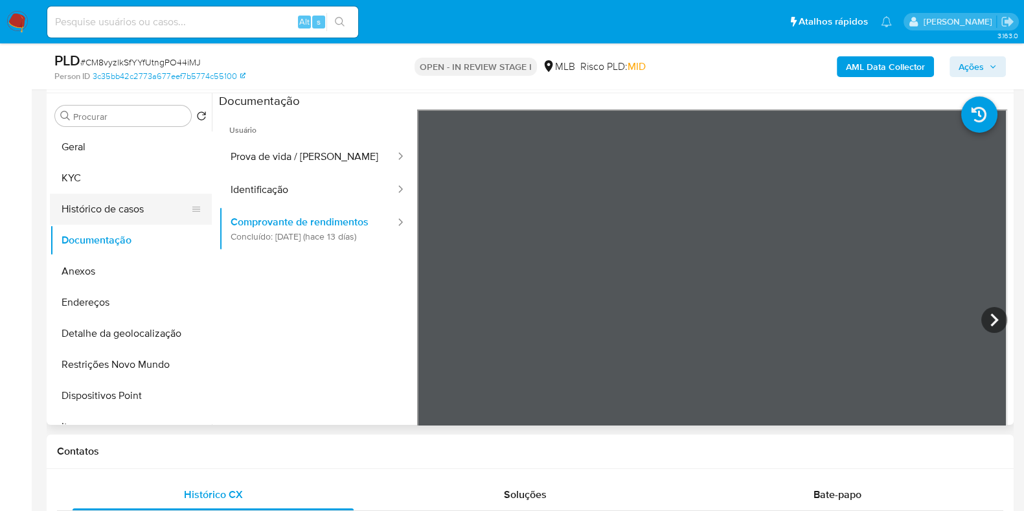
click at [111, 199] on button "Histórico de casos" at bounding box center [125, 209] width 151 height 31
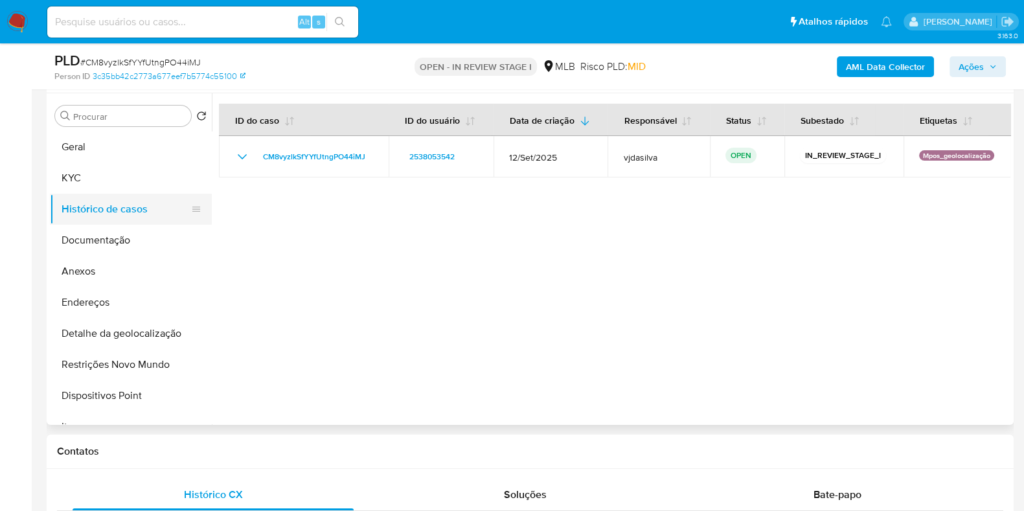
click at [120, 207] on button "Histórico de casos" at bounding box center [125, 209] width 151 height 31
click at [120, 184] on button "KYC" at bounding box center [125, 178] width 151 height 31
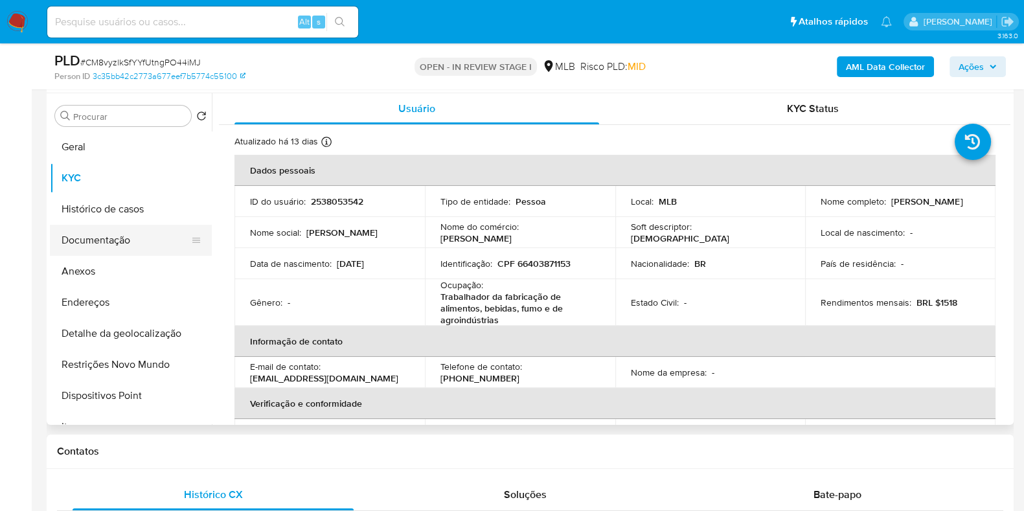
click at [142, 235] on button "Documentação" at bounding box center [125, 240] width 151 height 31
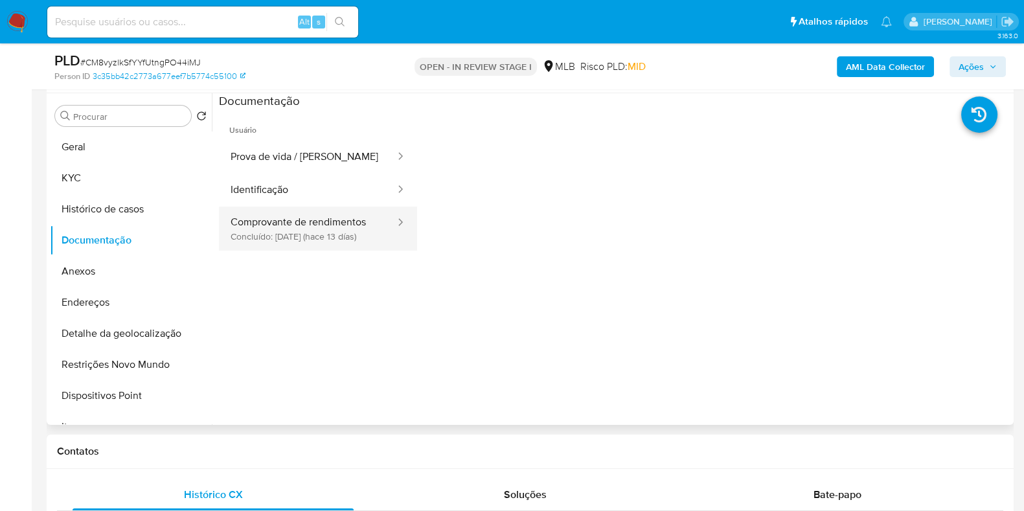
click at [386, 228] on div at bounding box center [396, 223] width 21 height 15
click at [346, 210] on button "Comprovante de rendimentos Concluído: [DATE] (hace 13 días)" at bounding box center [307, 229] width 177 height 44
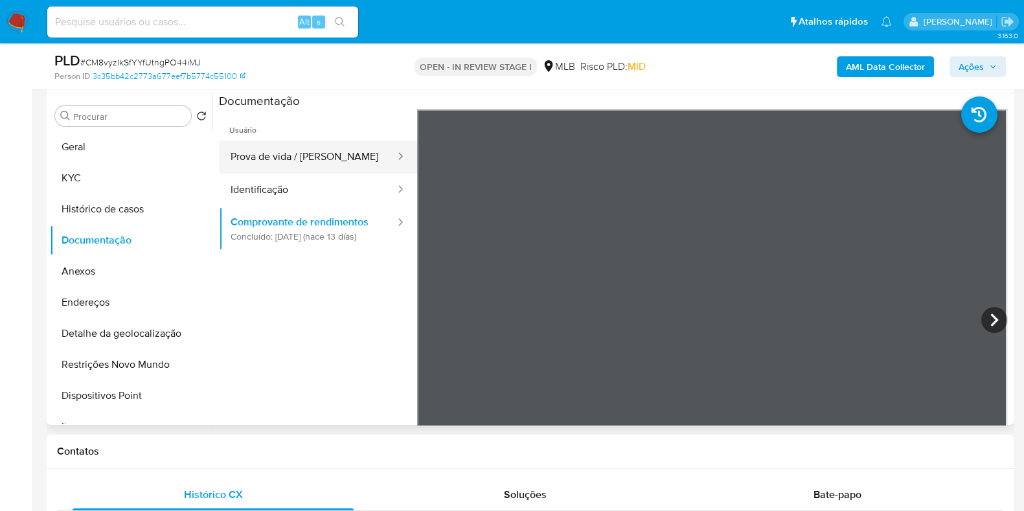
click at [284, 161] on button "Prova de vida / [PERSON_NAME]" at bounding box center [307, 156] width 177 height 33
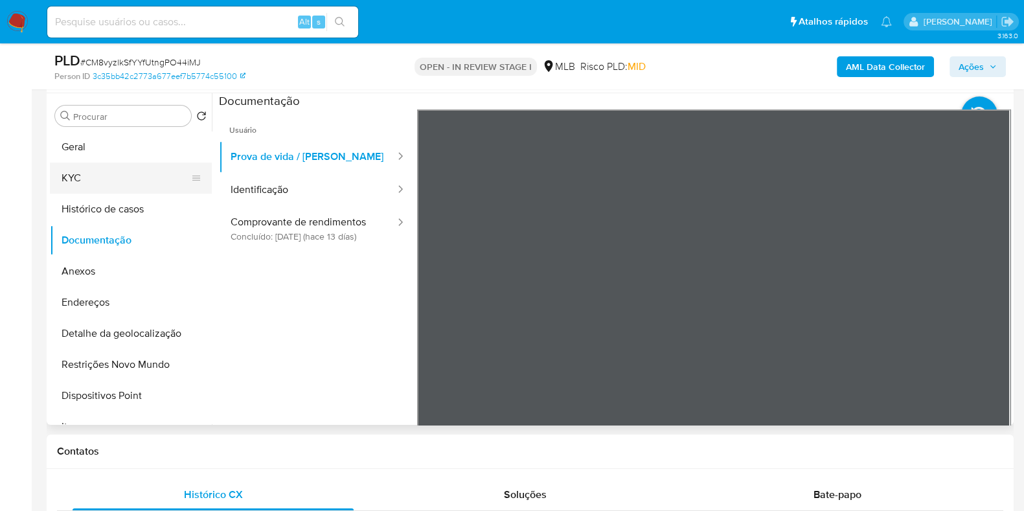
click at [120, 169] on button "KYC" at bounding box center [125, 178] width 151 height 31
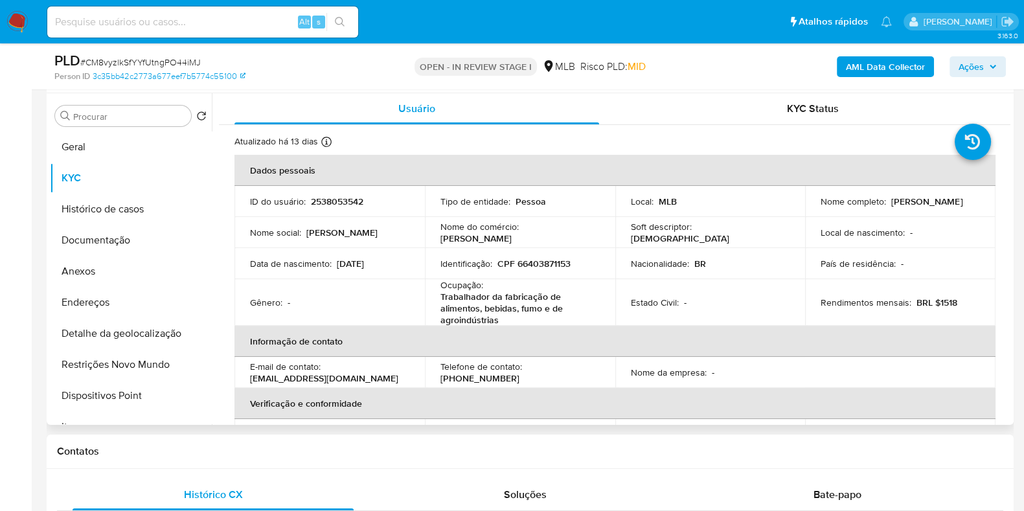
click at [482, 307] on p "Trabalhador da fabricação de alimentos, bebidas, fumo e de agroindústrias" at bounding box center [517, 308] width 154 height 35
copy div "Ocupação : Trabalhador da fabricação de alimentos, bebidas, fumo e de agroindús…"
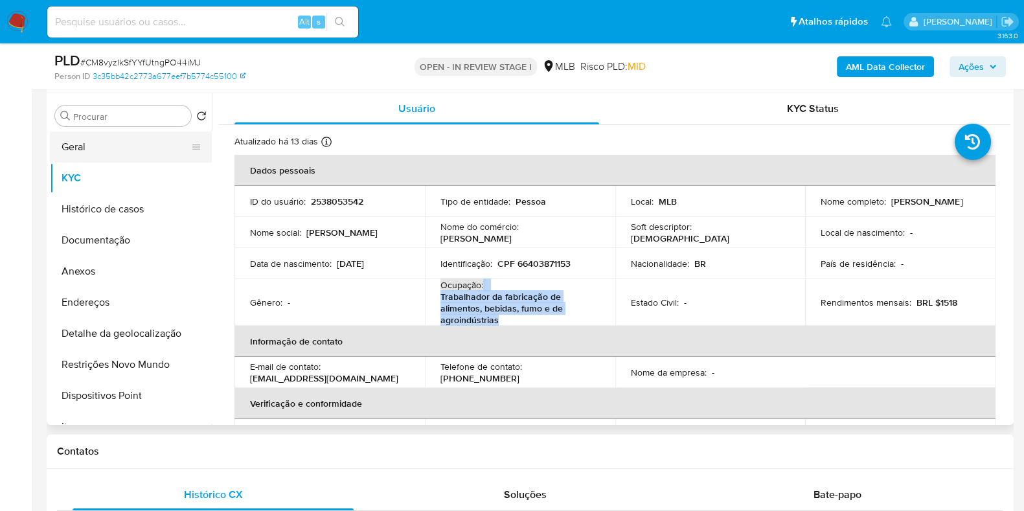
click at [113, 153] on button "Geral" at bounding box center [125, 146] width 151 height 31
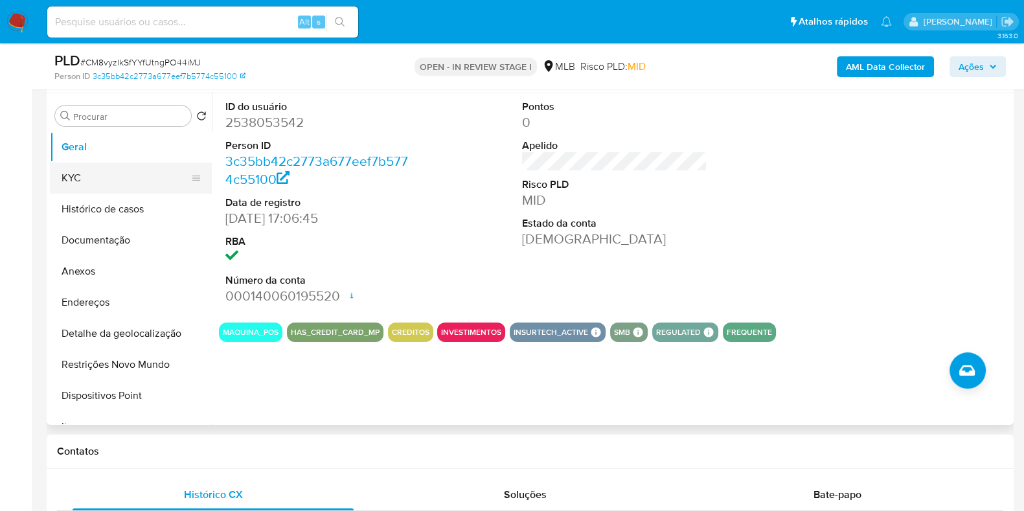
click at [100, 179] on button "KYC" at bounding box center [125, 178] width 151 height 31
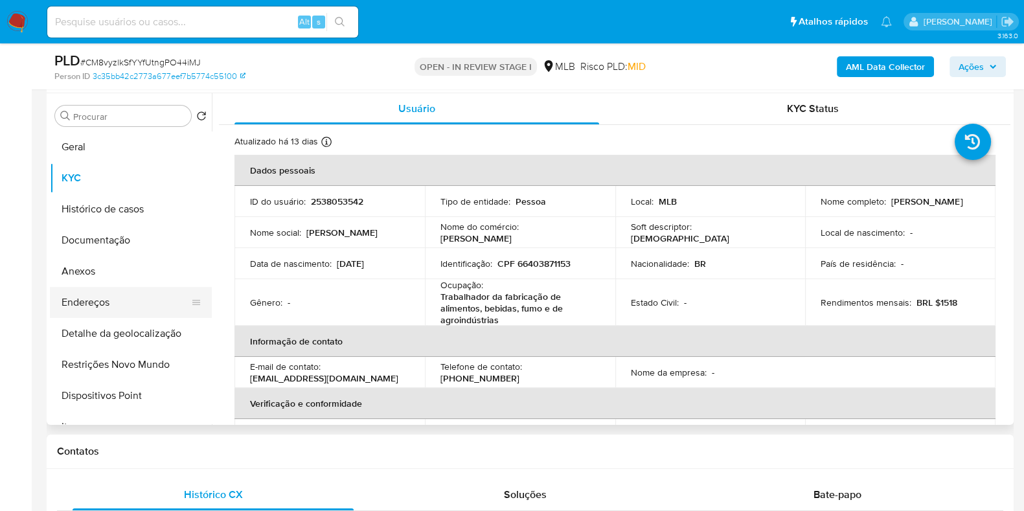
click at [126, 293] on button "Endereços" at bounding box center [125, 302] width 151 height 31
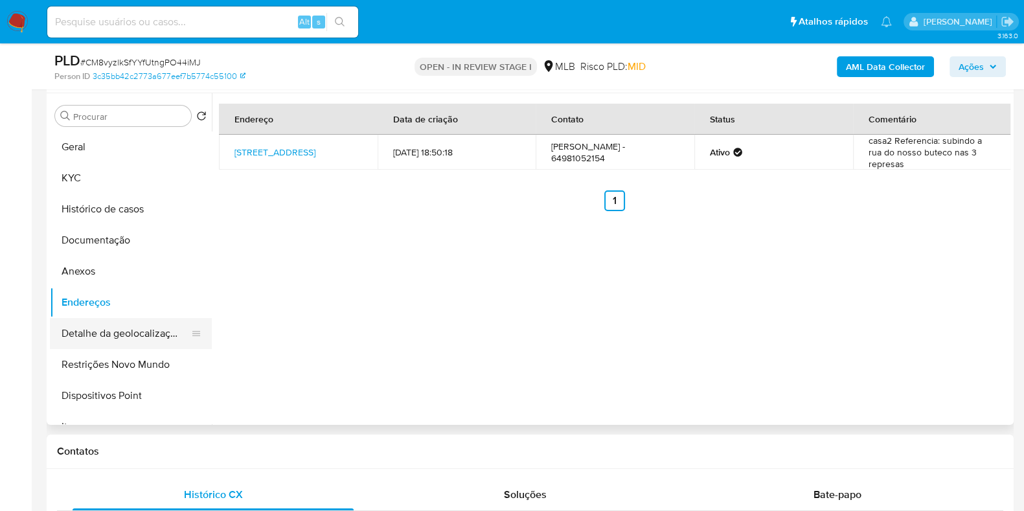
click at [133, 331] on button "Detalhe da geolocalização" at bounding box center [125, 333] width 151 height 31
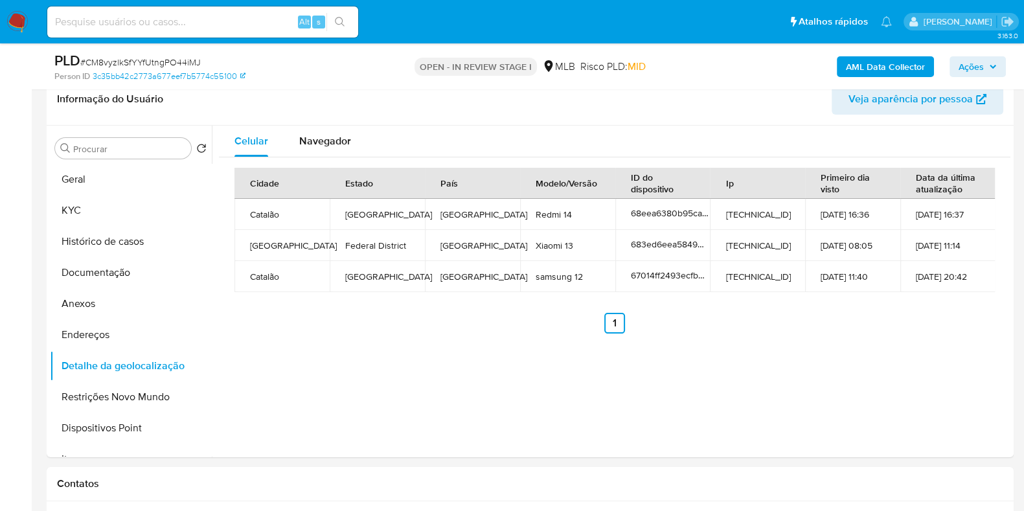
scroll to position [205, 0]
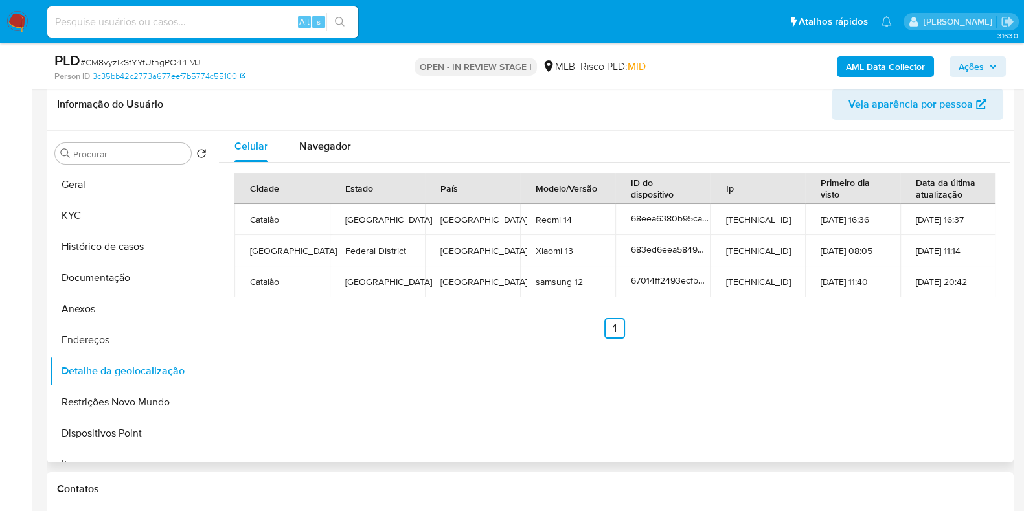
click at [460, 296] on td "Brazil" at bounding box center [472, 281] width 95 height 31
click at [317, 149] on span "Navegador" at bounding box center [325, 146] width 52 height 15
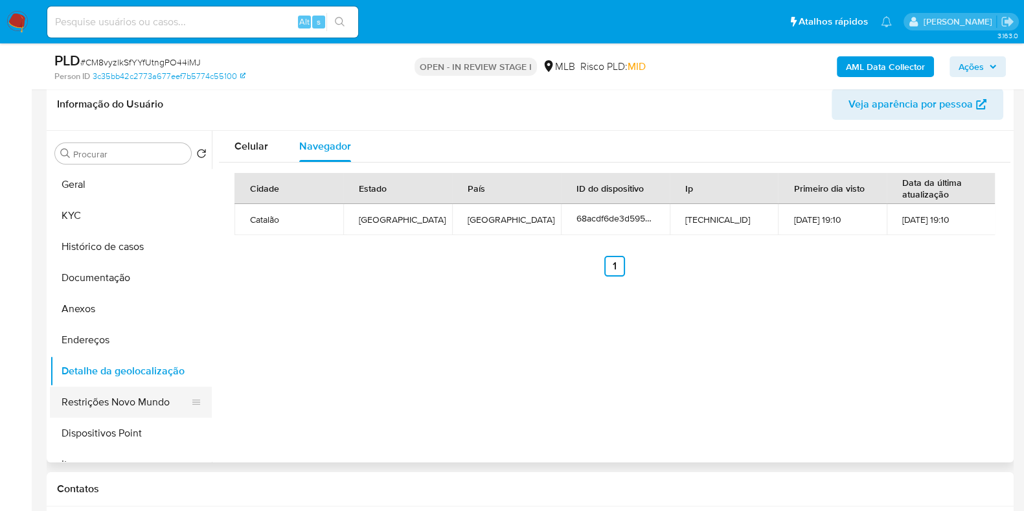
click at [140, 390] on button "Restrições Novo Mundo" at bounding box center [125, 402] width 151 height 31
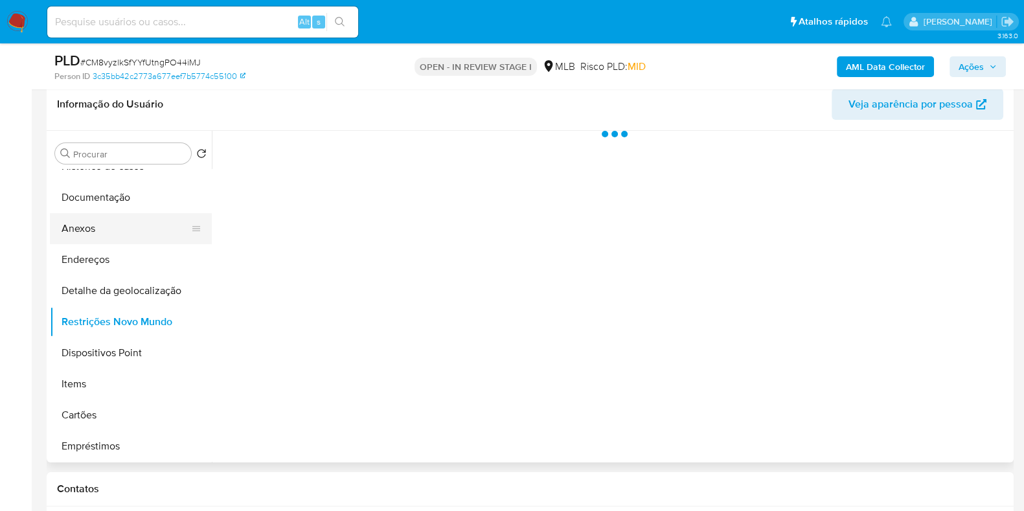
scroll to position [161, 0]
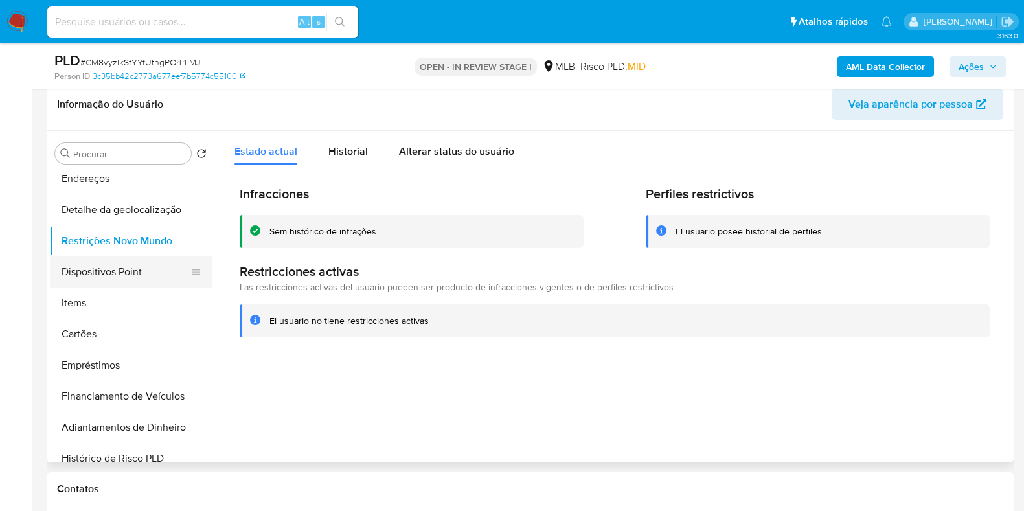
click at [160, 280] on button "Dispositivos Point" at bounding box center [125, 271] width 151 height 31
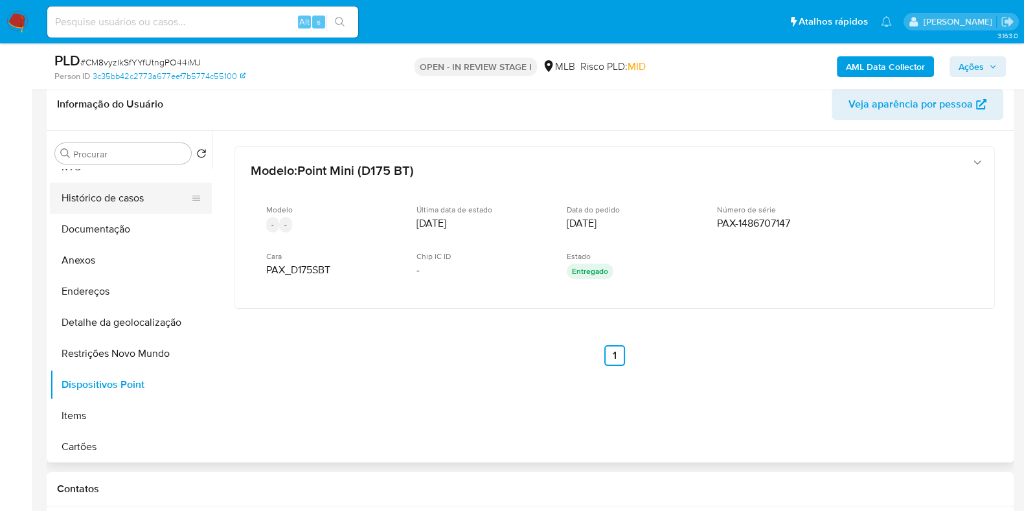
scroll to position [0, 0]
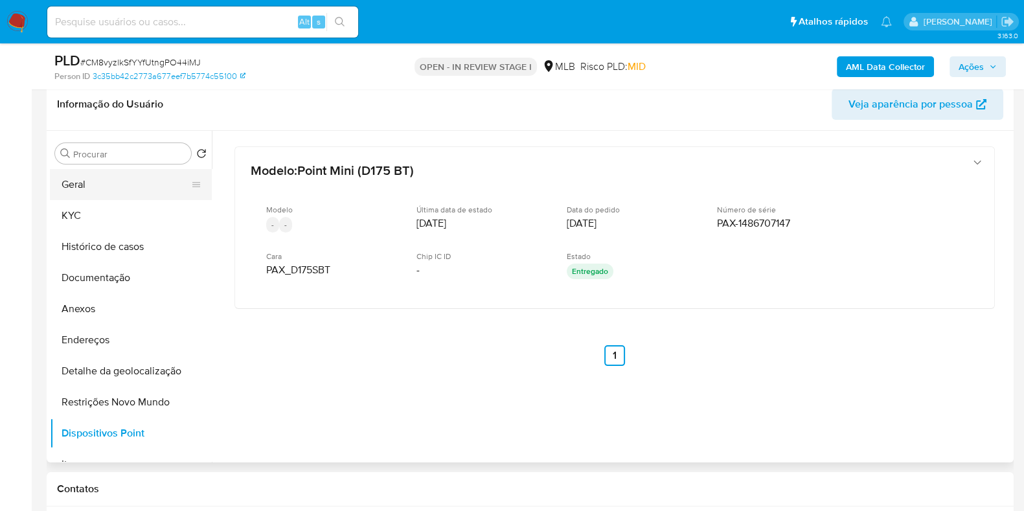
click at [103, 180] on button "Geral" at bounding box center [125, 184] width 151 height 31
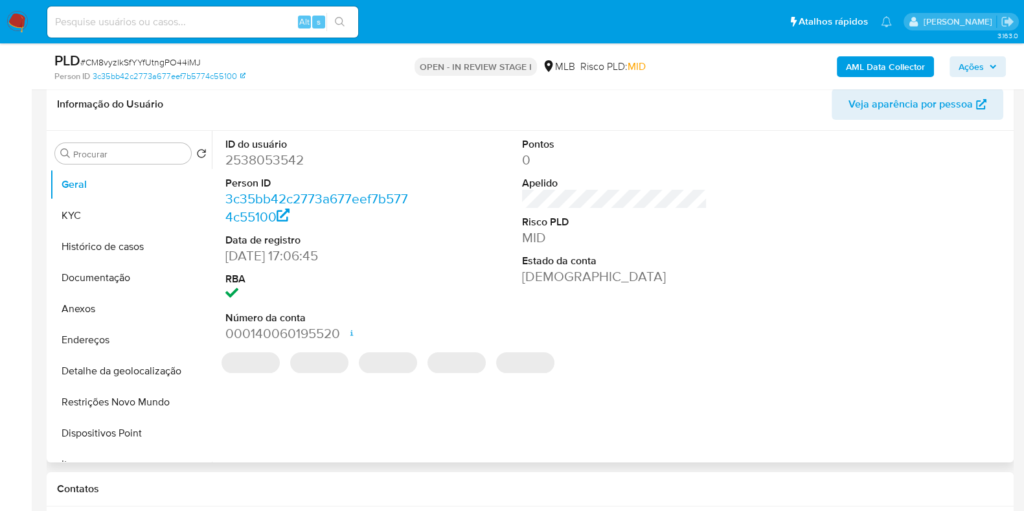
click at [269, 152] on dd "2538053542" at bounding box center [317, 160] width 185 height 18
click at [266, 161] on dd "2538053542" at bounding box center [317, 160] width 185 height 18
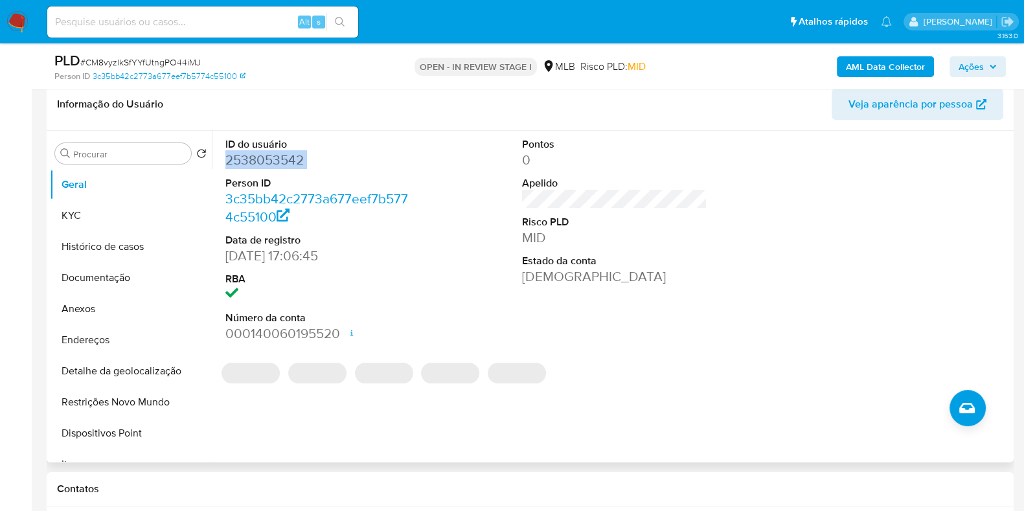
click at [266, 161] on dd "2538053542" at bounding box center [317, 160] width 185 height 18
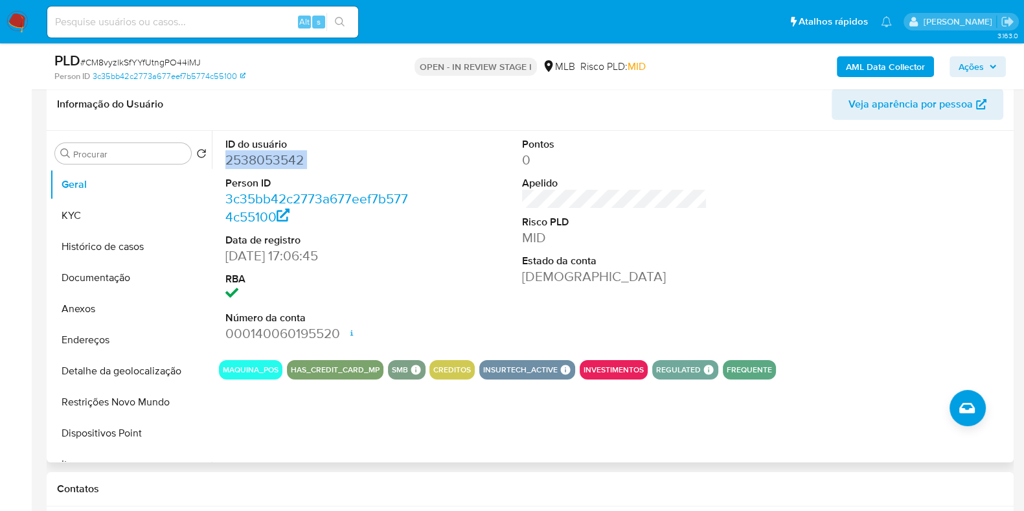
copy dd "2538053542"
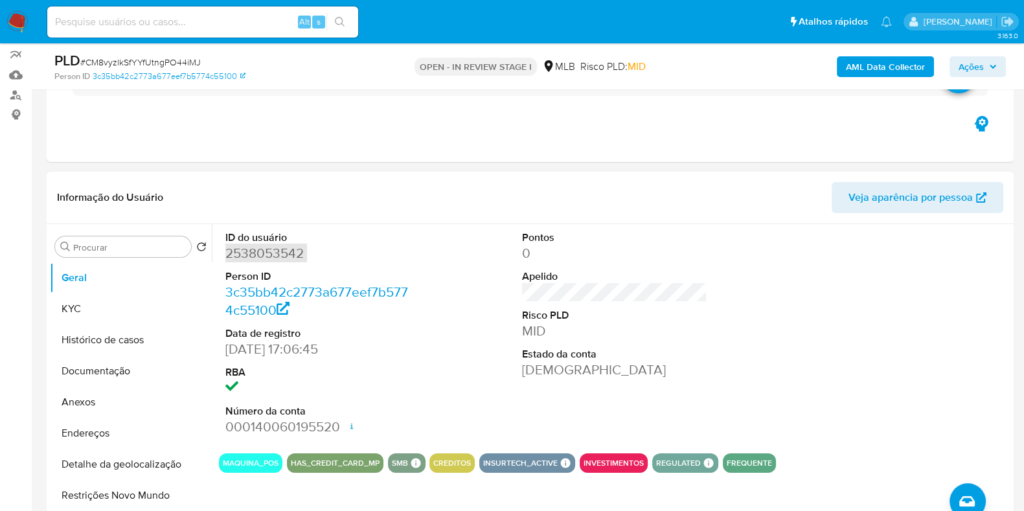
scroll to position [161, 0]
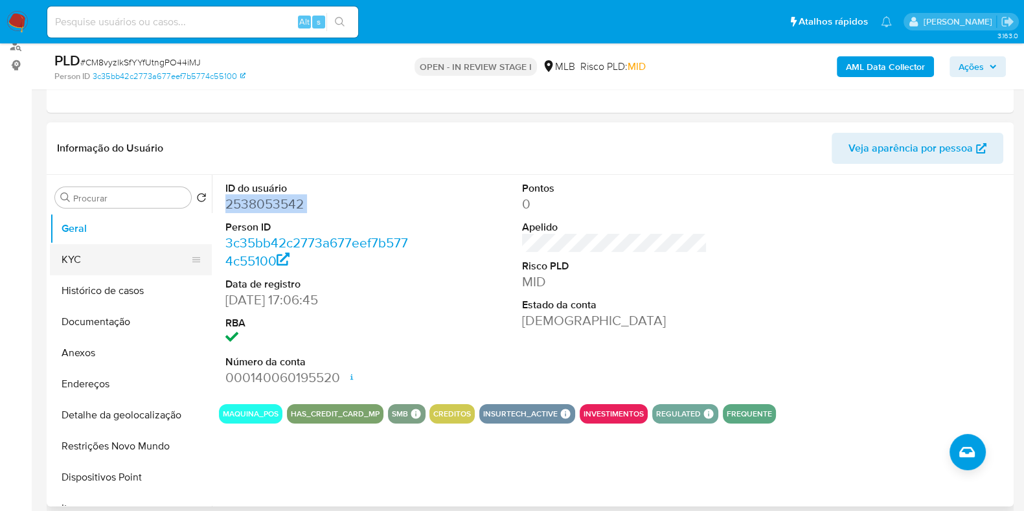
click at [123, 258] on button "KYC" at bounding box center [125, 259] width 151 height 31
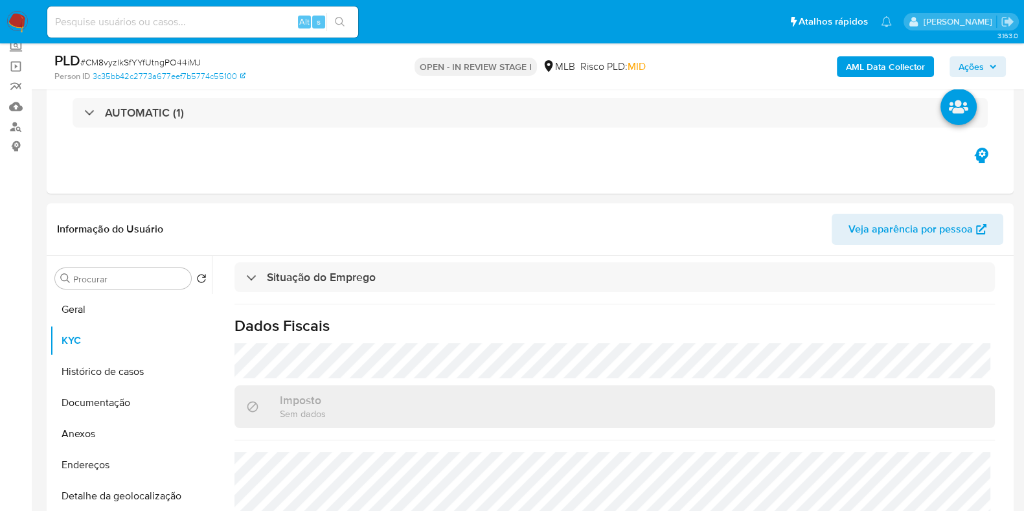
scroll to position [243, 0]
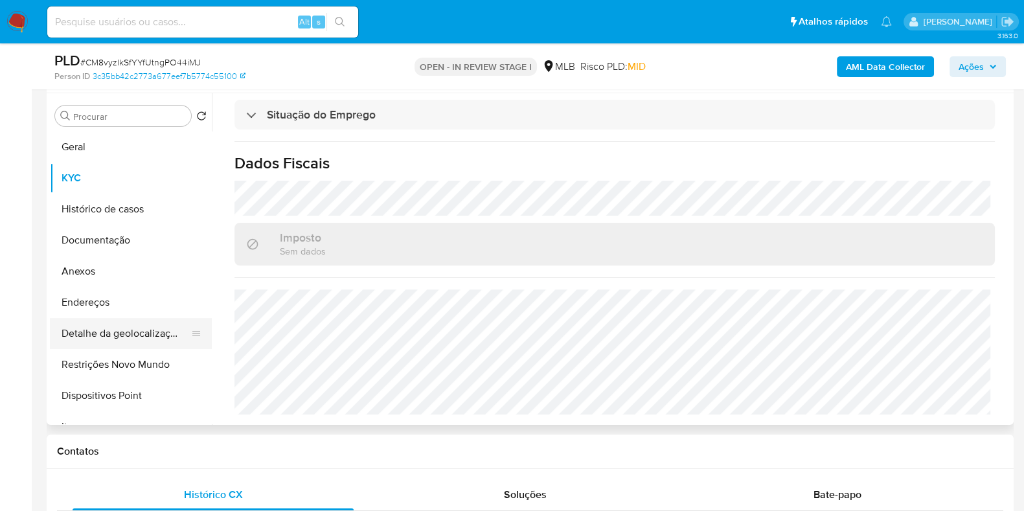
click at [131, 335] on button "Detalhe da geolocalização" at bounding box center [125, 333] width 151 height 31
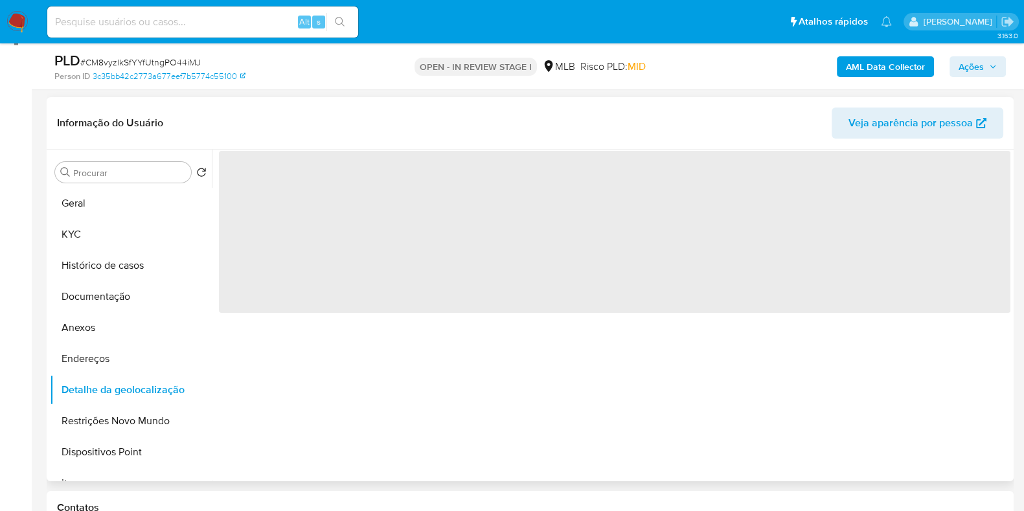
scroll to position [161, 0]
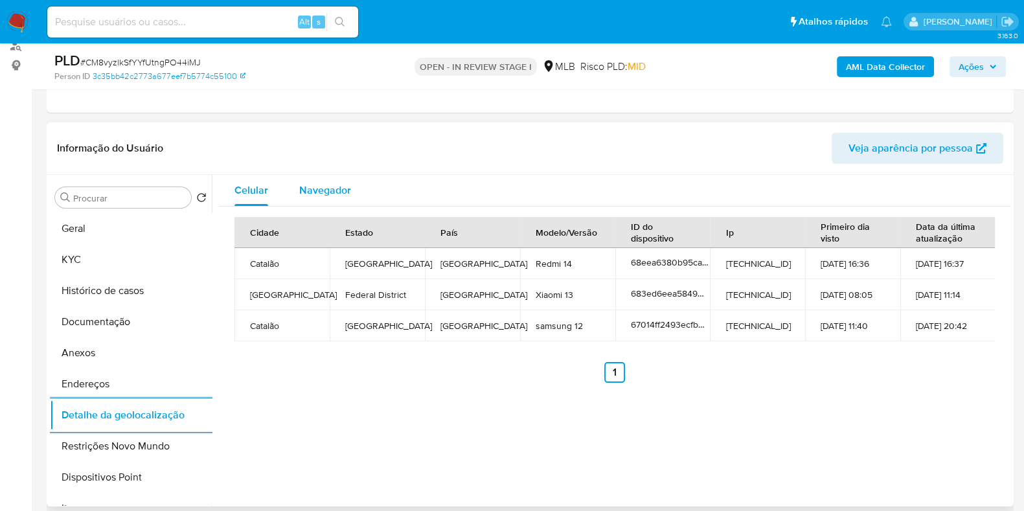
click at [321, 191] on span "Navegador" at bounding box center [325, 190] width 52 height 15
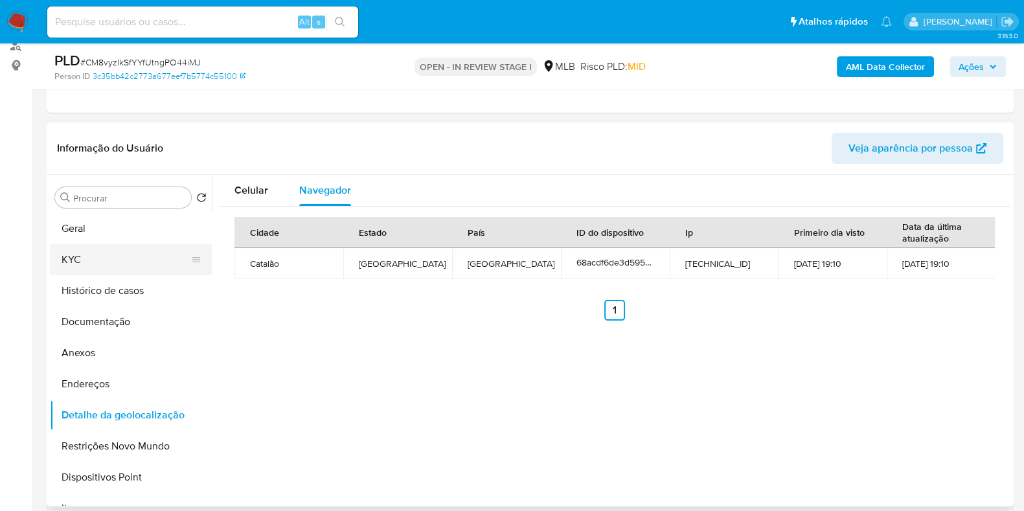
click at [103, 250] on button "KYC" at bounding box center [125, 259] width 151 height 31
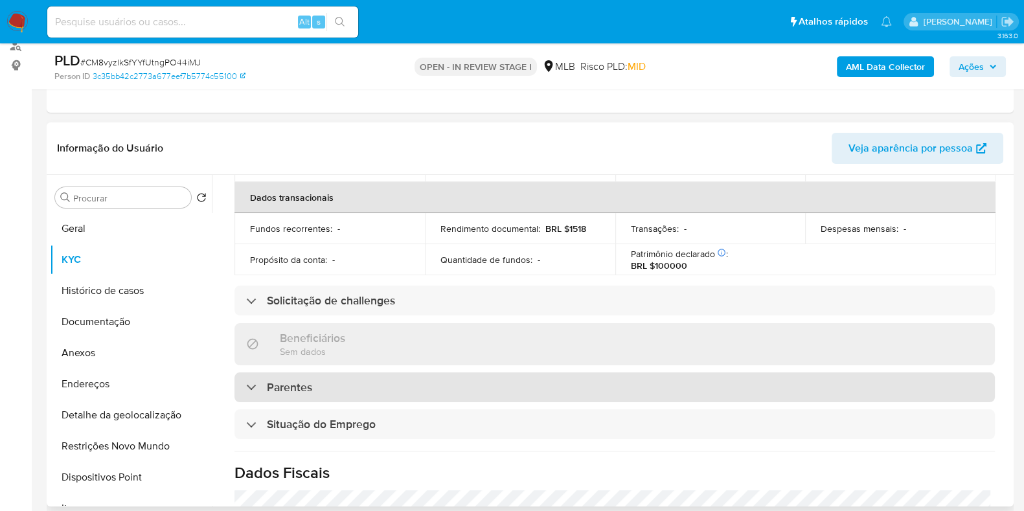
scroll to position [577, 0]
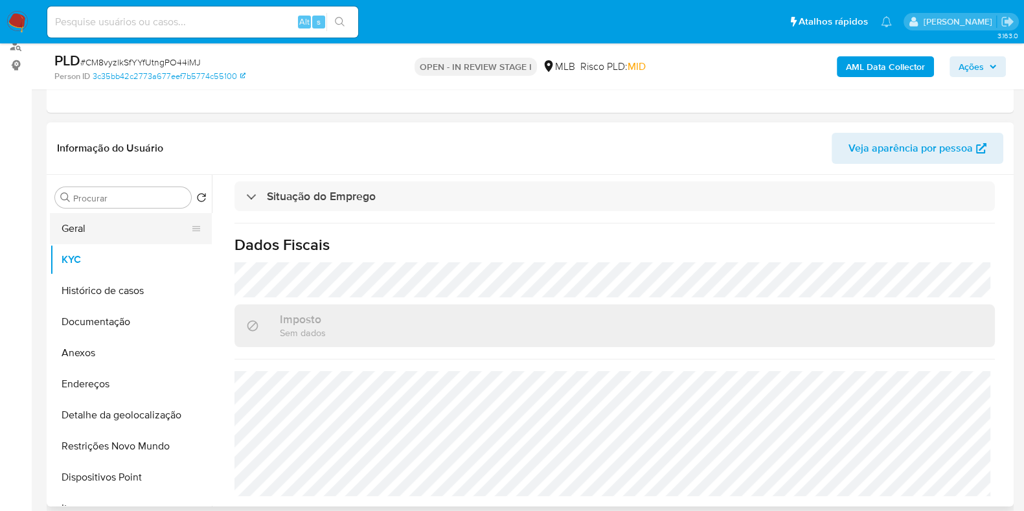
click at [124, 231] on button "Geral" at bounding box center [125, 228] width 151 height 31
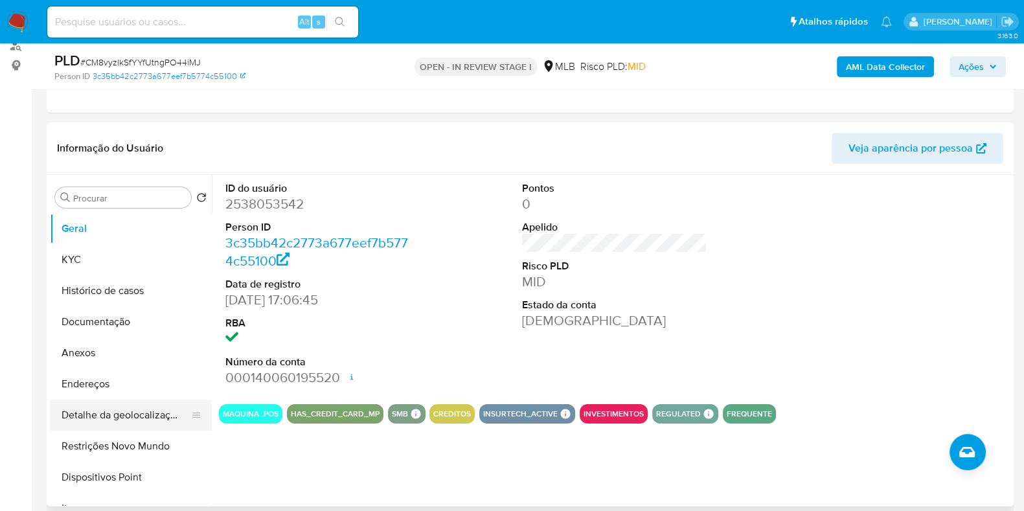
click at [108, 412] on button "Detalhe da geolocalização" at bounding box center [125, 414] width 151 height 31
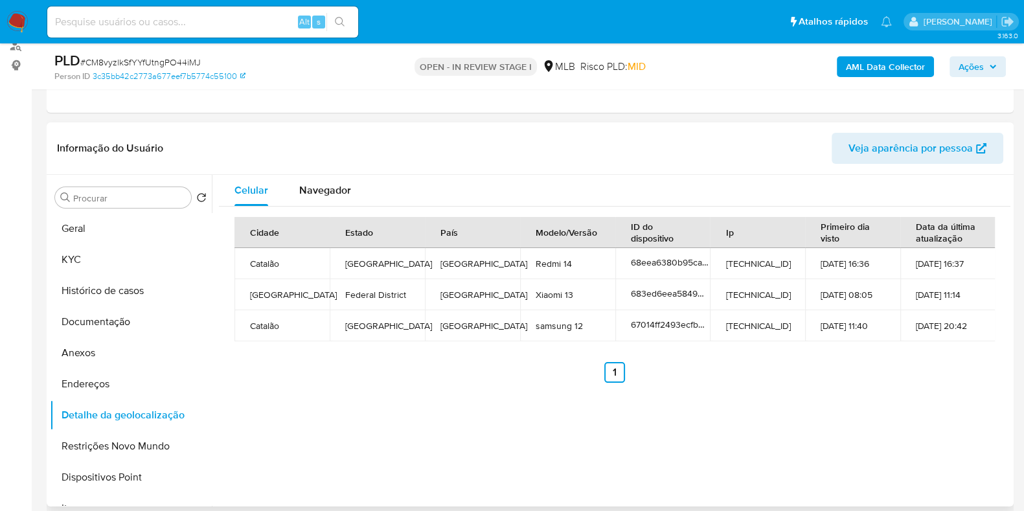
click at [301, 172] on div "Informação do Usuário Veja aparência por pessoa" at bounding box center [530, 148] width 967 height 52
click at [316, 192] on span "Navegador" at bounding box center [325, 190] width 52 height 15
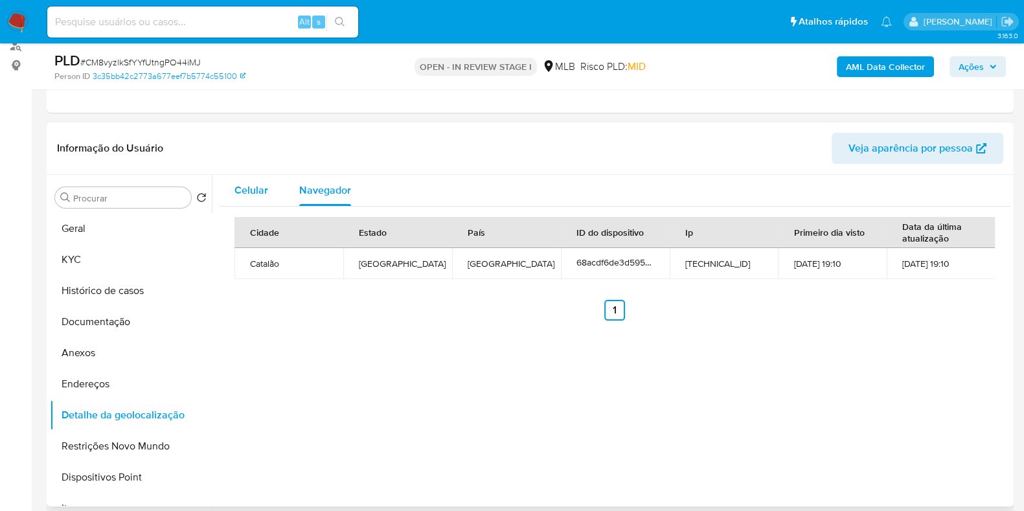
click at [258, 190] on span "Celular" at bounding box center [251, 190] width 34 height 15
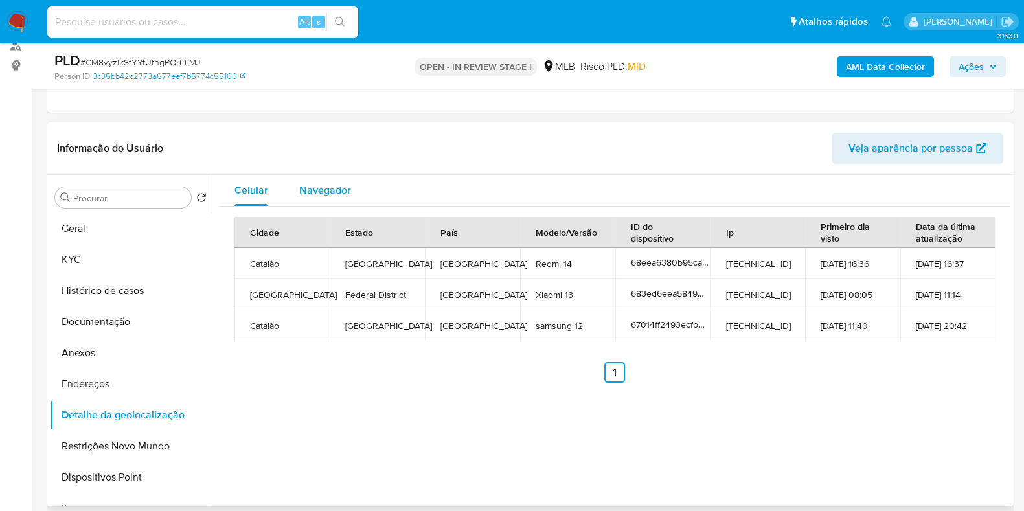
click at [313, 185] on span "Navegador" at bounding box center [325, 190] width 52 height 15
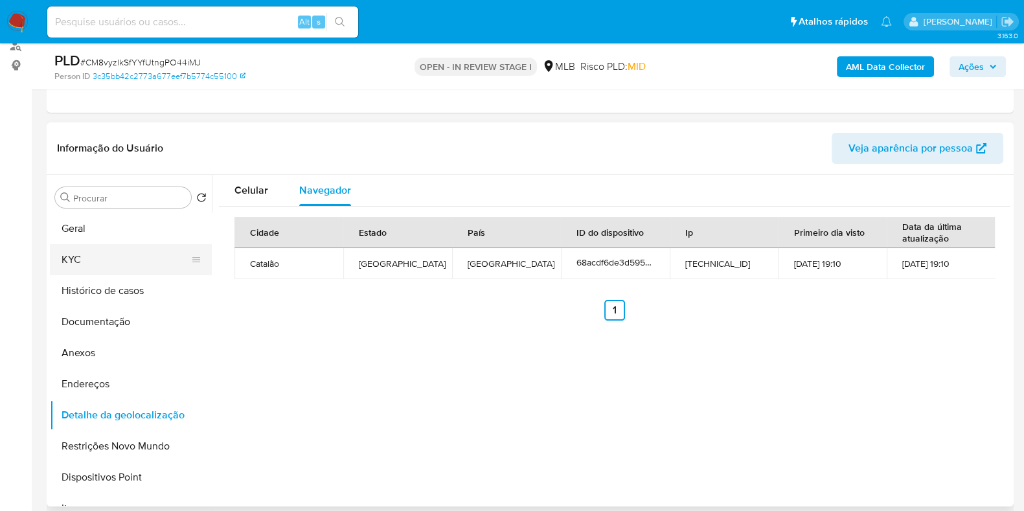
click at [123, 252] on button "KYC" at bounding box center [125, 259] width 151 height 31
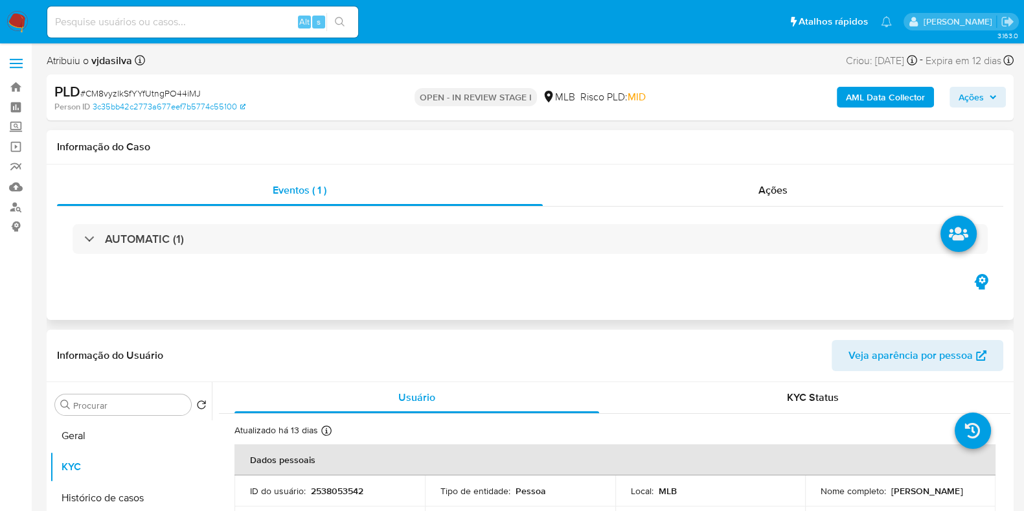
click at [320, 221] on div "AUTOMATIC (1)" at bounding box center [530, 239] width 946 height 65
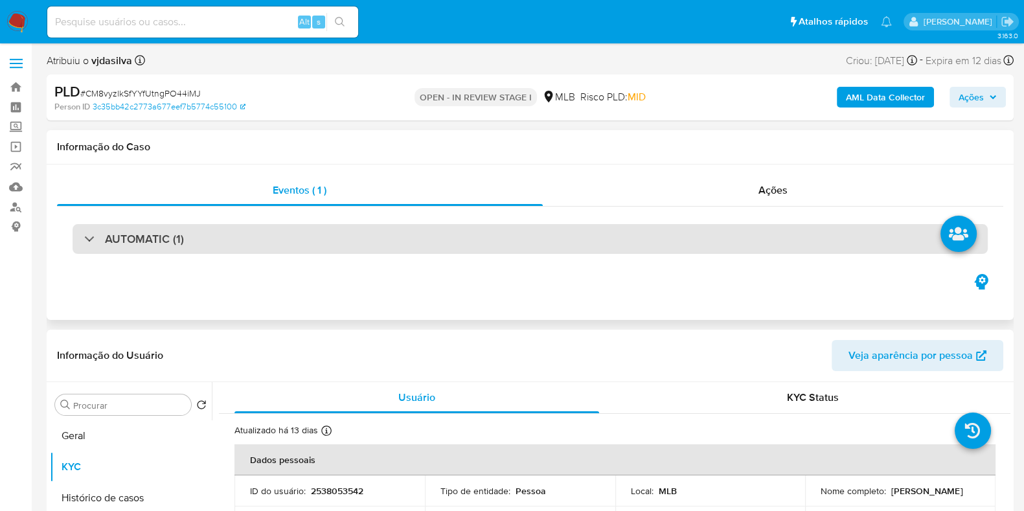
click at [300, 241] on div "AUTOMATIC (1)" at bounding box center [530, 239] width 915 height 30
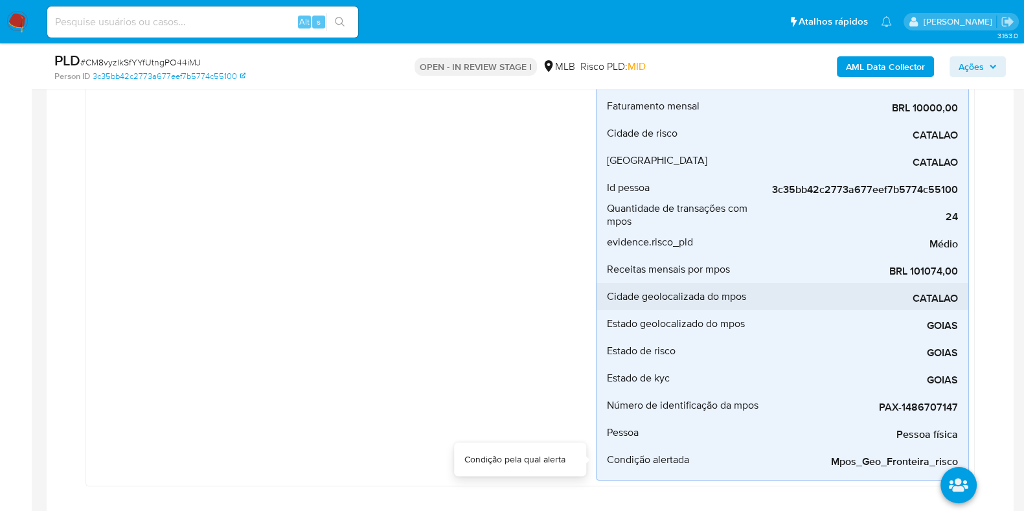
scroll to position [243, 0]
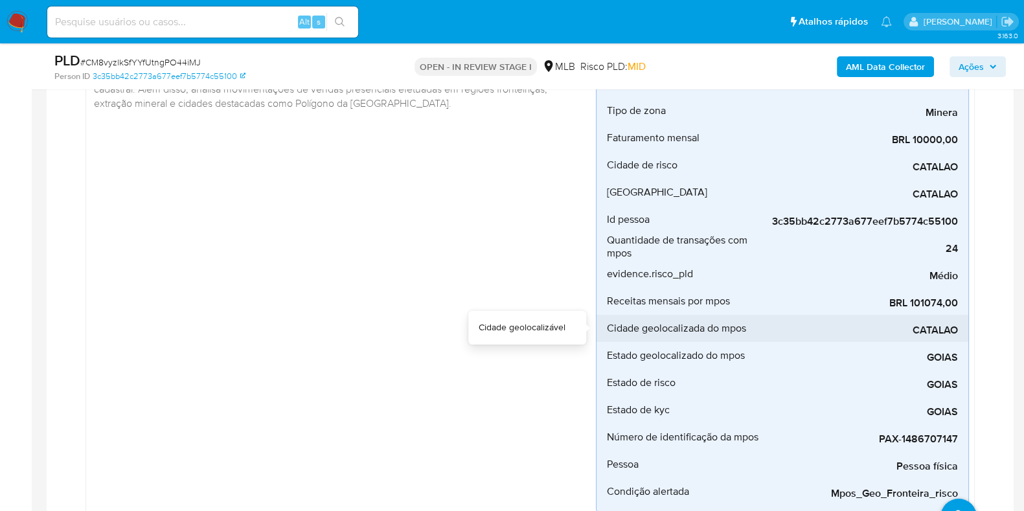
drag, startPoint x: 910, startPoint y: 331, endPoint x: 957, endPoint y: 331, distance: 46.6
click at [957, 331] on span "CATALAO" at bounding box center [860, 330] width 194 height 13
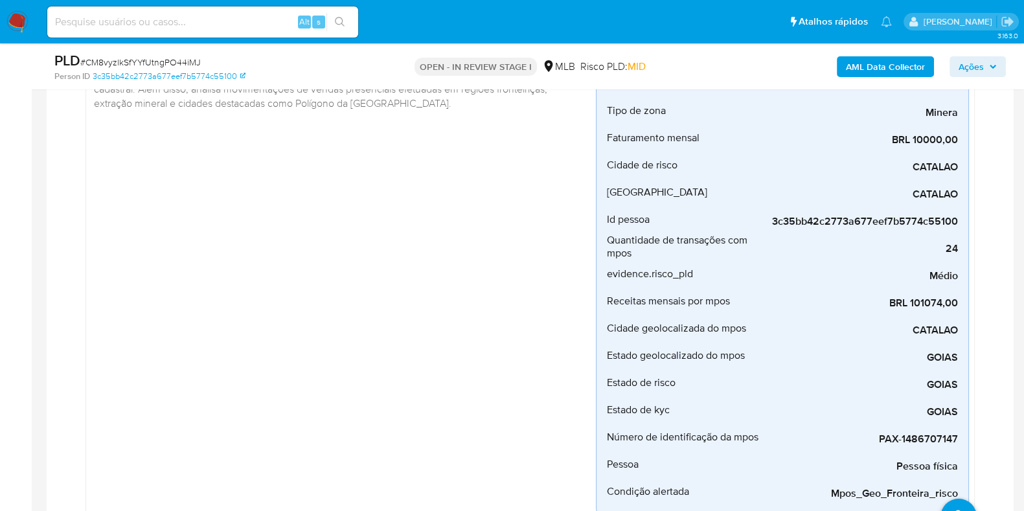
scroll to position [0, 0]
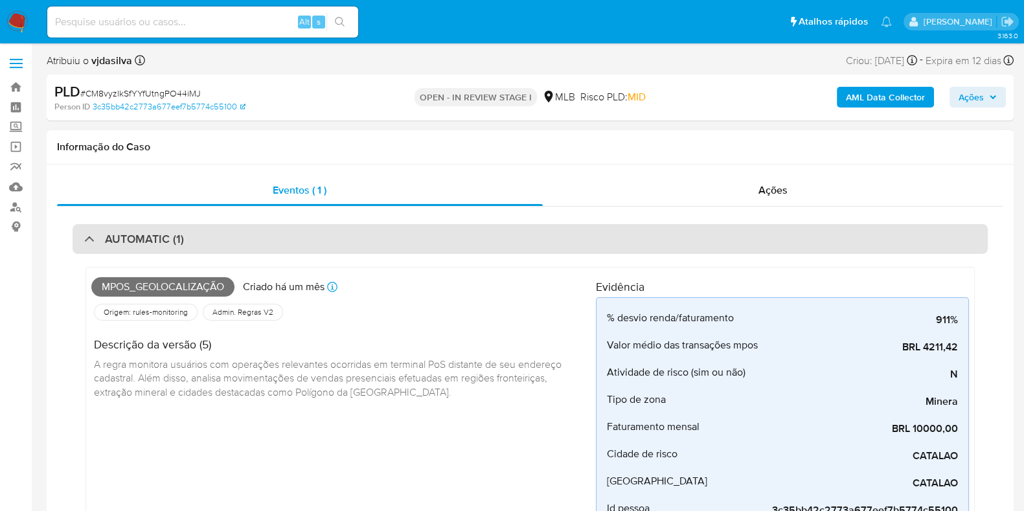
click at [100, 240] on div "AUTOMATIC (1)" at bounding box center [134, 239] width 100 height 14
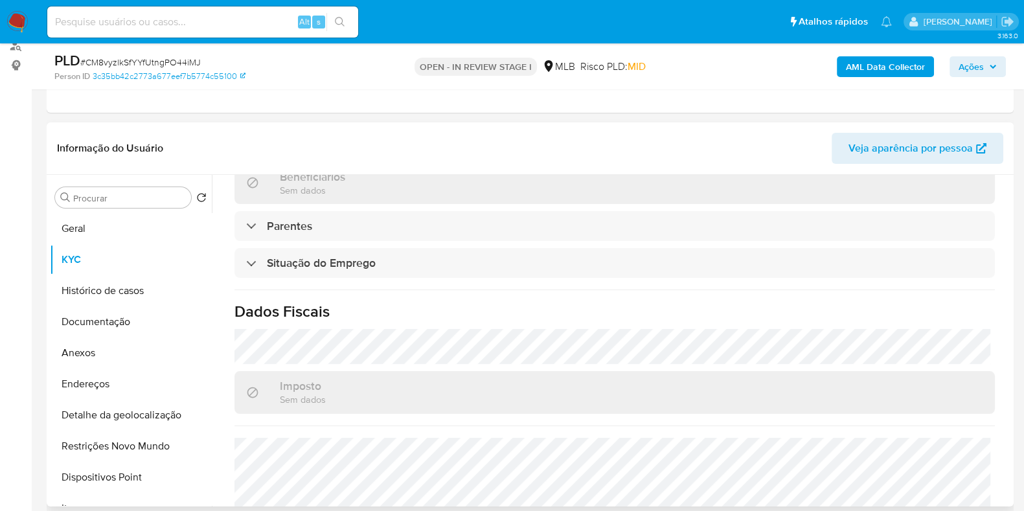
scroll to position [486, 0]
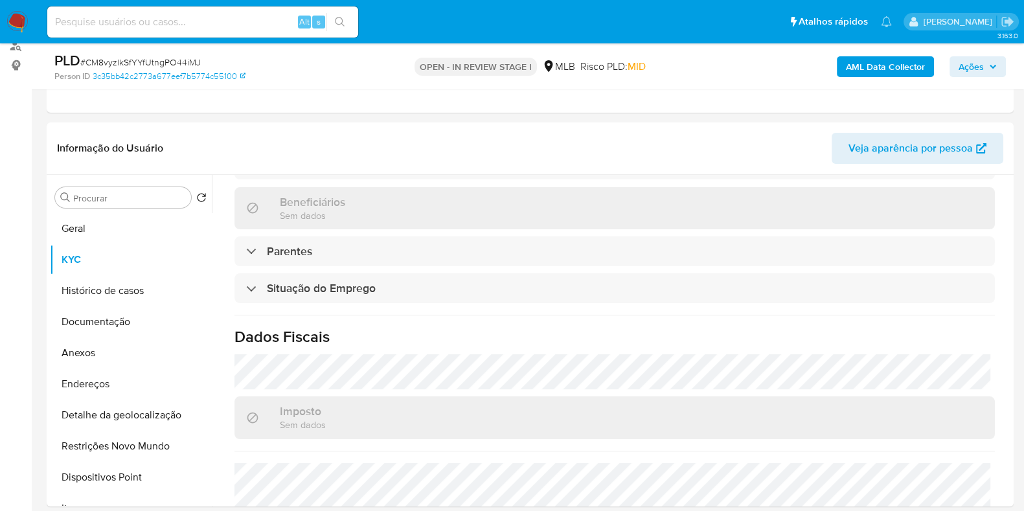
click at [871, 65] on b "AML Data Collector" at bounding box center [885, 66] width 79 height 21
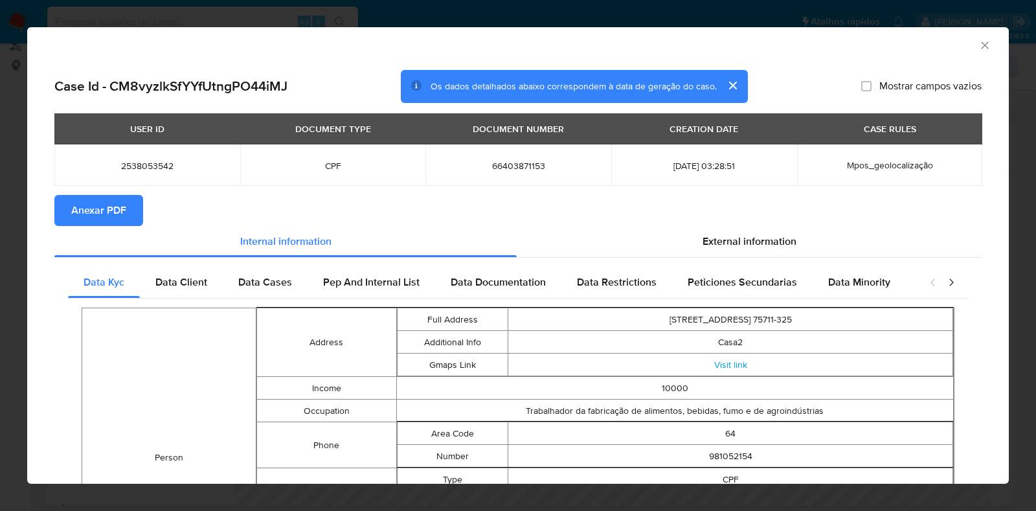
click at [84, 196] on span "Anexar PDF" at bounding box center [98, 210] width 55 height 28
click at [974, 53] on div "AML Data Collector" at bounding box center [517, 43] width 981 height 32
click at [981, 46] on icon "Fechar a janela" at bounding box center [984, 44] width 7 height 7
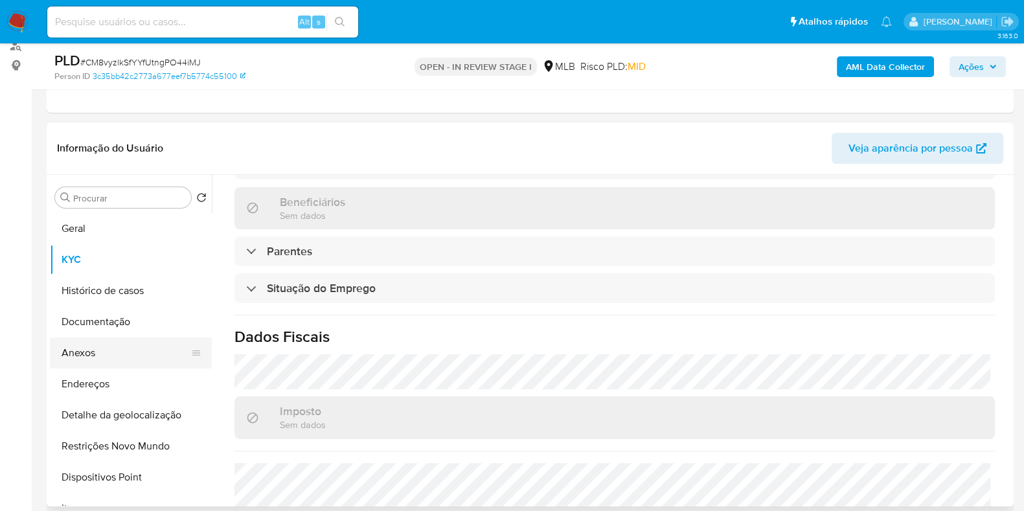
click at [96, 360] on button "Anexos" at bounding box center [125, 352] width 151 height 31
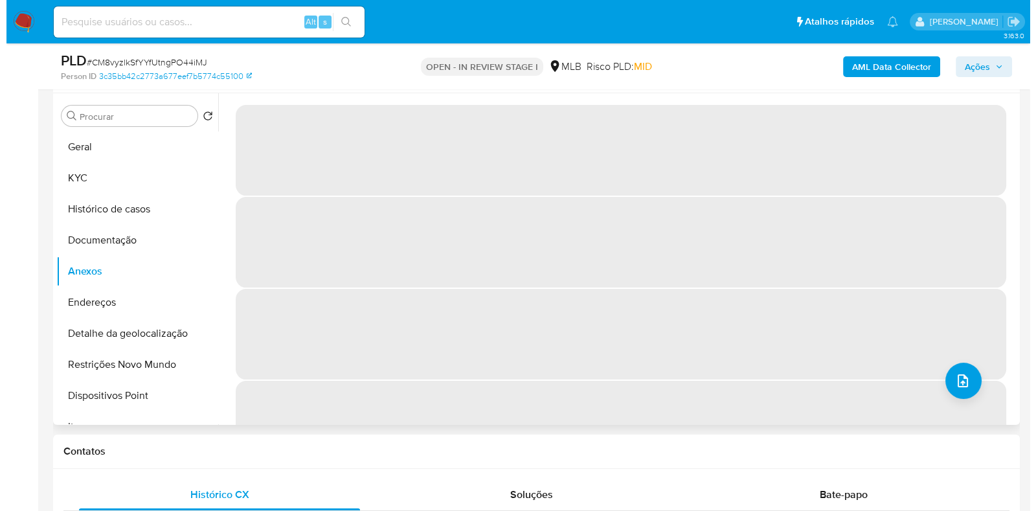
scroll to position [161, 0]
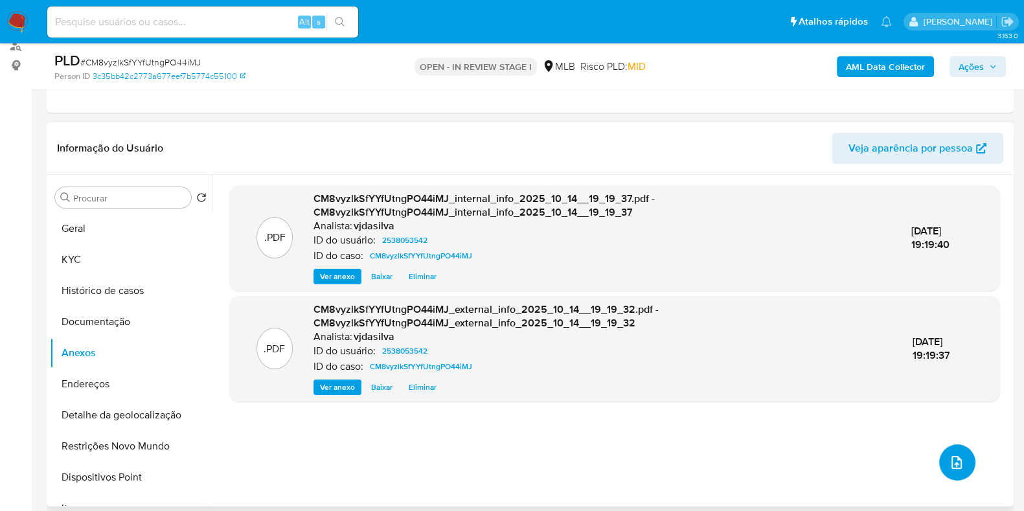
click at [957, 464] on icon "upload-file" at bounding box center [956, 462] width 16 height 16
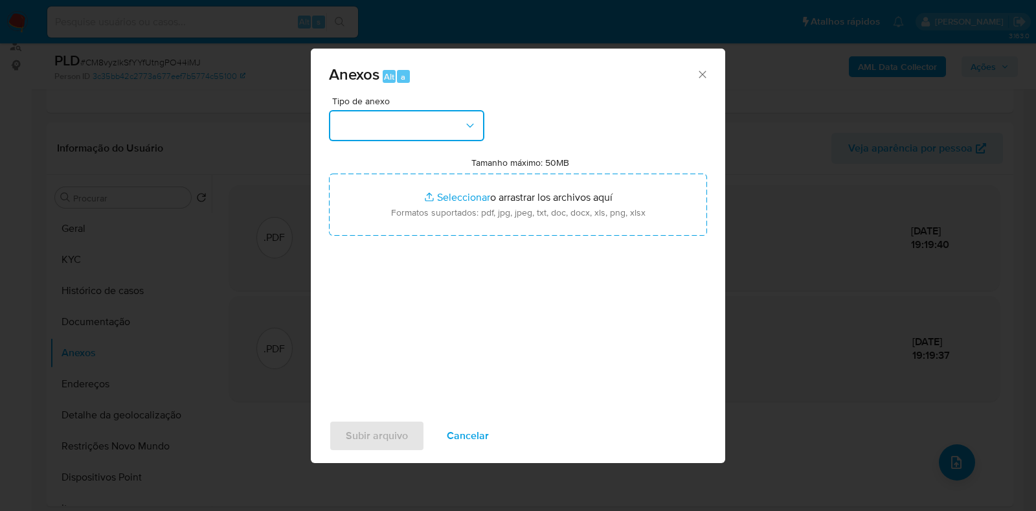
click at [462, 115] on button "button" at bounding box center [406, 125] width 155 height 31
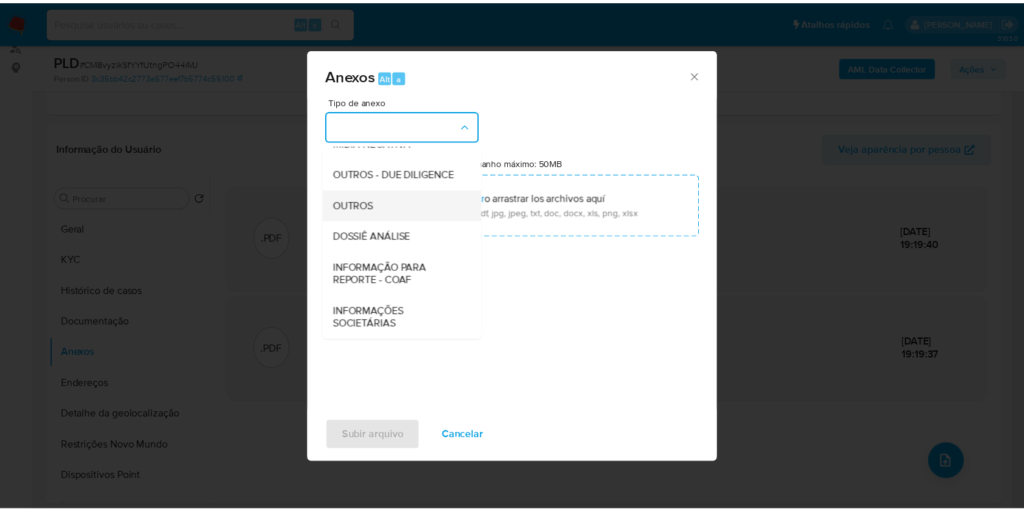
scroll to position [199, 0]
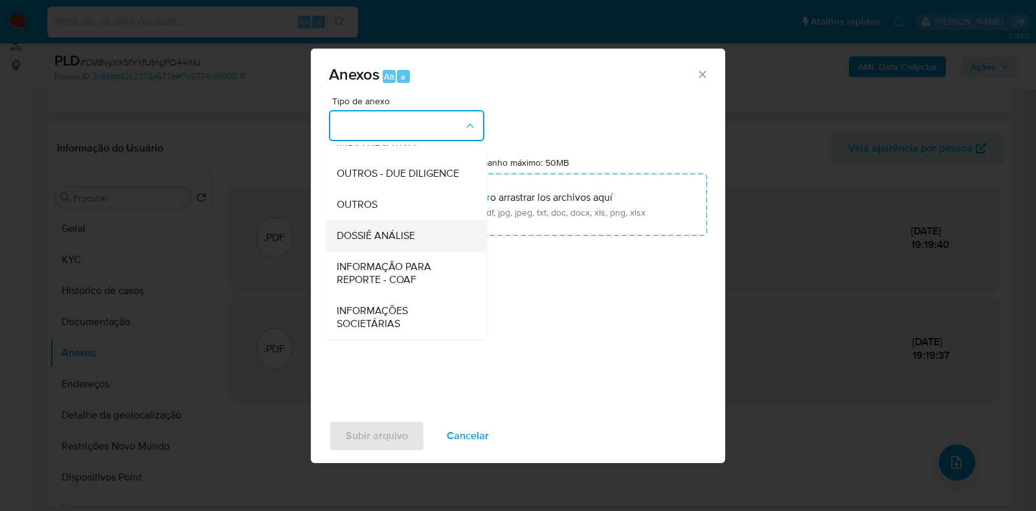
click at [419, 238] on div "DOSSIÊ ANÁLISE" at bounding box center [403, 235] width 132 height 31
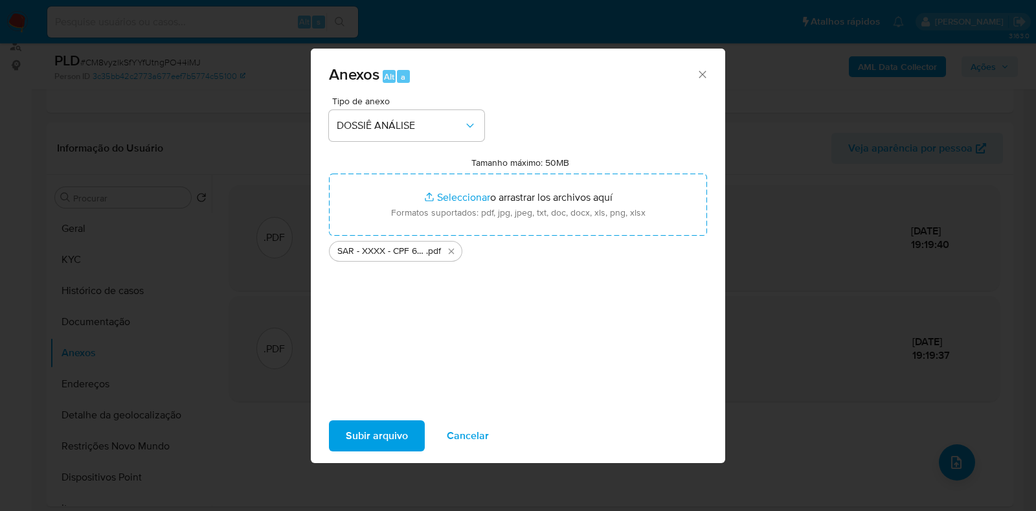
click at [392, 429] on span "Subir arquivo" at bounding box center [377, 435] width 62 height 28
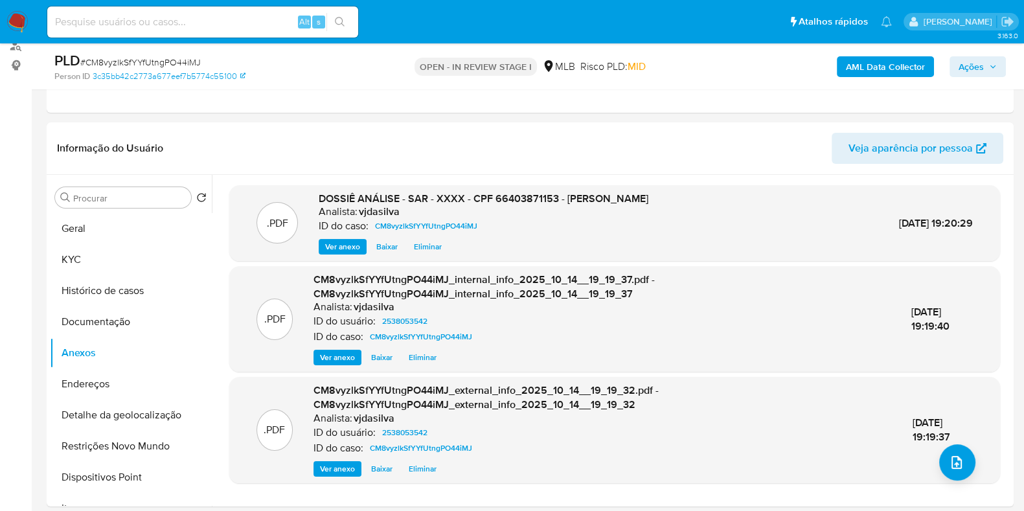
click at [981, 66] on span "Ações" at bounding box center [970, 66] width 25 height 21
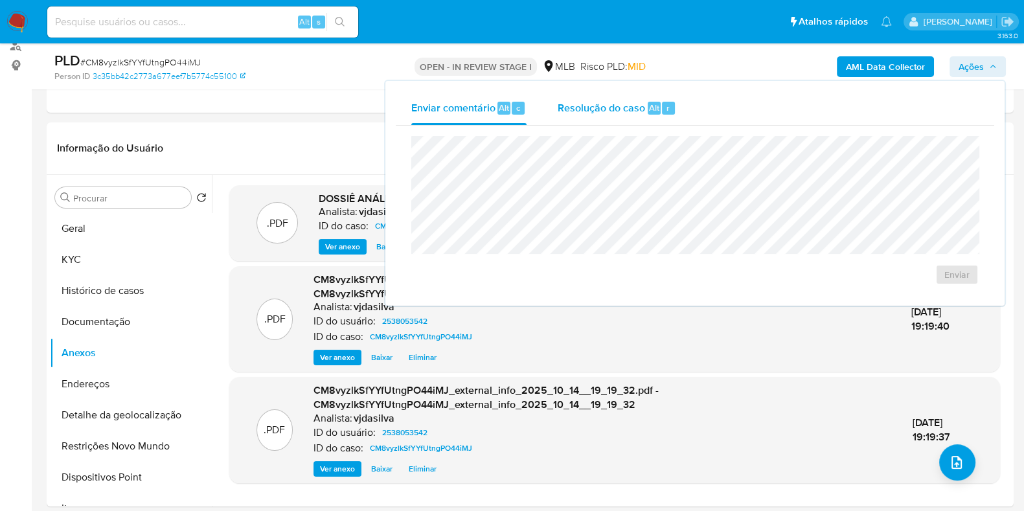
click at [609, 117] on div "Resolução do caso Alt r" at bounding box center [616, 108] width 118 height 34
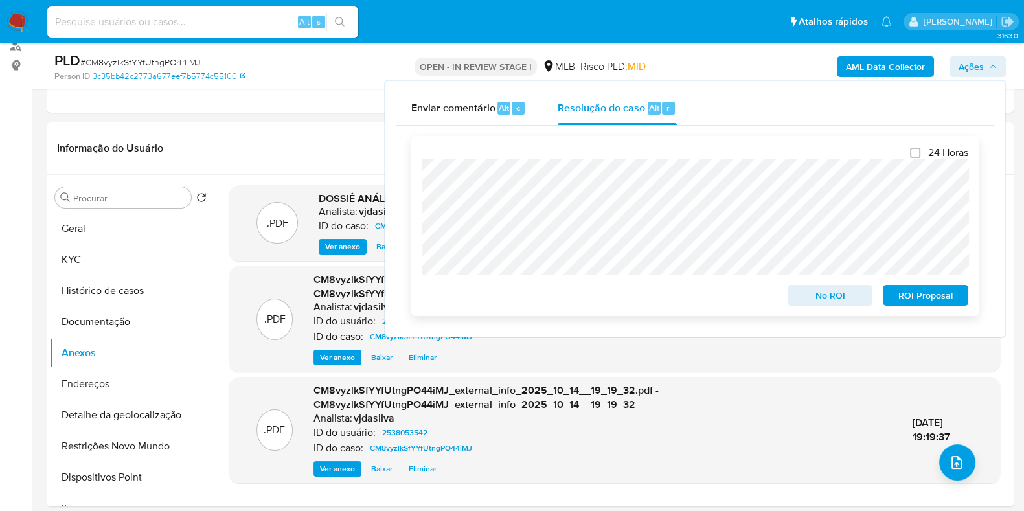
click at [923, 298] on span "ROI Proposal" at bounding box center [924, 295] width 67 height 18
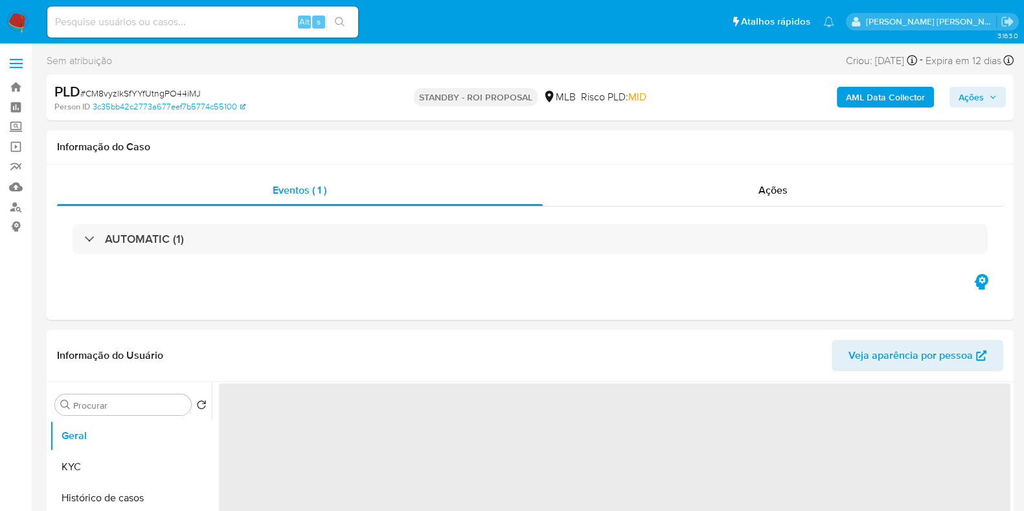
select select "10"
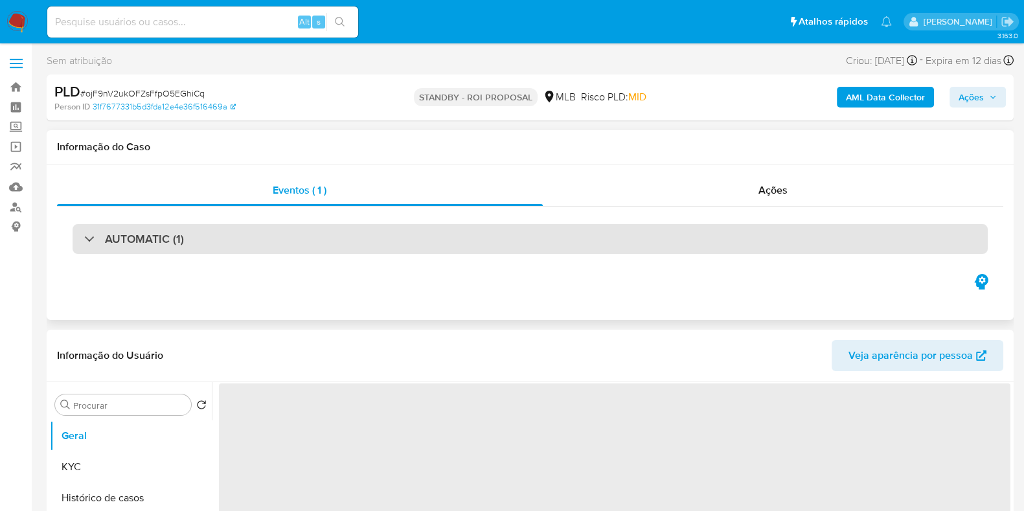
click at [249, 243] on div "AUTOMATIC (1)" at bounding box center [530, 239] width 915 height 30
select select "10"
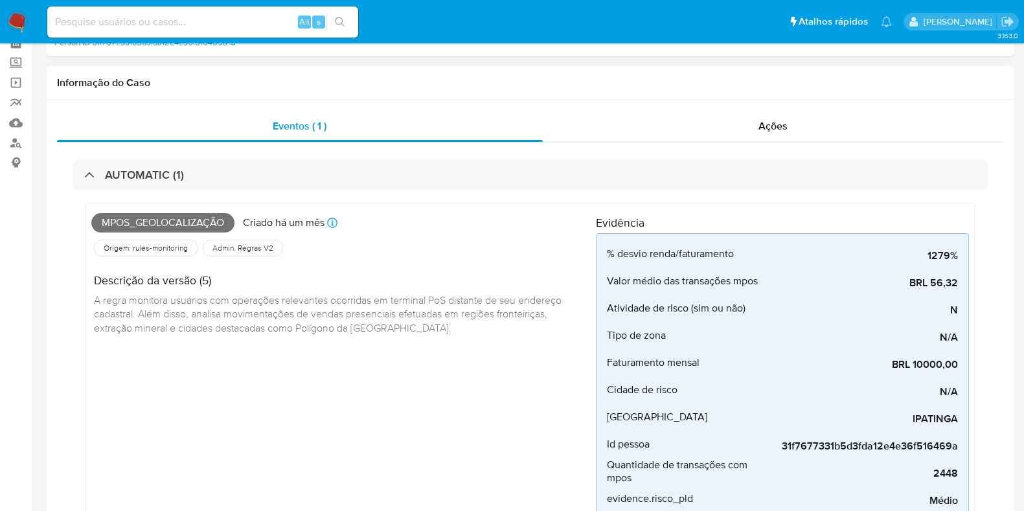
scroll to position [80, 0]
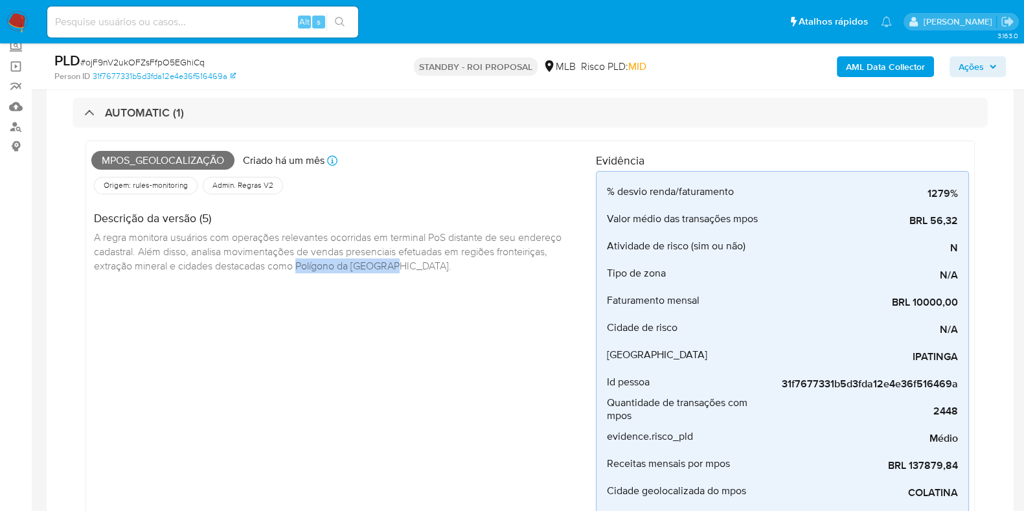
drag, startPoint x: 300, startPoint y: 267, endPoint x: 398, endPoint y: 264, distance: 97.8
click at [398, 264] on span "A regra monitora usuários com operações relevantes ocorridas em terminal PoS di…" at bounding box center [329, 251] width 470 height 42
copy span "Polígono da Maconha."
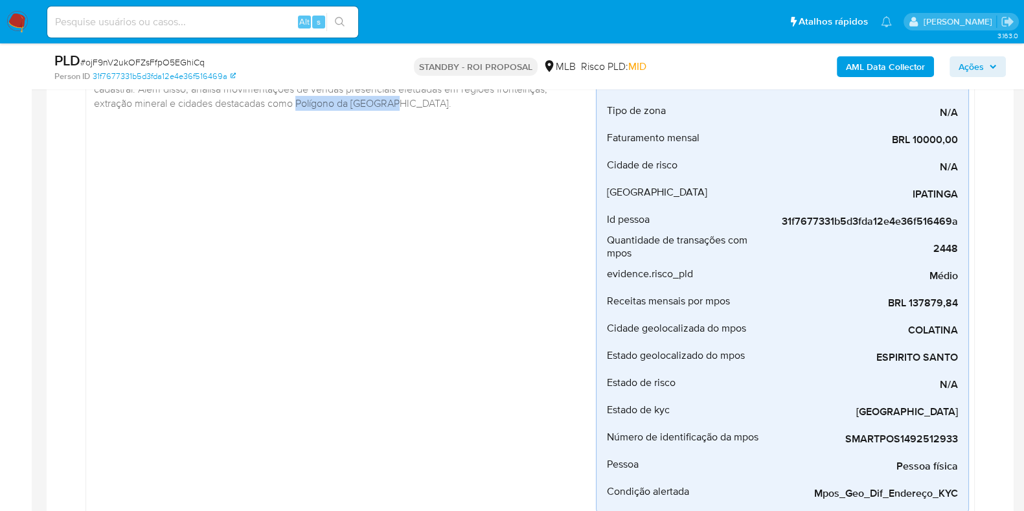
scroll to position [161, 0]
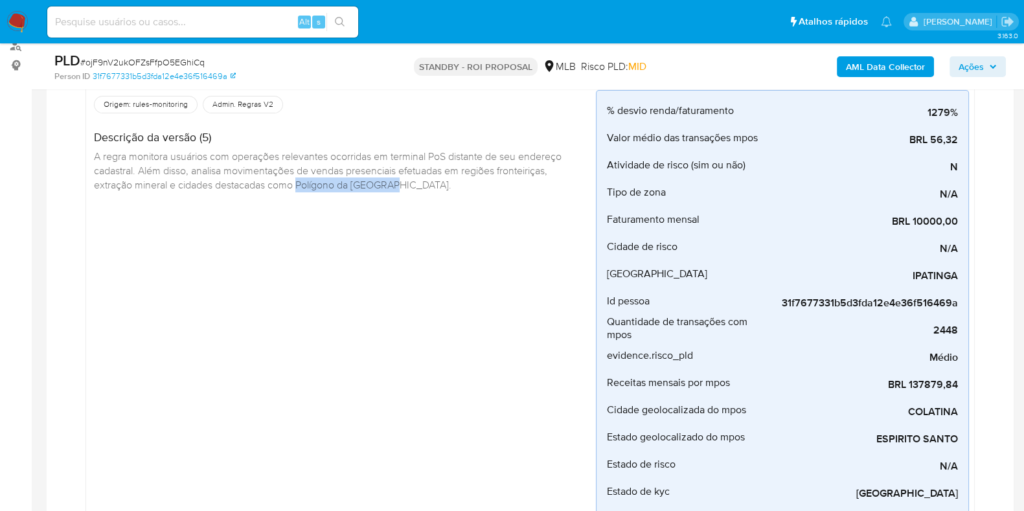
click at [323, 215] on div "Mpos_geolocalização Criado há um mês Criado: [DATE] 00:20:02 Origem: rules-moni…" at bounding box center [343, 329] width 504 height 528
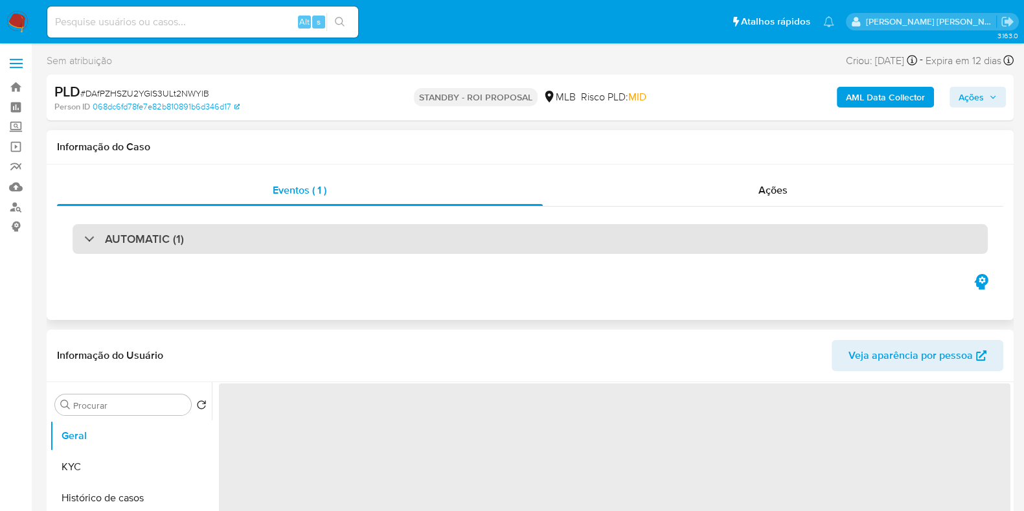
click at [314, 250] on div "AUTOMATIC (1)" at bounding box center [530, 239] width 915 height 30
select select "10"
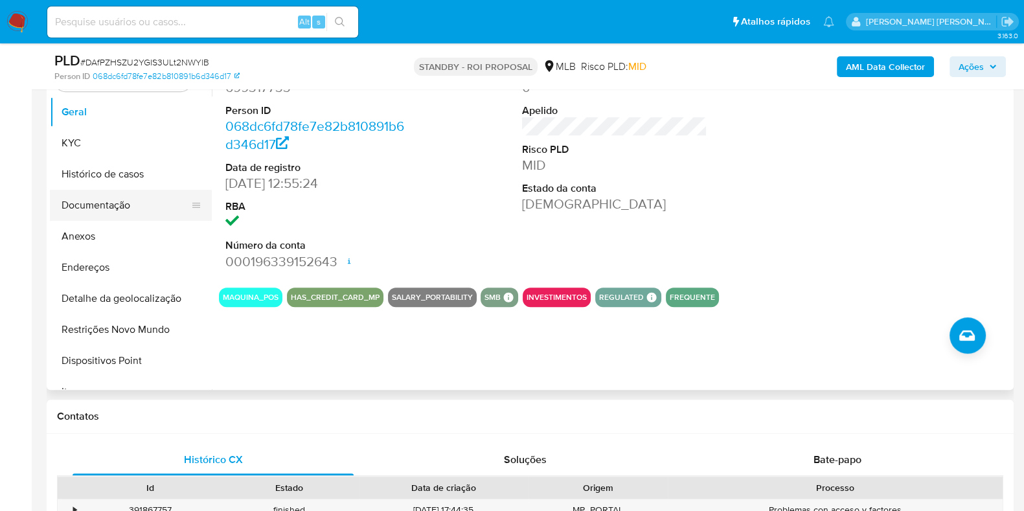
scroll to position [809, 0]
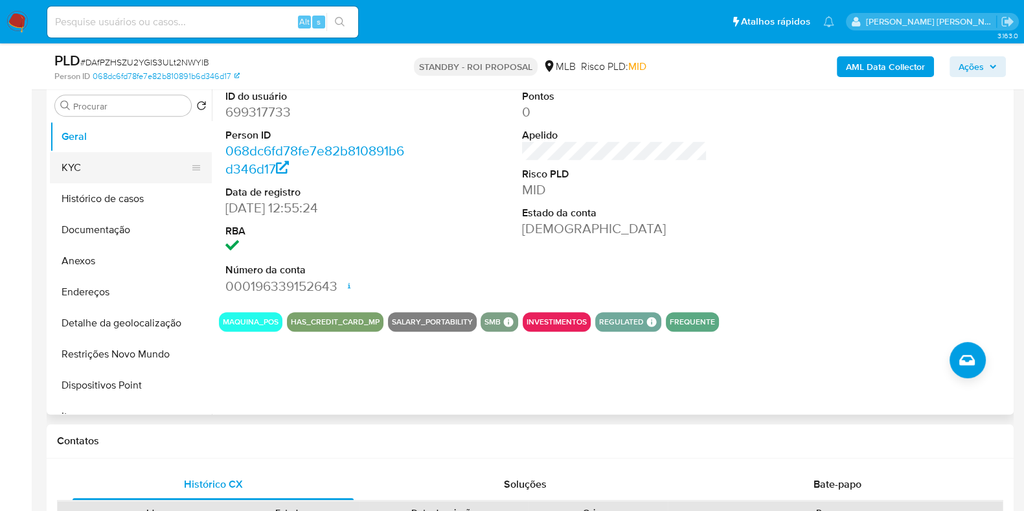
click at [104, 167] on button "KYC" at bounding box center [125, 167] width 151 height 31
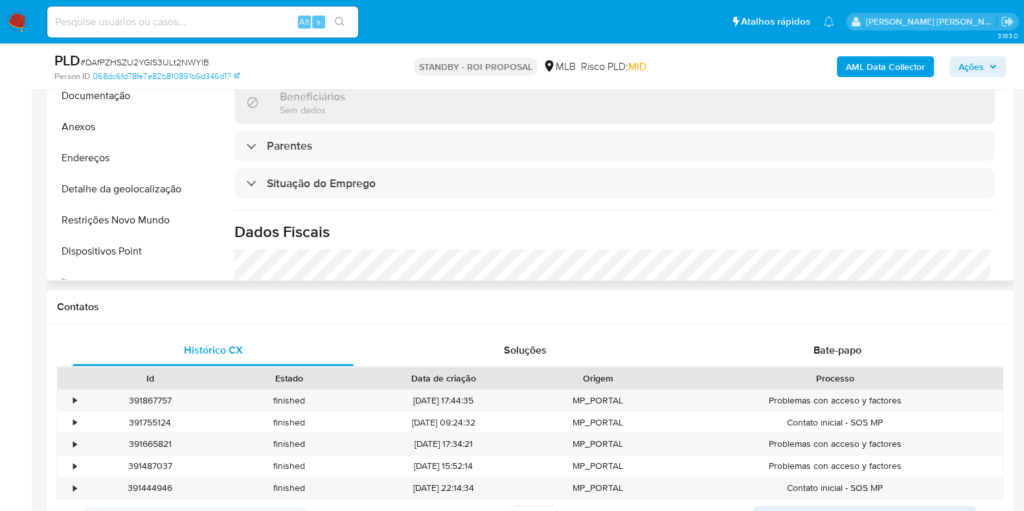
scroll to position [562, 0]
